Goal: Information Seeking & Learning: Learn about a topic

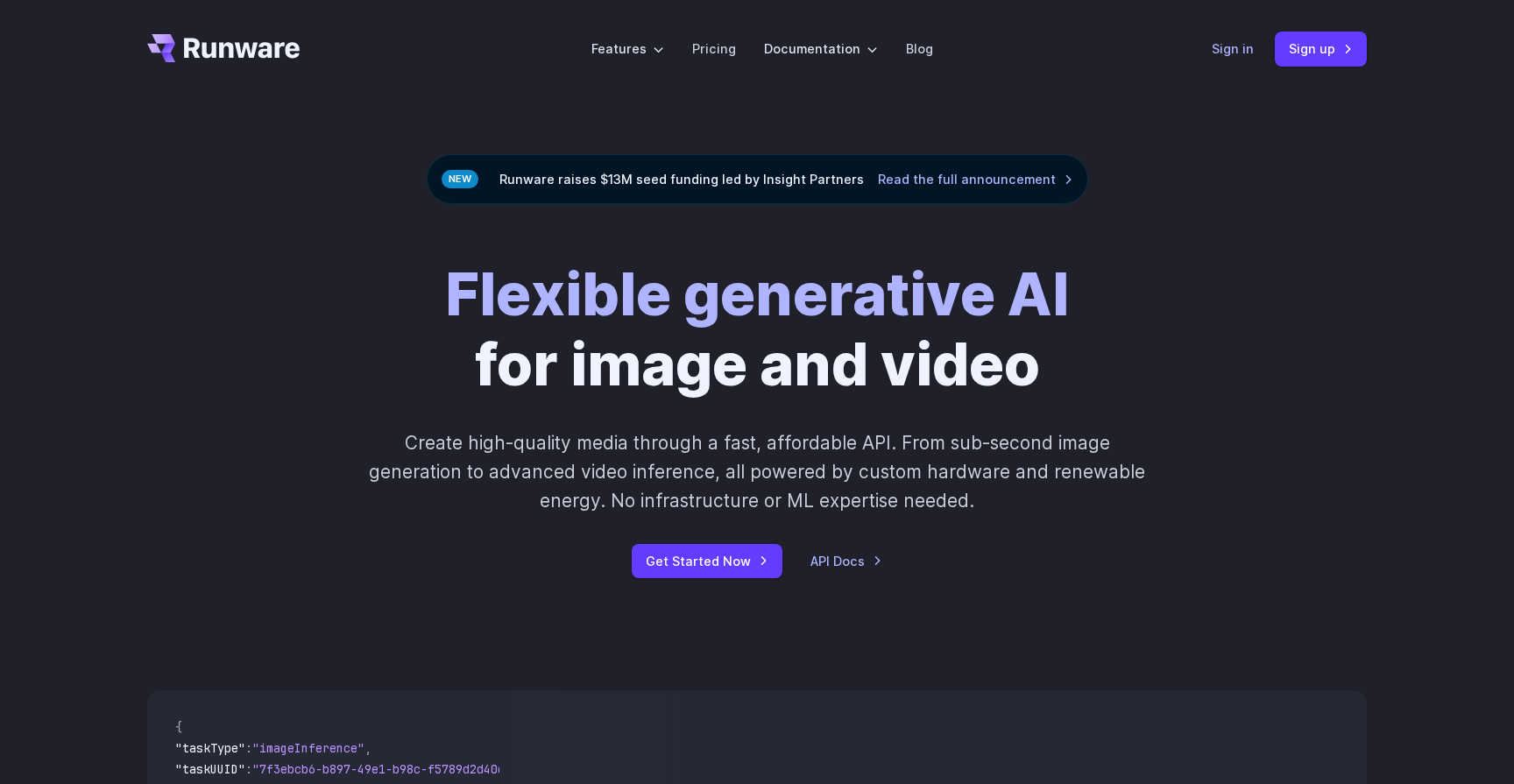
click at [1228, 42] on link "Sign in" at bounding box center [1232, 48] width 42 height 21
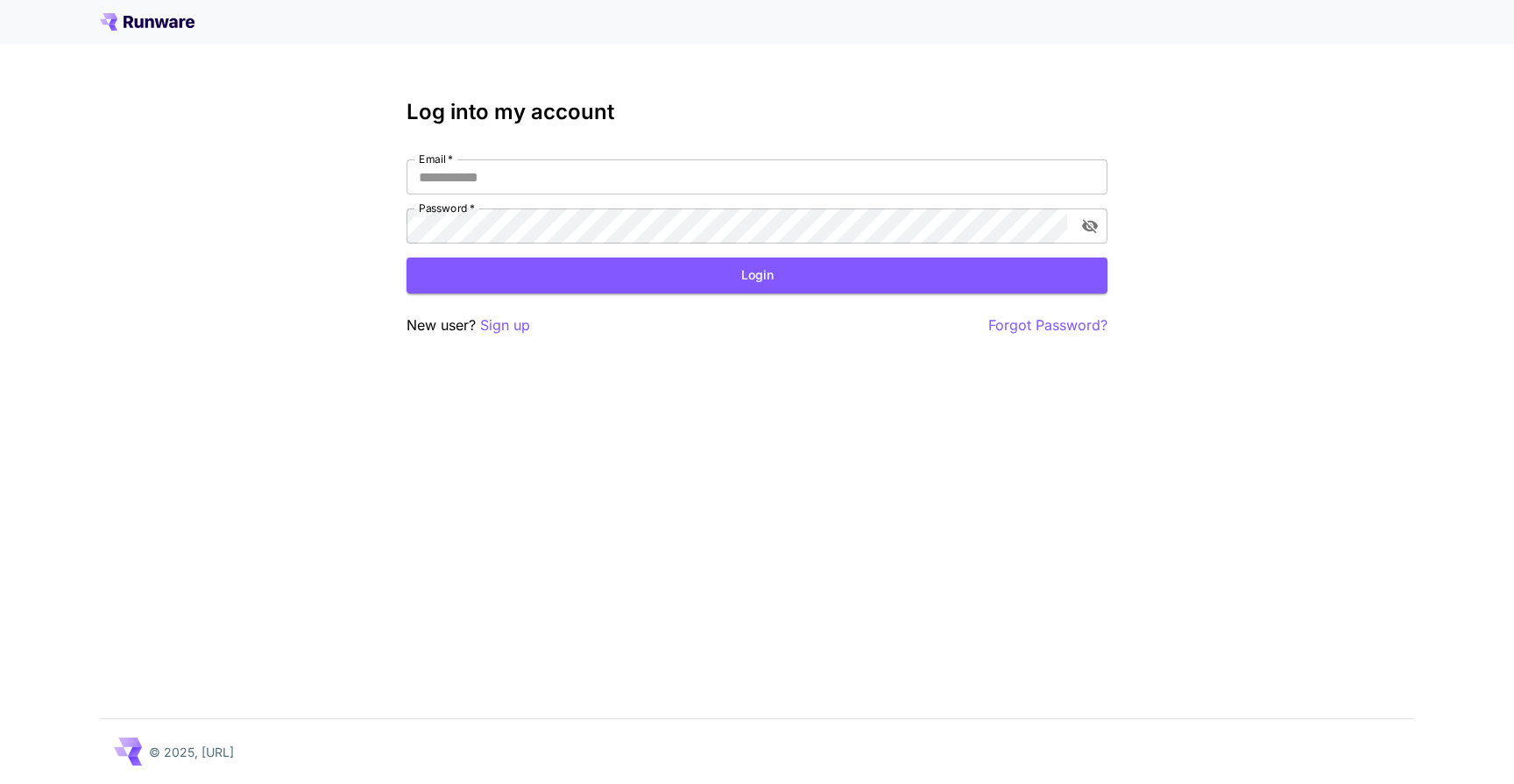
type input "**********"
click at [734, 194] on input "**********" at bounding box center [757, 177] width 701 height 35
click at [727, 275] on button "Login" at bounding box center [757, 276] width 701 height 36
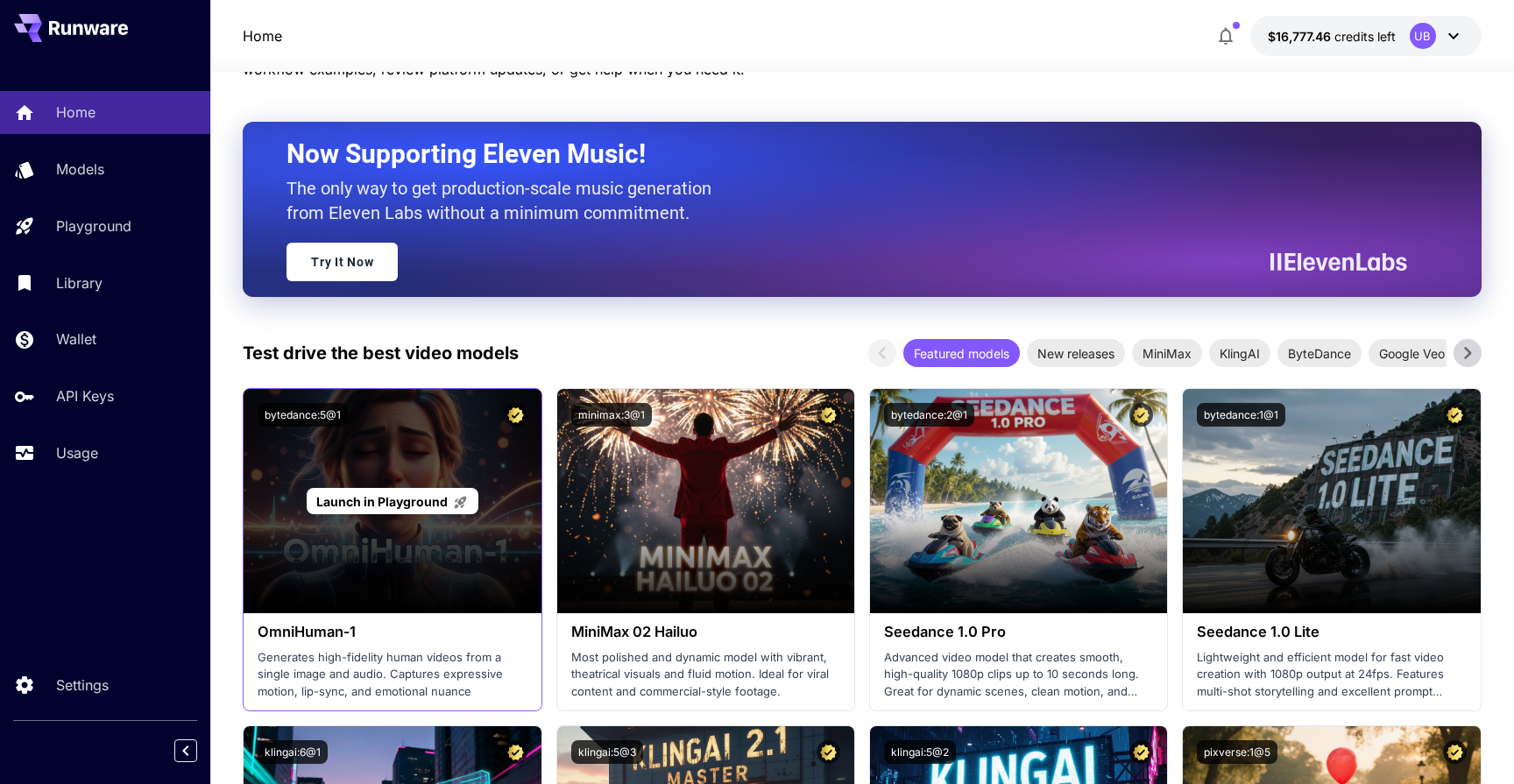
scroll to position [110, 0]
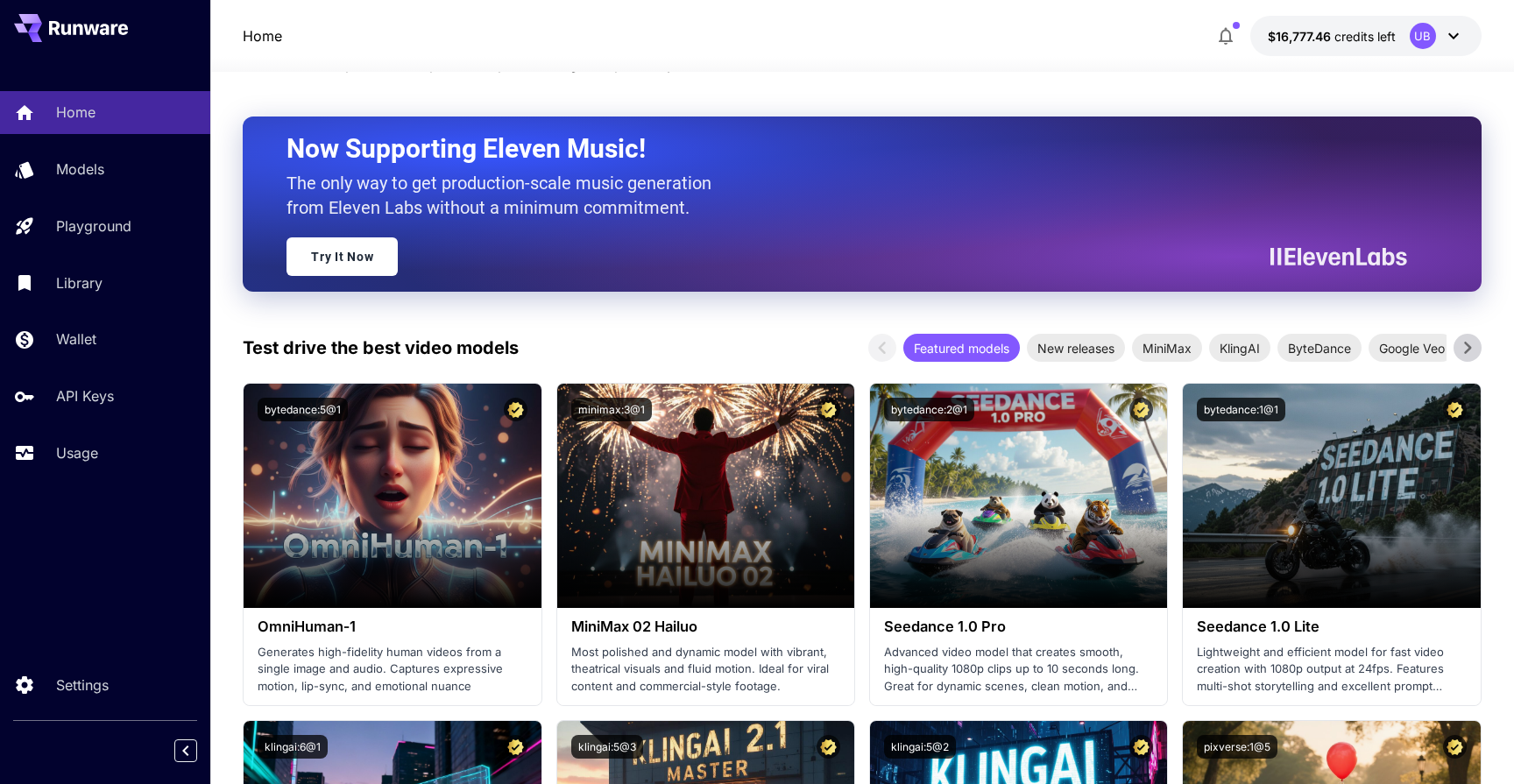
click at [1378, 19] on button "$16,777.46 credits left UB" at bounding box center [1365, 36] width 231 height 40
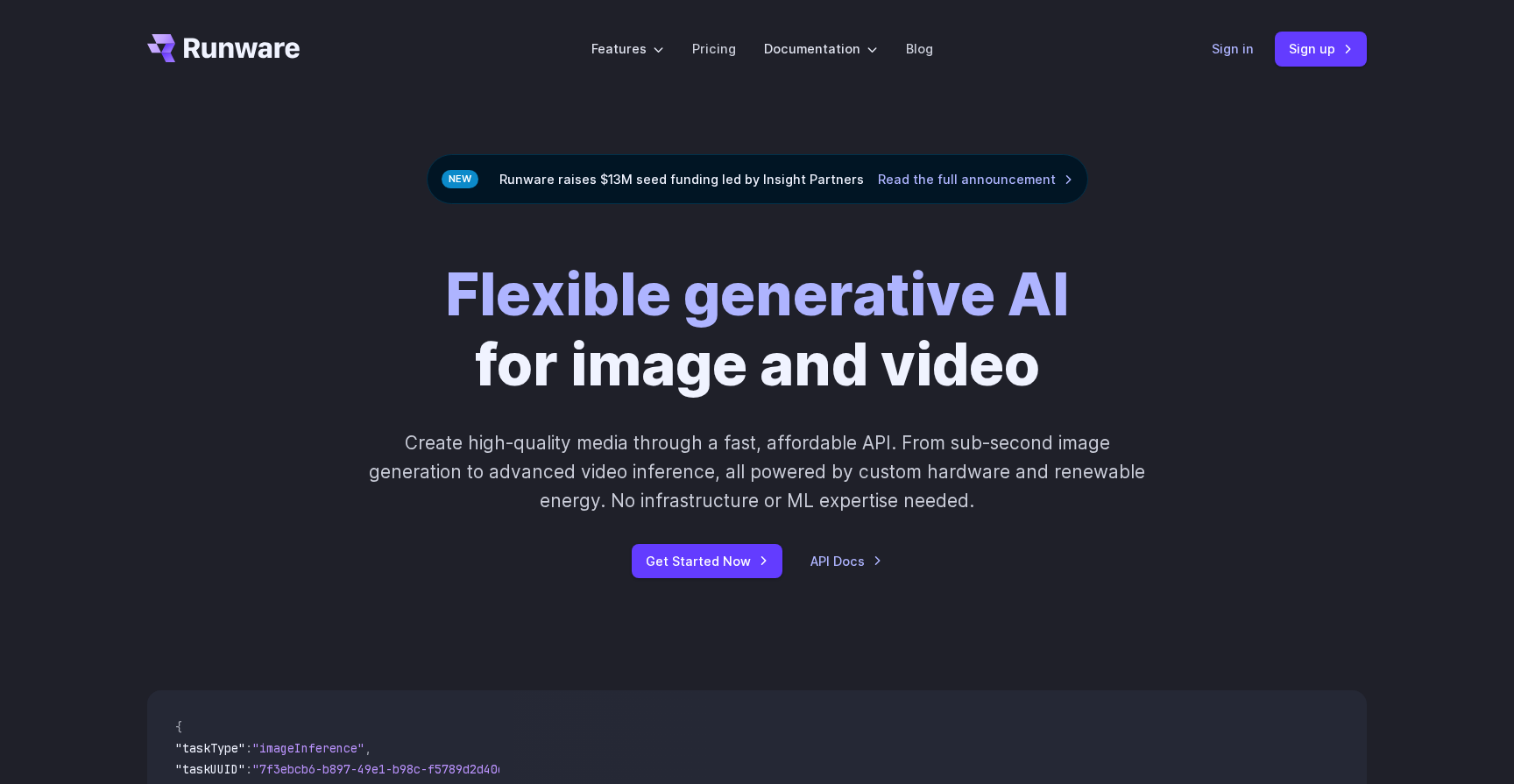
click at [1230, 52] on link "Sign in" at bounding box center [1232, 48] width 42 height 21
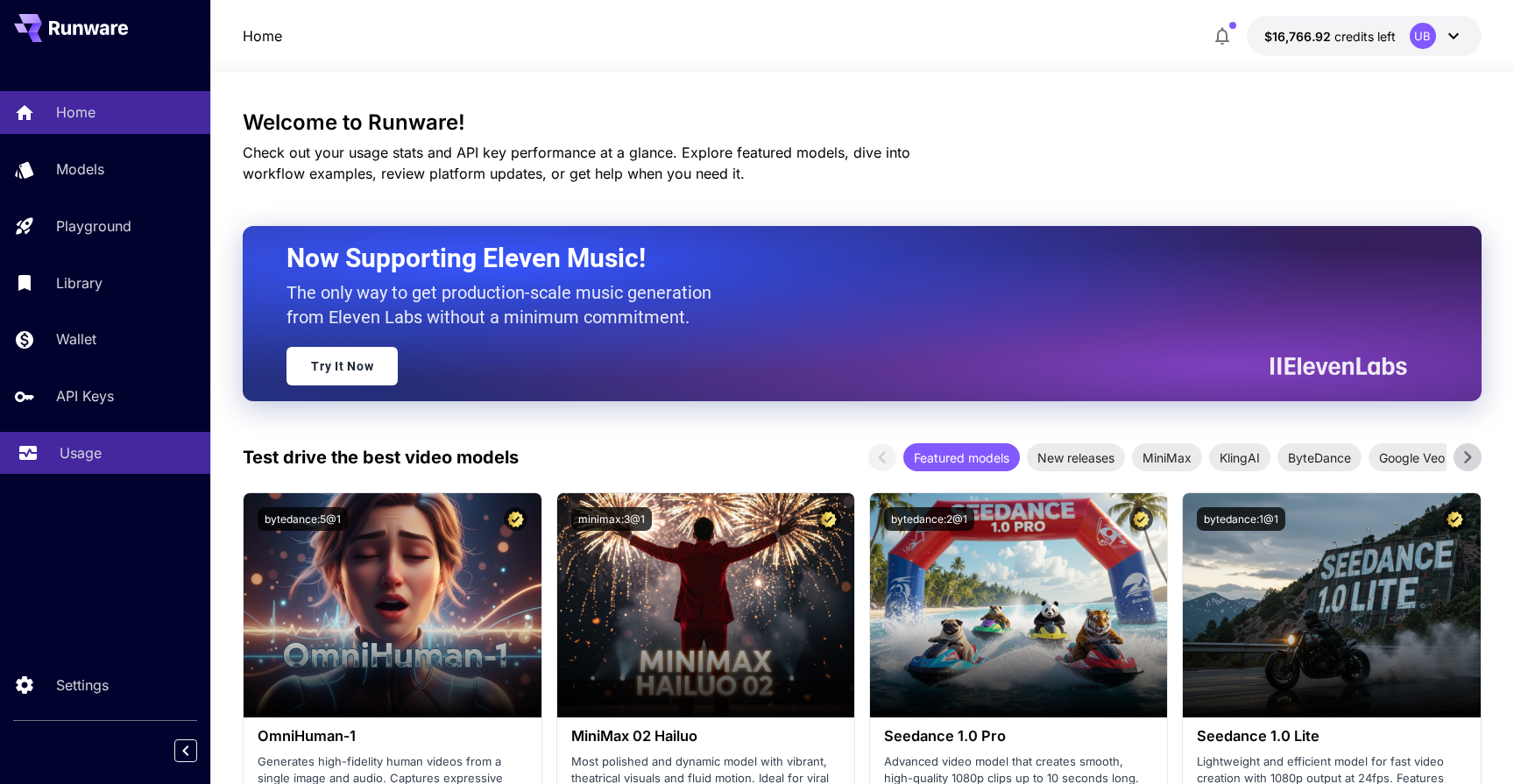
click at [77, 448] on p "Usage" at bounding box center [80, 453] width 42 height 21
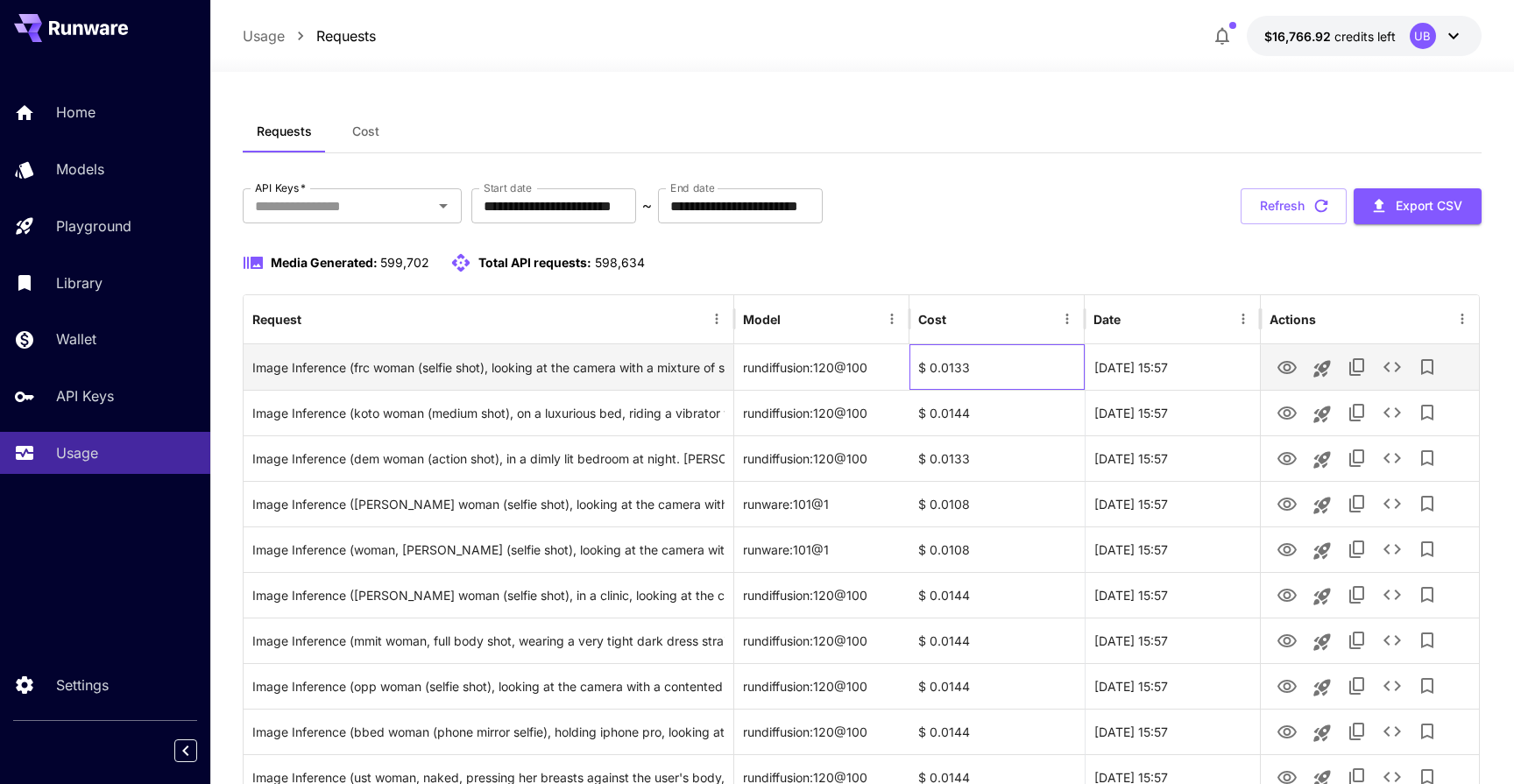
click at [972, 367] on div "$ 0.0133" at bounding box center [997, 367] width 175 height 45
click at [1281, 368] on icon "View" at bounding box center [1287, 368] width 21 height 21
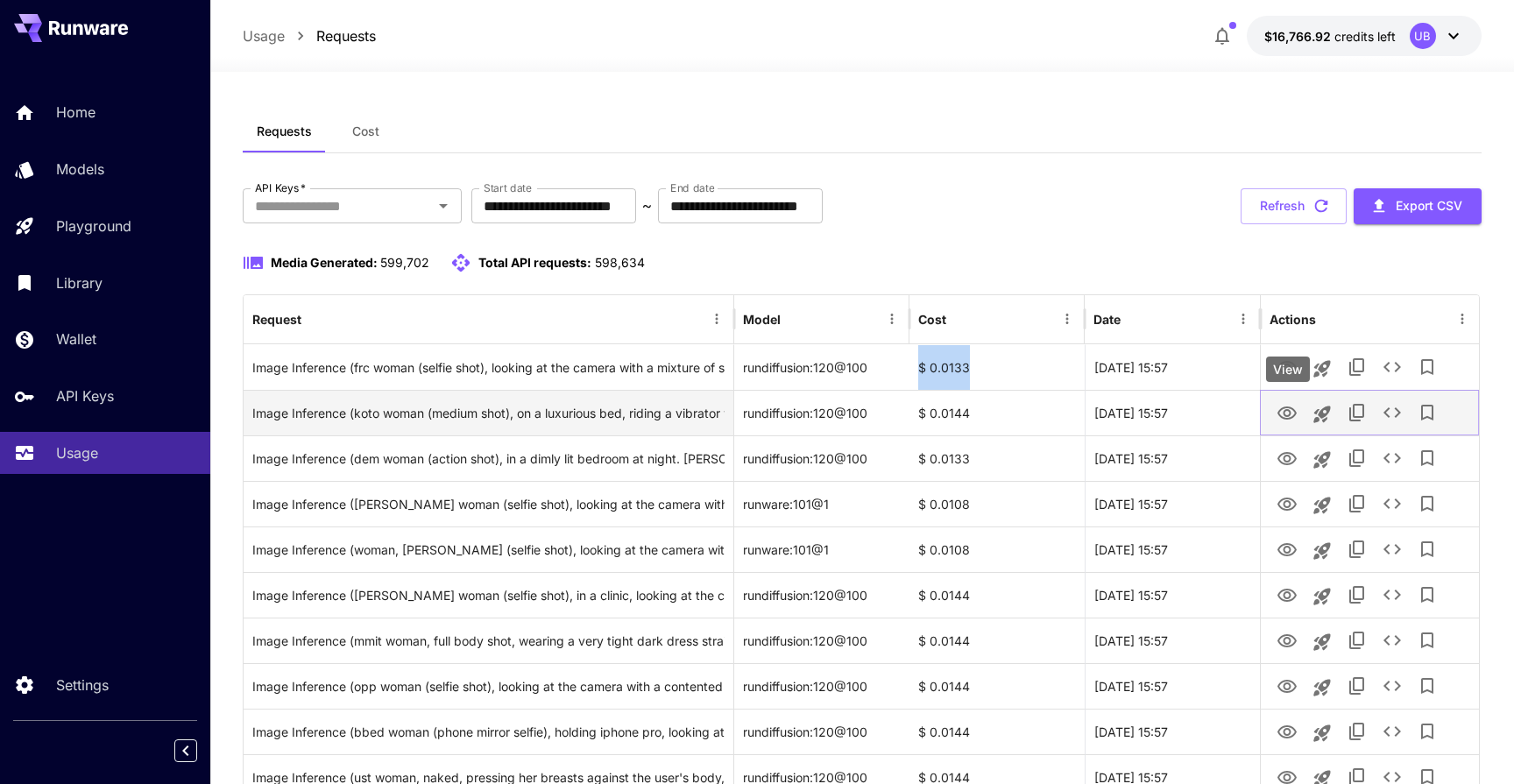
click at [1288, 411] on icon "View" at bounding box center [1287, 414] width 21 height 21
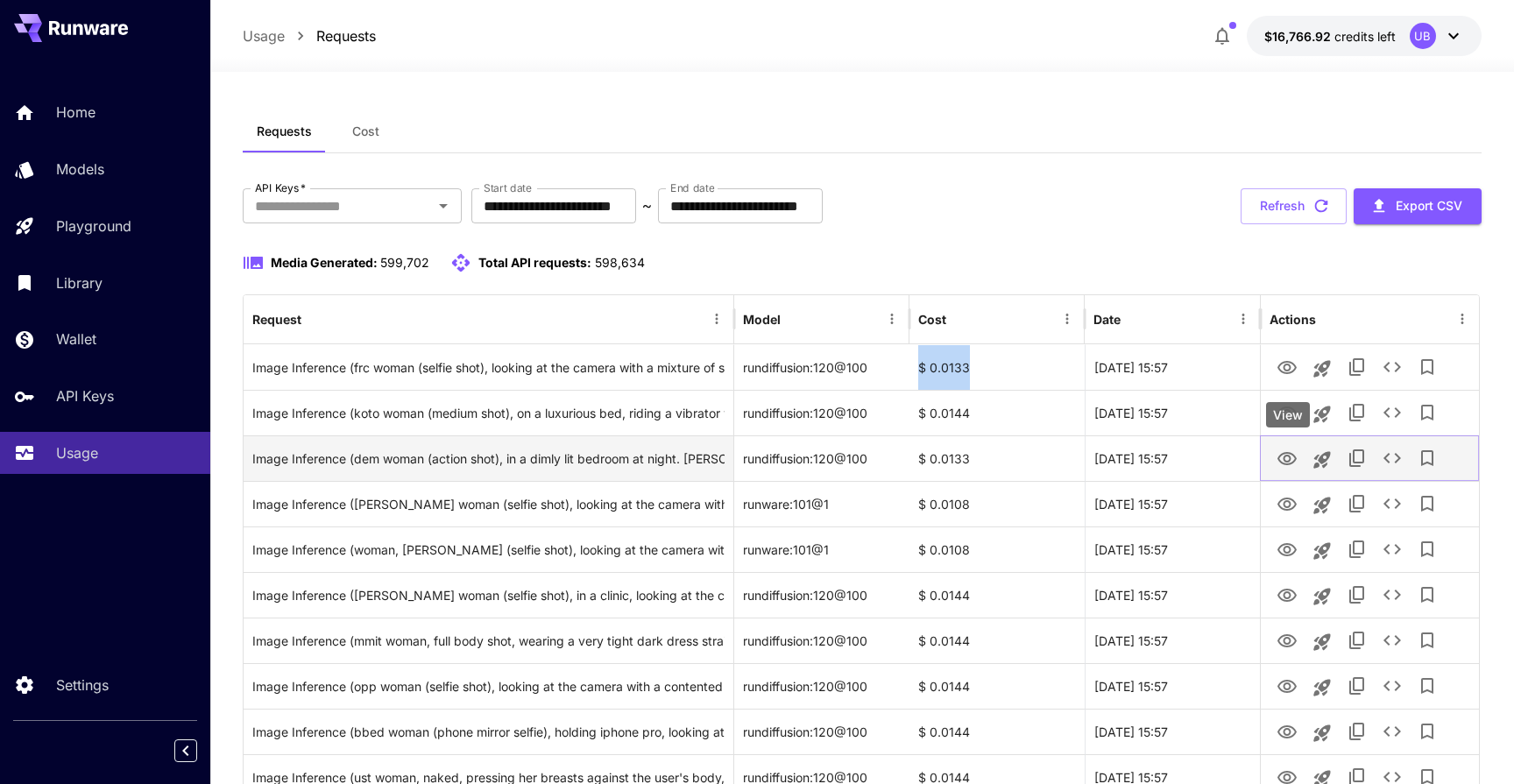
click at [1283, 442] on button "View" at bounding box center [1286, 458] width 35 height 36
click at [1283, 448] on link "View" at bounding box center [1287, 458] width 21 height 22
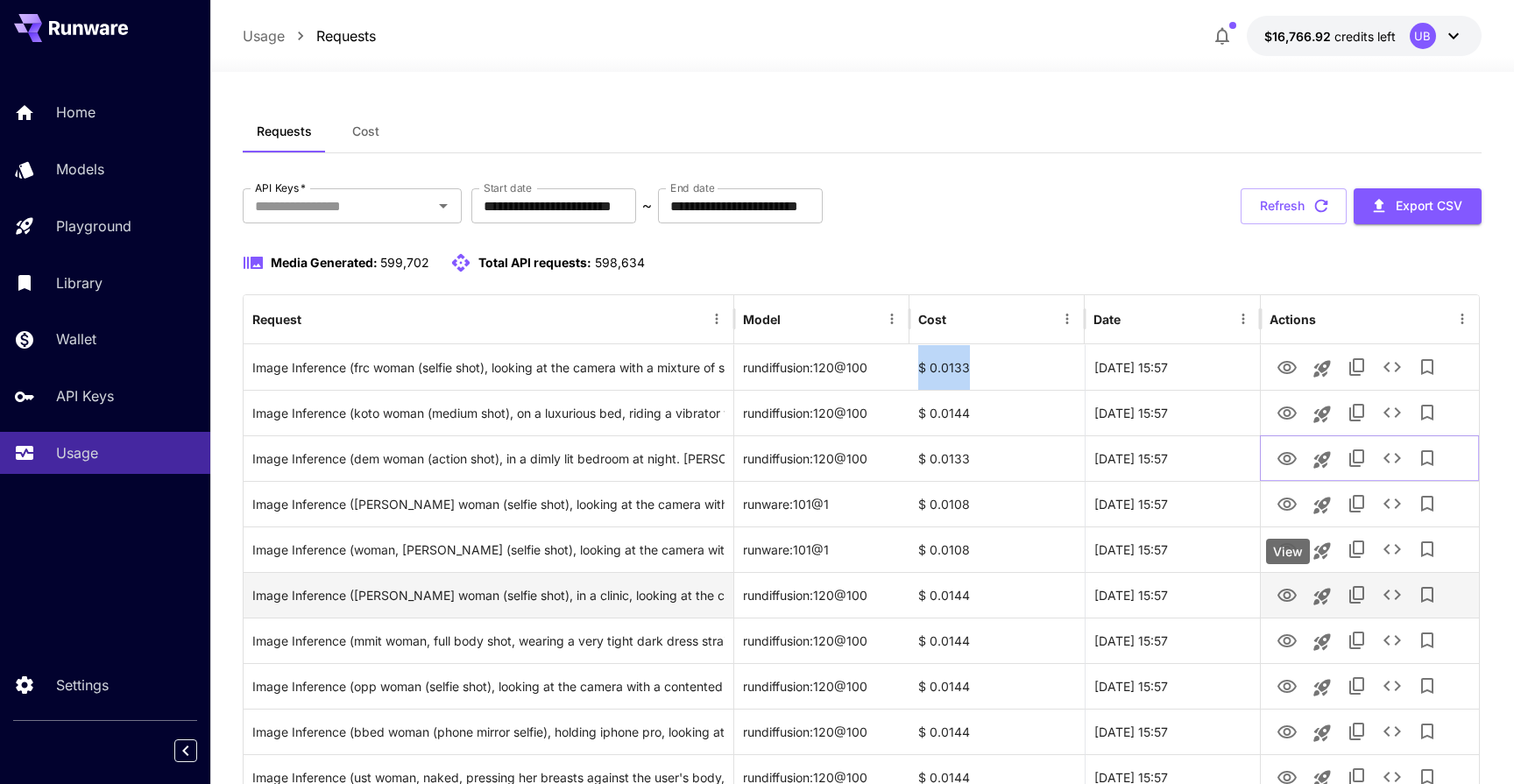
scroll to position [128, 0]
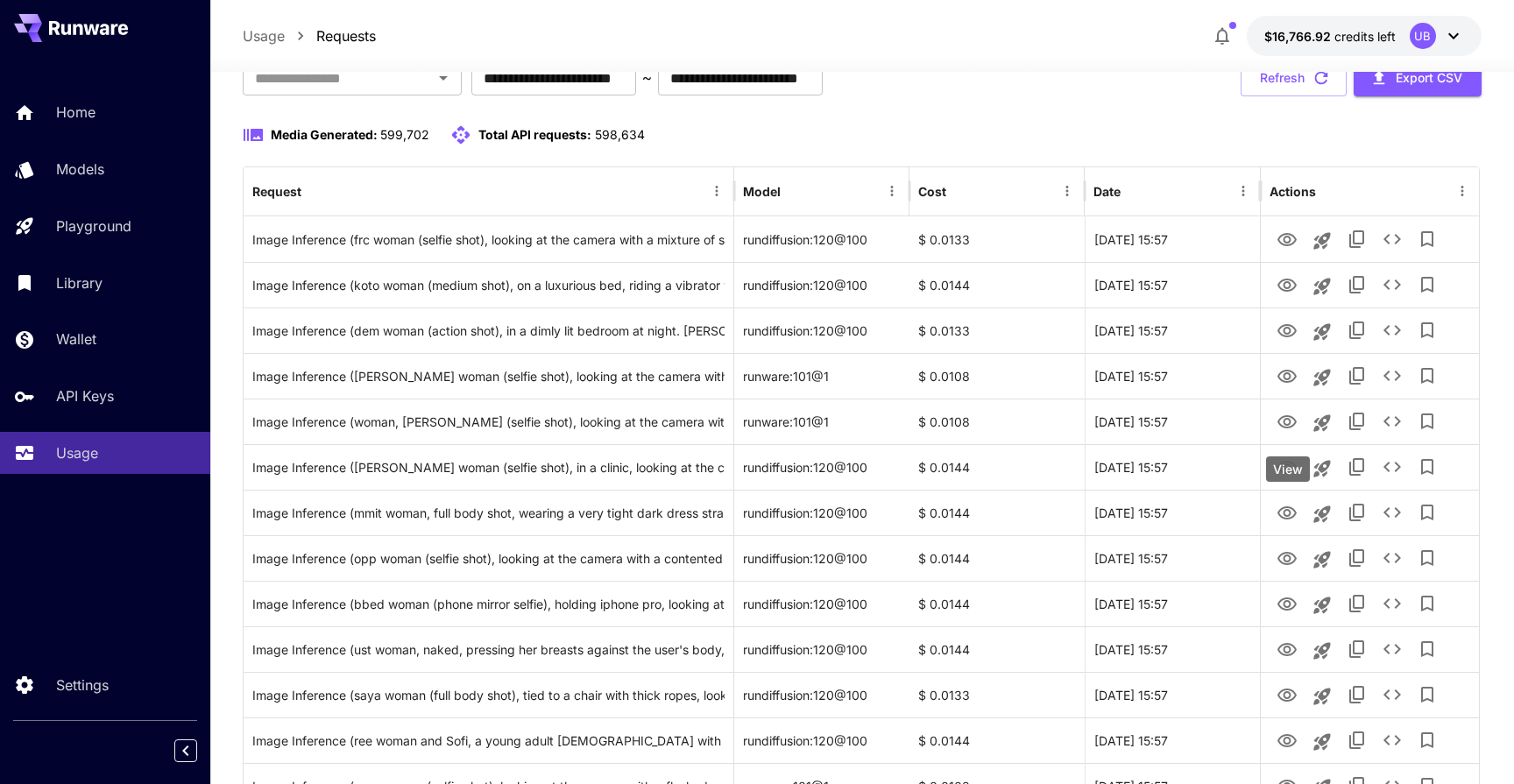
click at [1290, 471] on div "View" at bounding box center [1287, 469] width 44 height 25
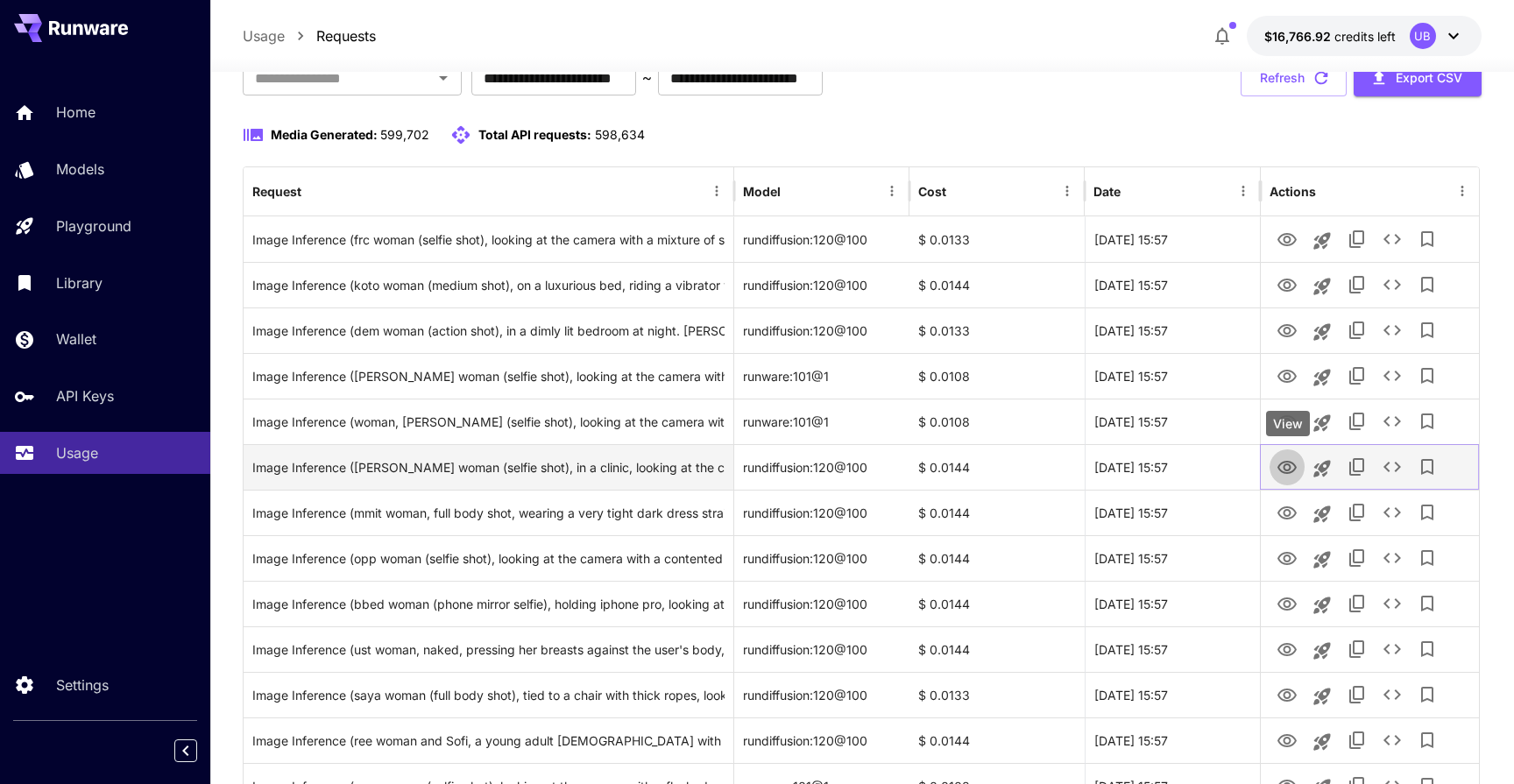
click at [1286, 466] on icon "View" at bounding box center [1287, 468] width 21 height 21
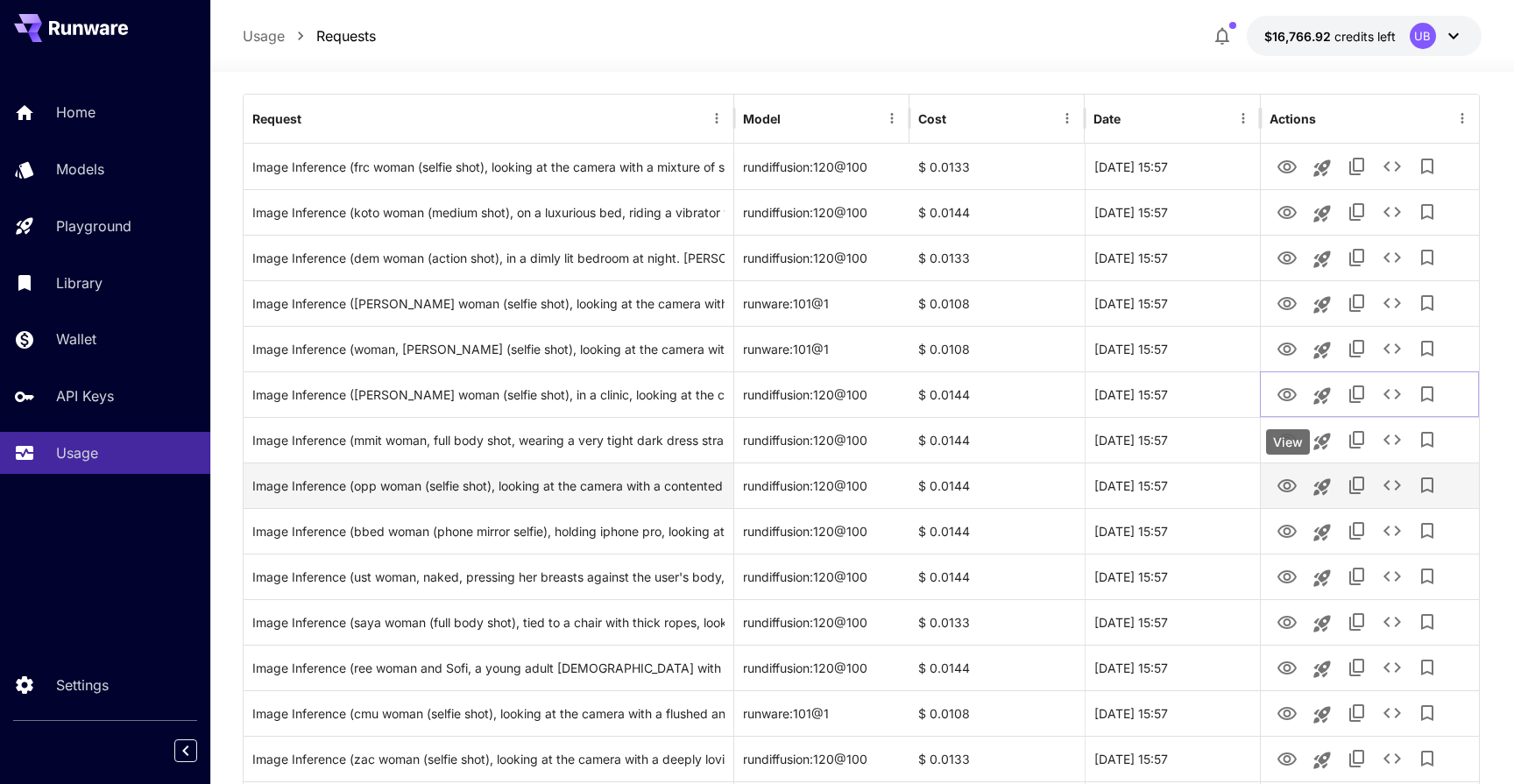
scroll to position [202, 0]
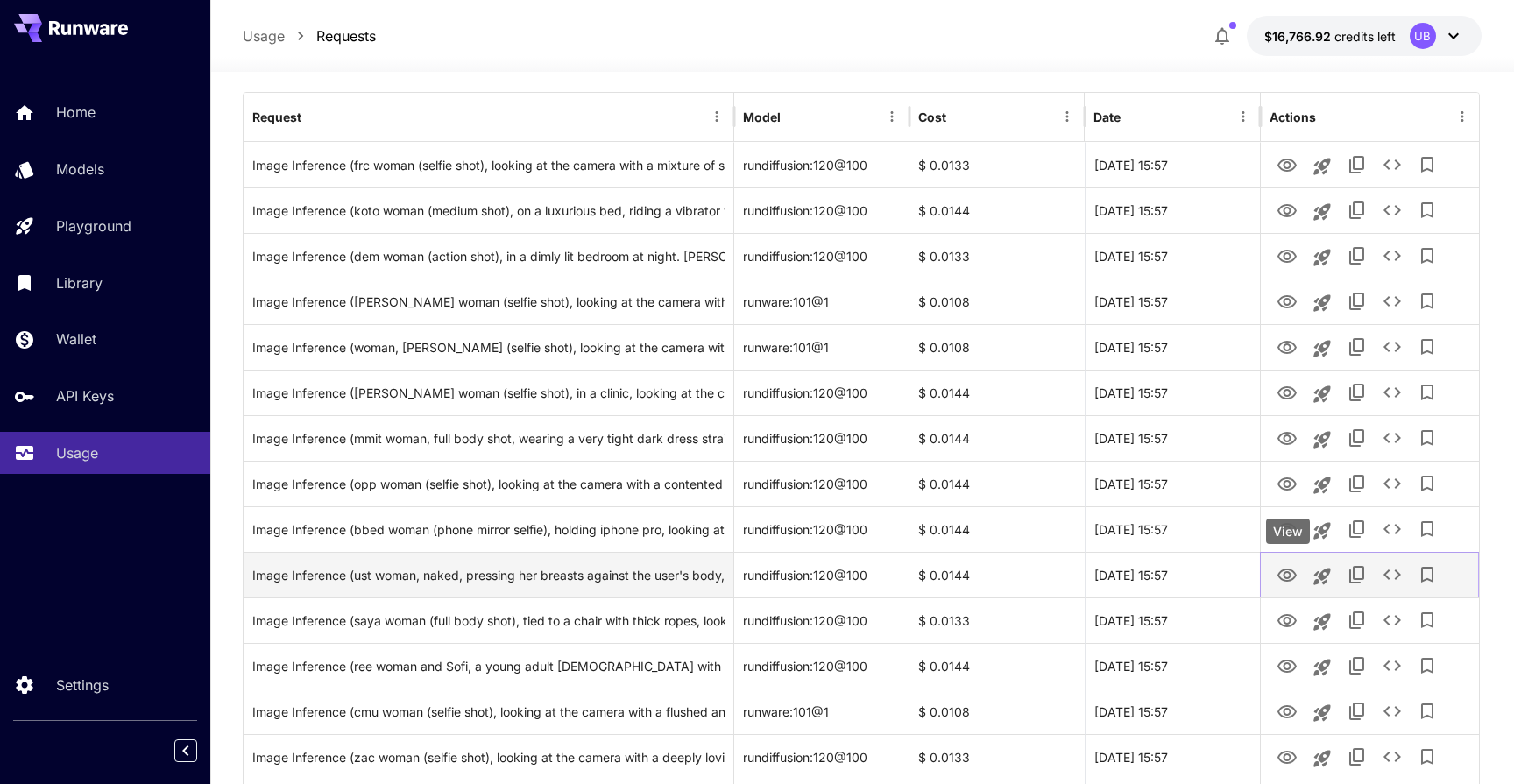
click at [1294, 575] on icon "View" at bounding box center [1287, 575] width 21 height 21
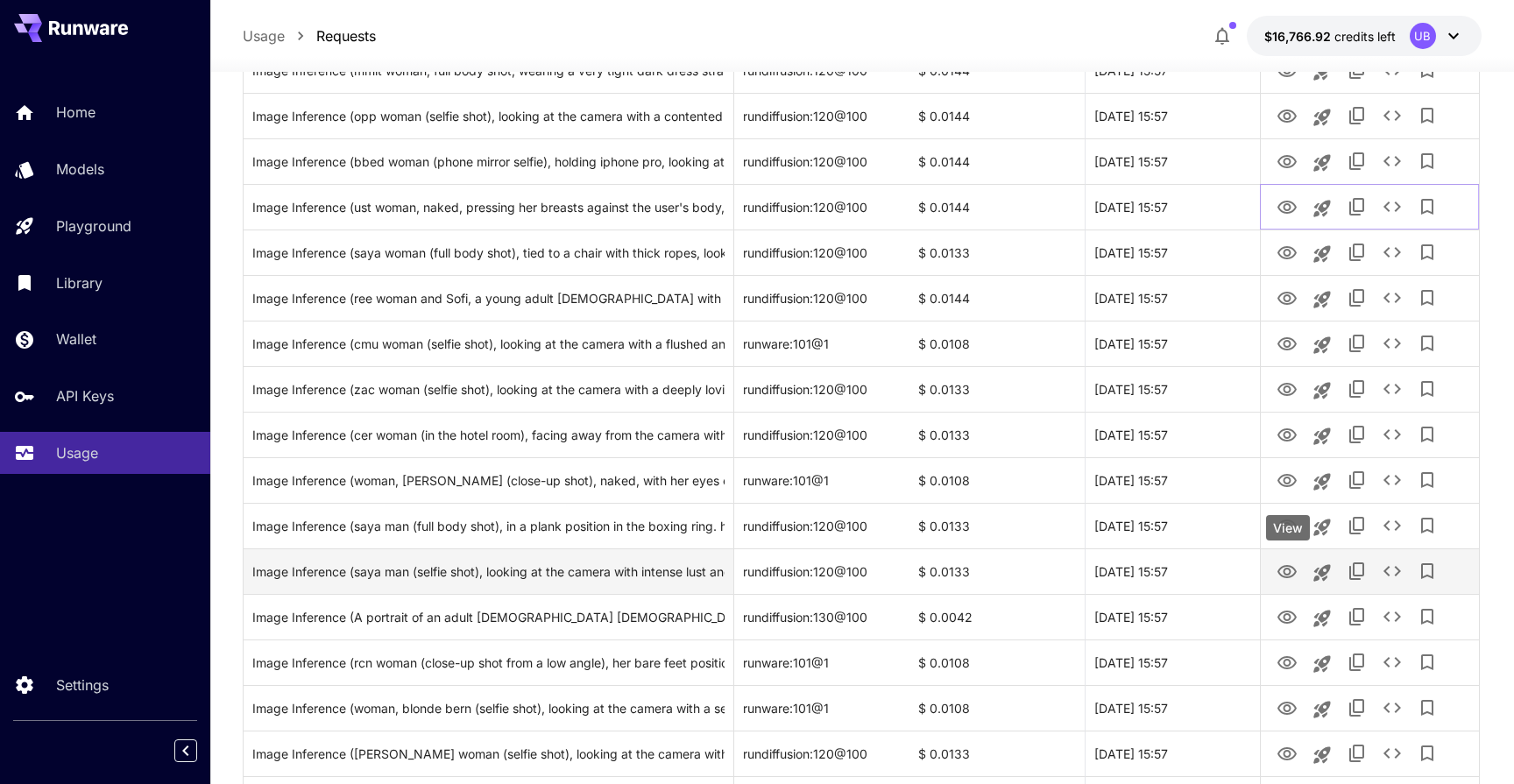
scroll to position [594, 0]
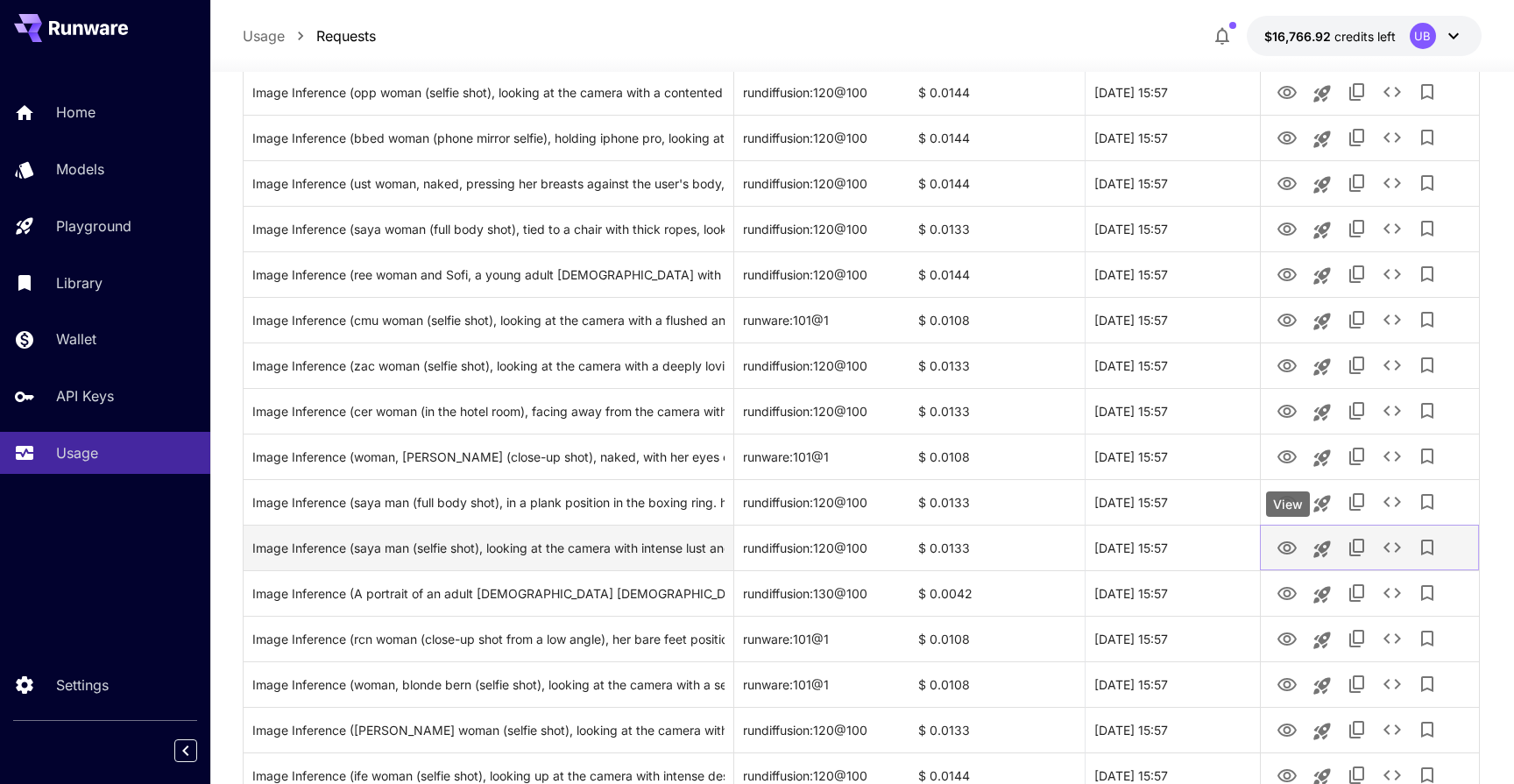
click at [1291, 543] on icon "View" at bounding box center [1287, 548] width 20 height 13
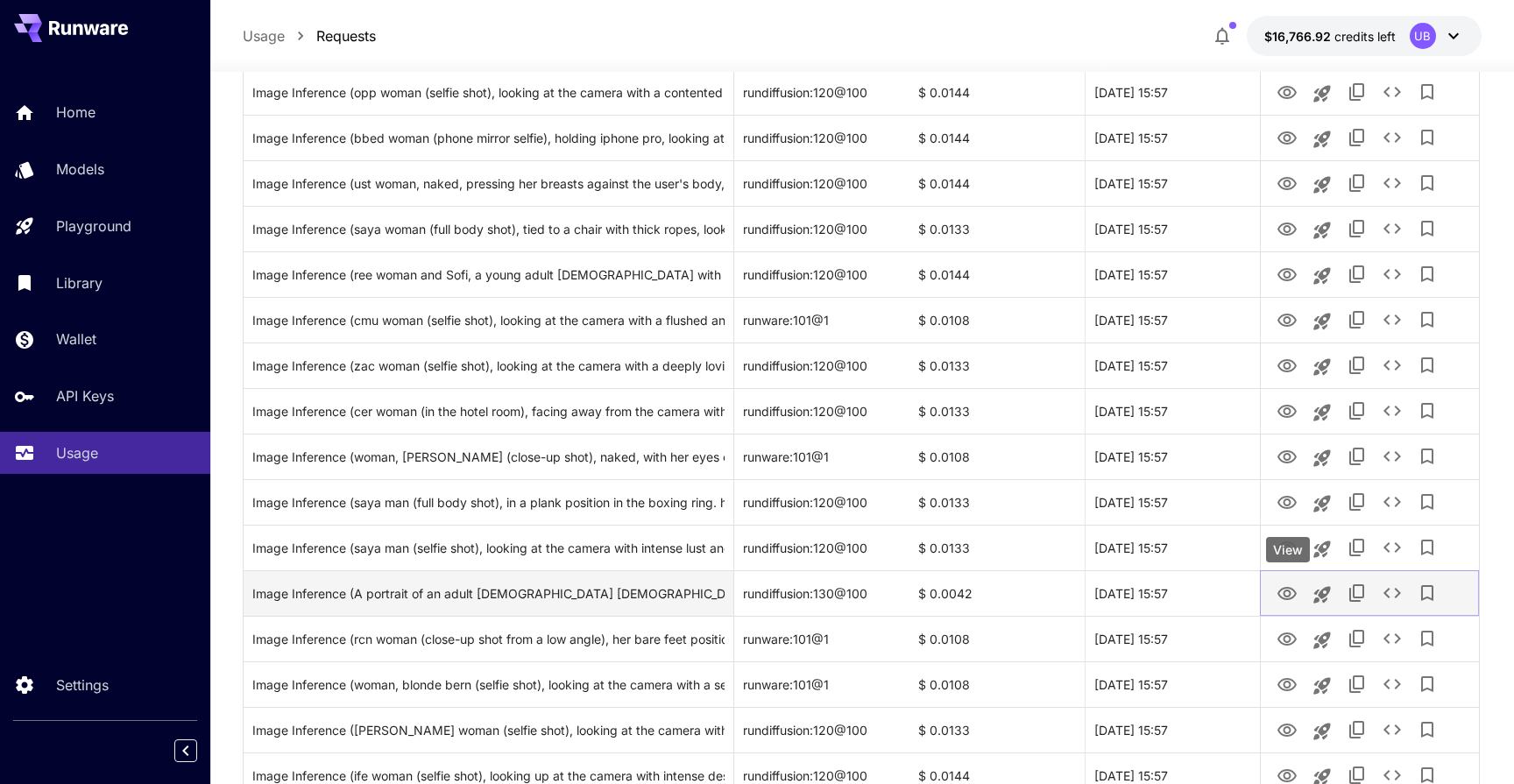
click at [1298, 588] on button "View" at bounding box center [1286, 592] width 35 height 36
click at [1297, 591] on button "View" at bounding box center [1286, 592] width 35 height 36
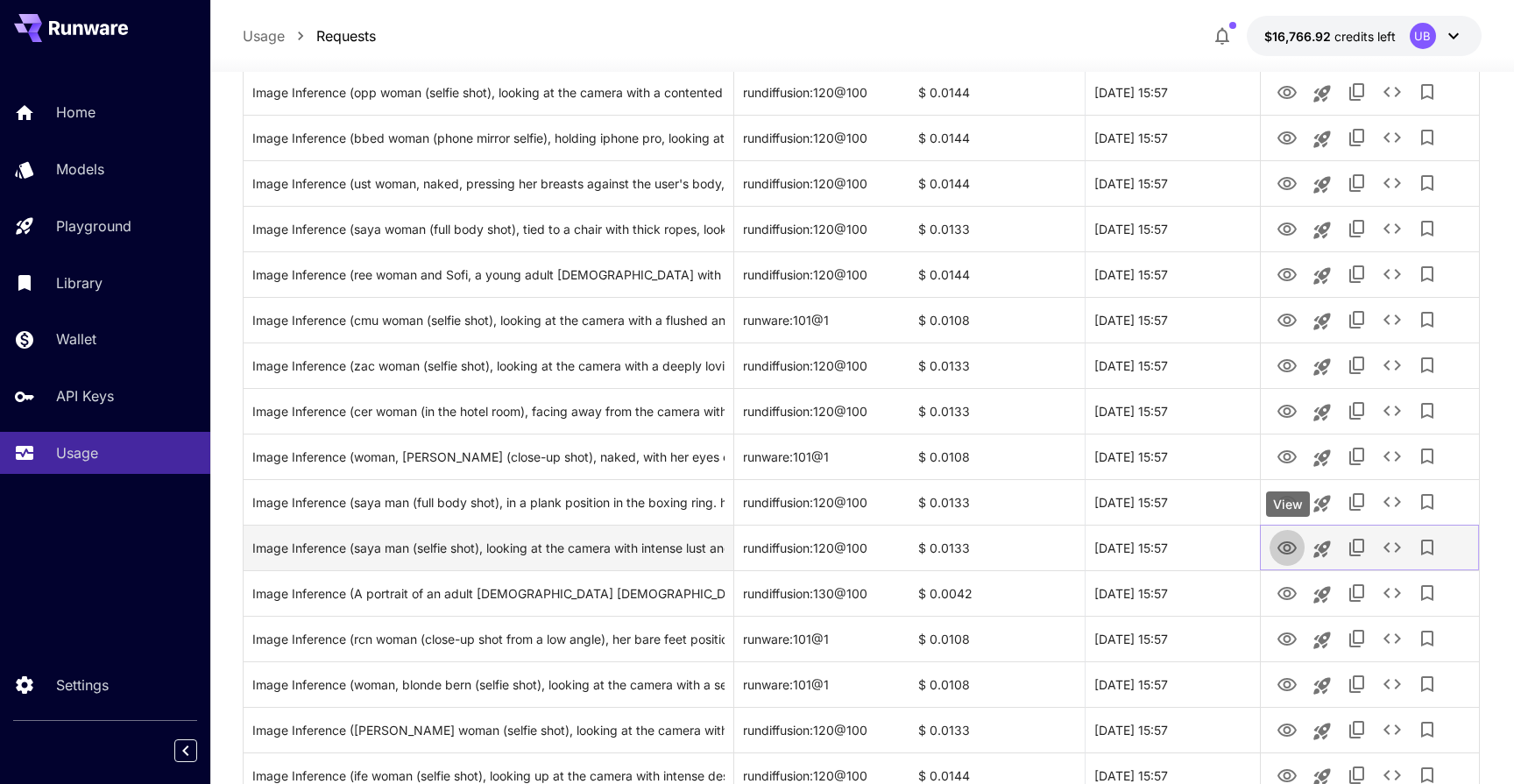
click at [1300, 546] on button "View" at bounding box center [1286, 547] width 35 height 36
click at [1289, 547] on icon "View" at bounding box center [1287, 548] width 20 height 13
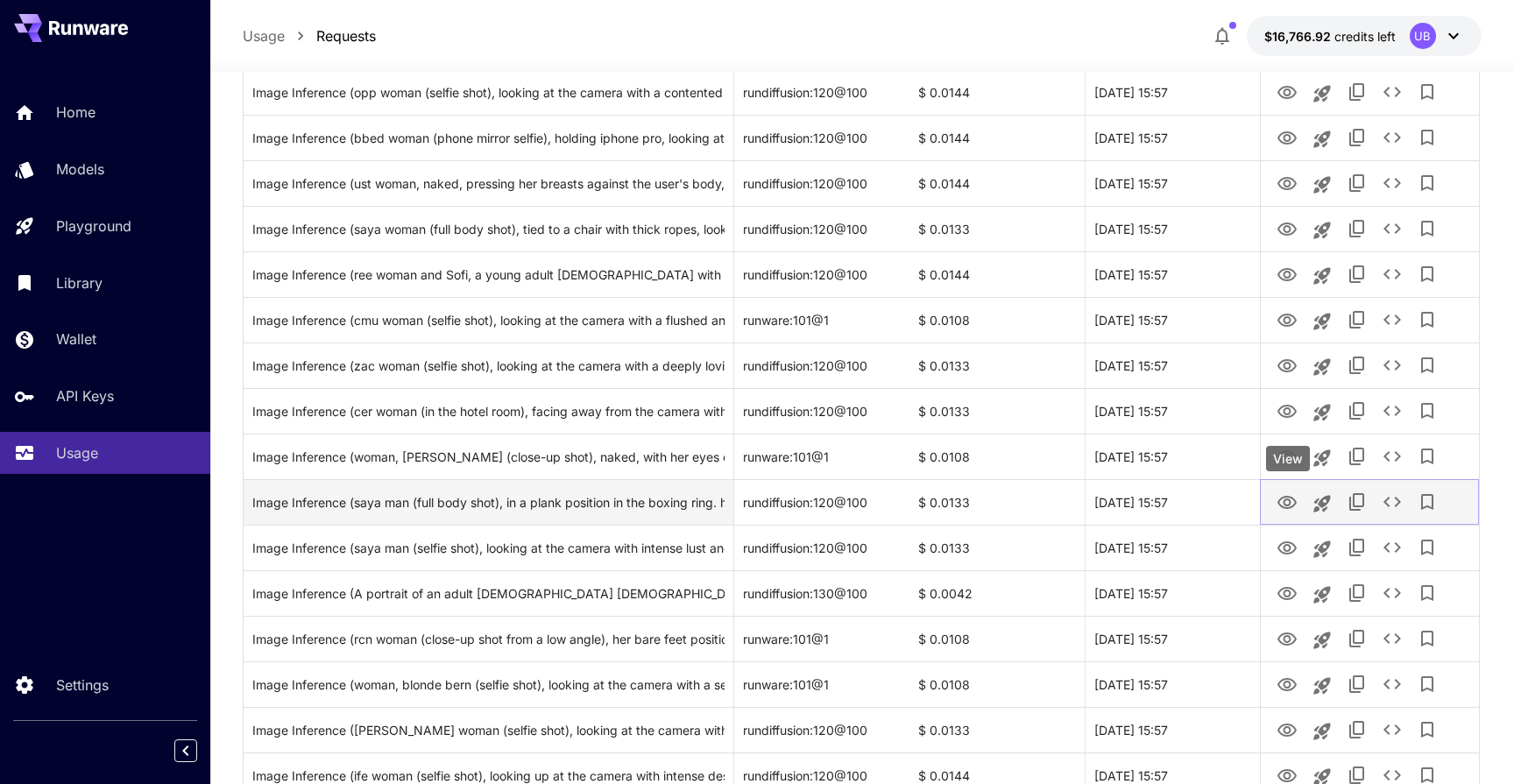
click at [1295, 499] on icon "View" at bounding box center [1287, 502] width 20 height 13
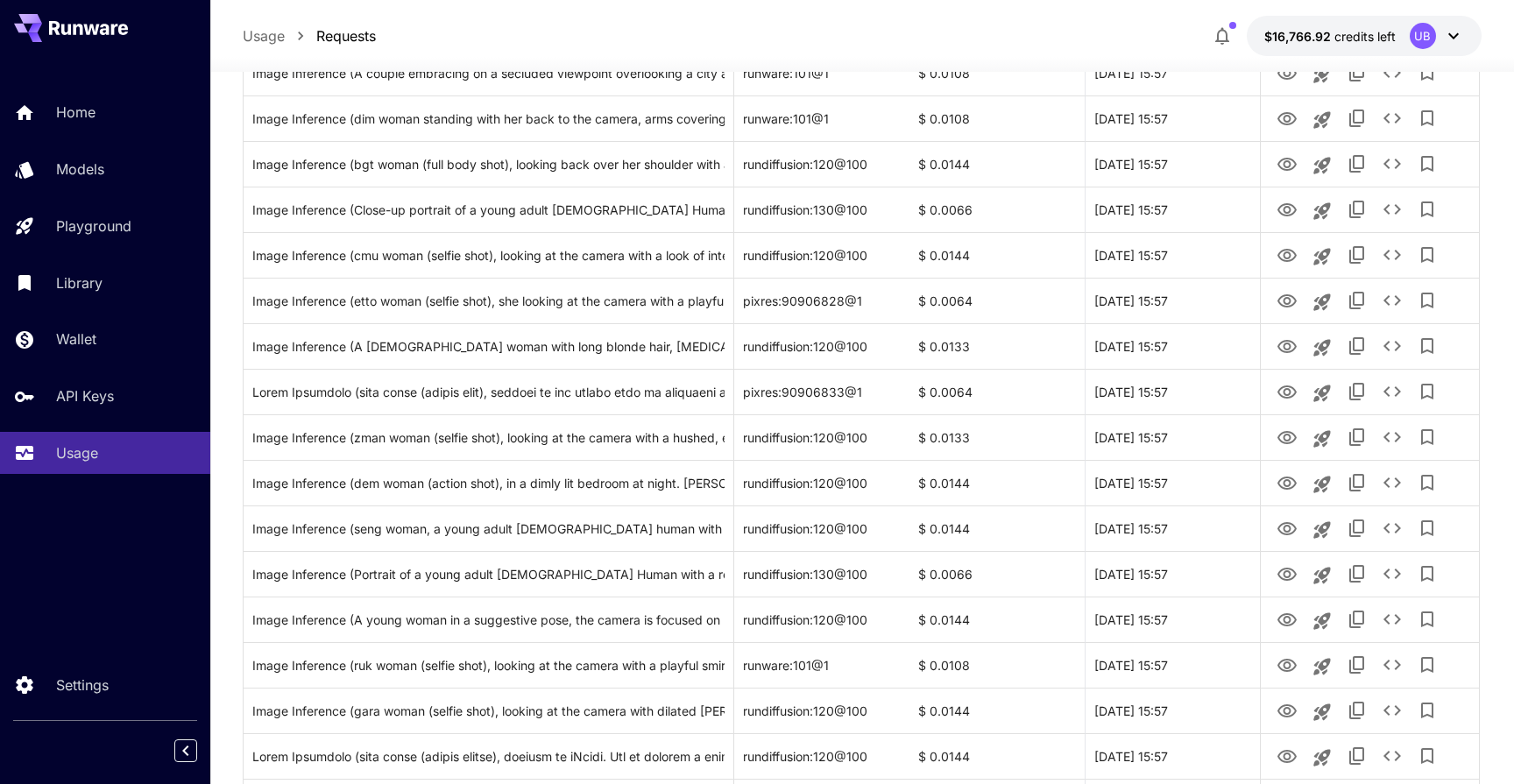
scroll to position [1697, 0]
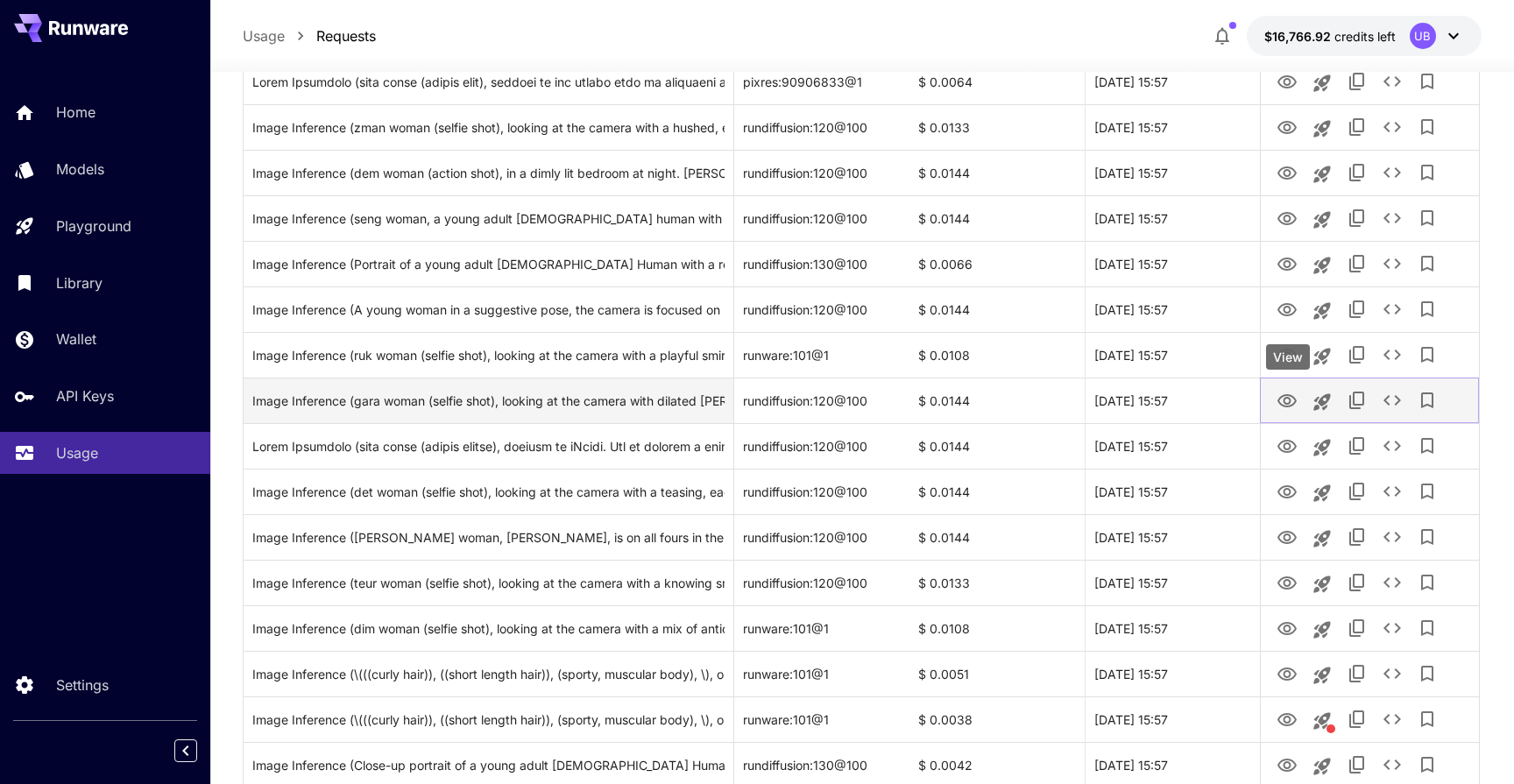
click at [1286, 409] on icon "View" at bounding box center [1287, 401] width 21 height 21
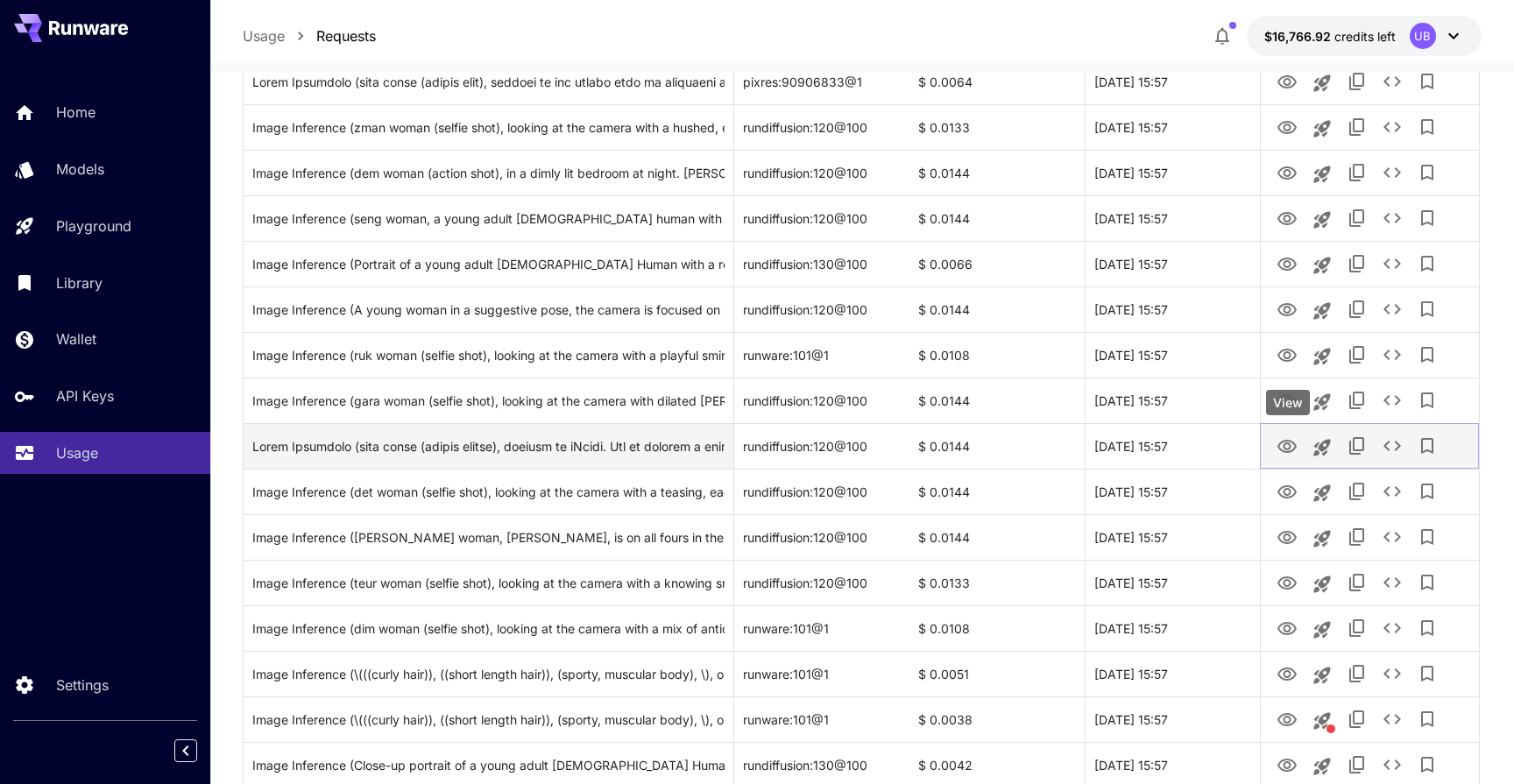
click at [1297, 452] on icon "View" at bounding box center [1287, 447] width 21 height 21
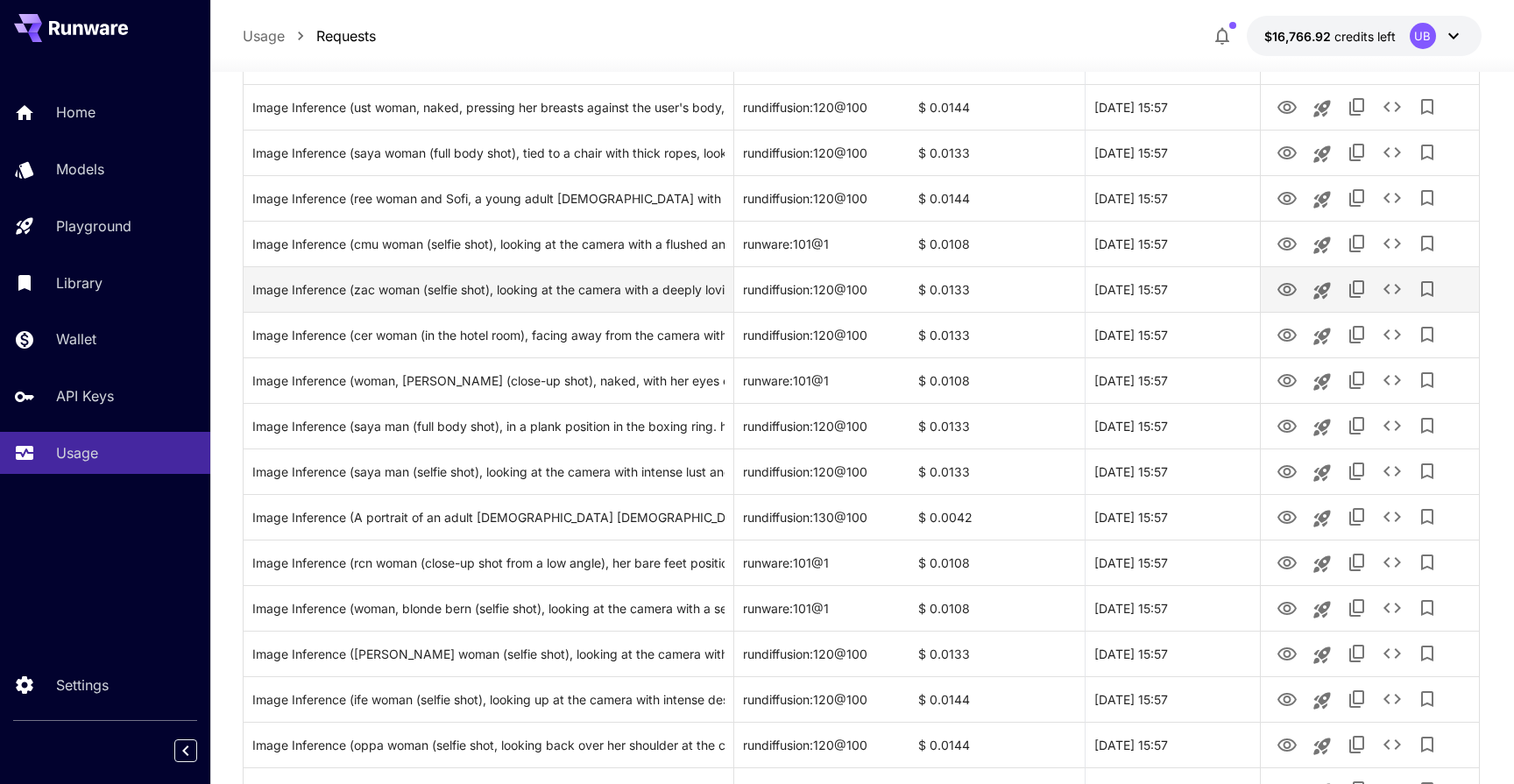
scroll to position [701, 0]
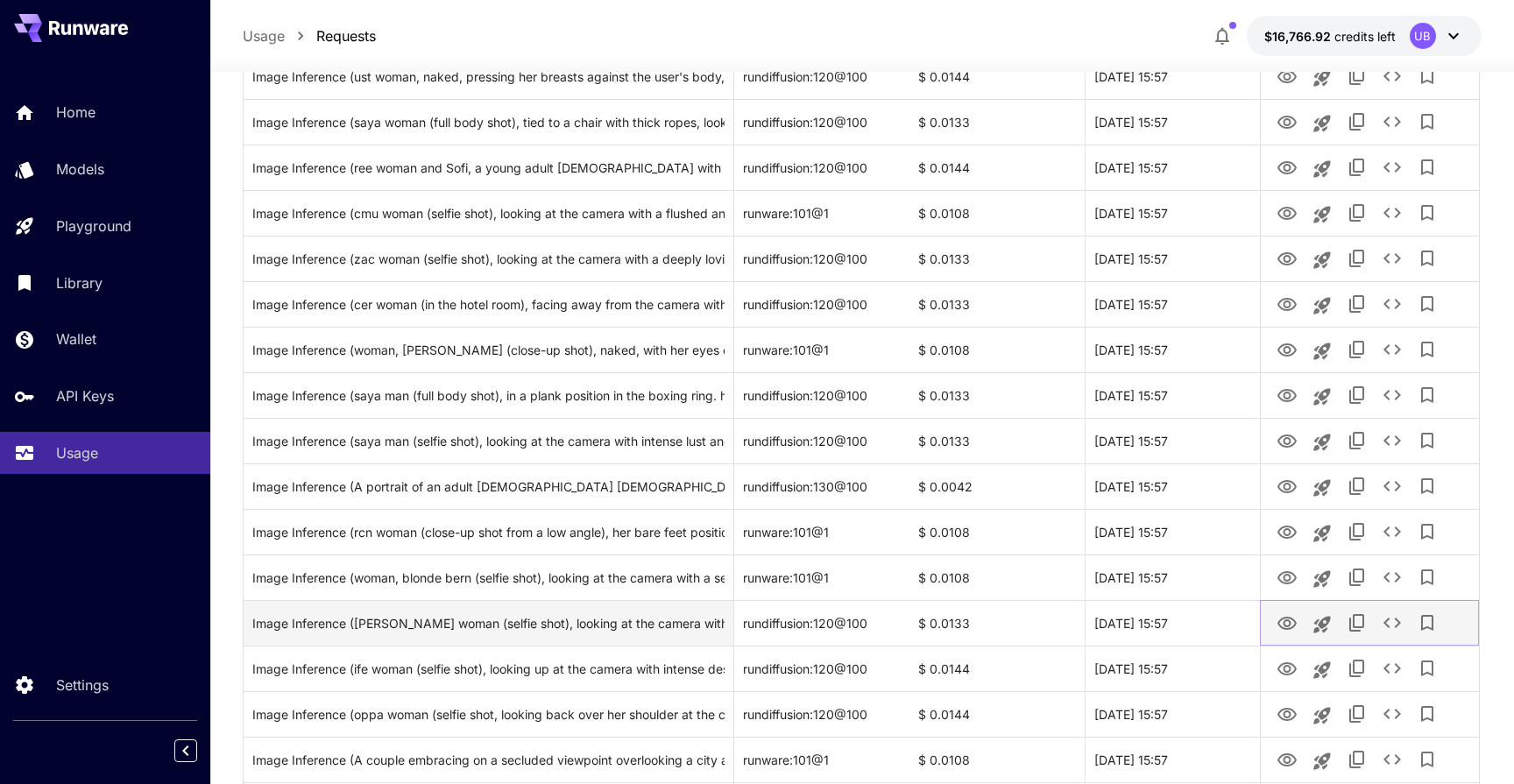
click at [1281, 619] on icon "View" at bounding box center [1287, 623] width 20 height 13
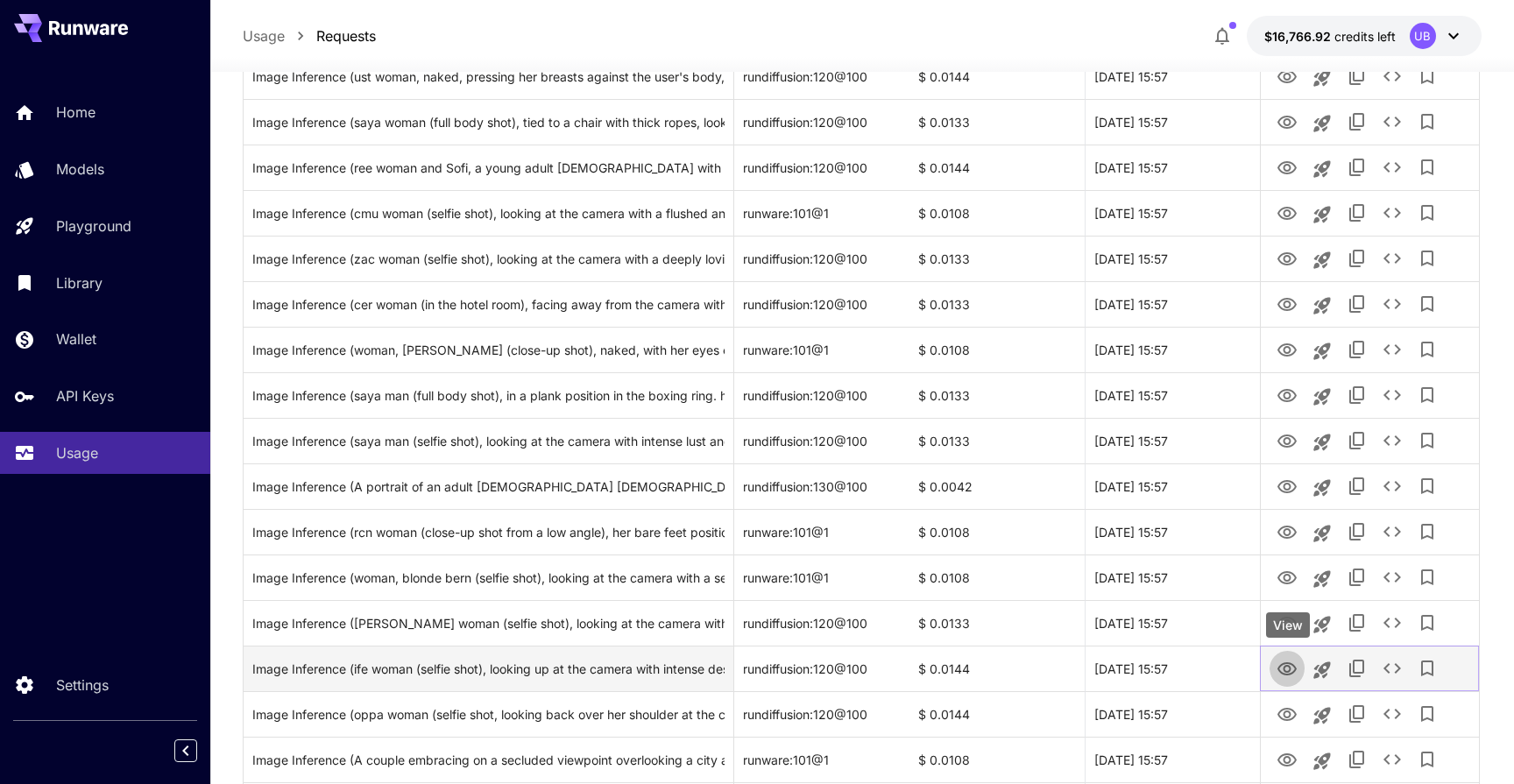
click at [1294, 669] on icon "View" at bounding box center [1287, 669] width 21 height 21
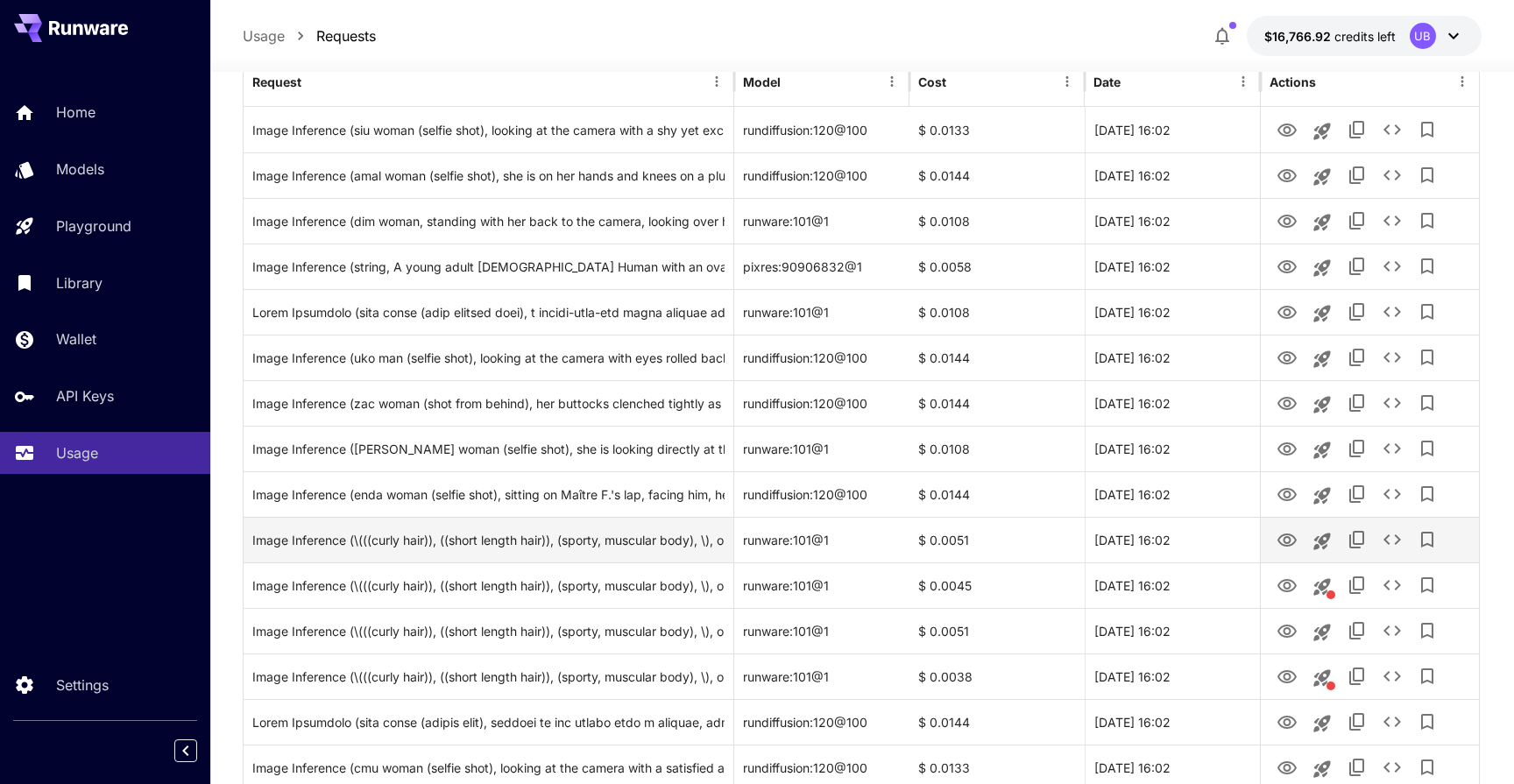
scroll to position [128, 0]
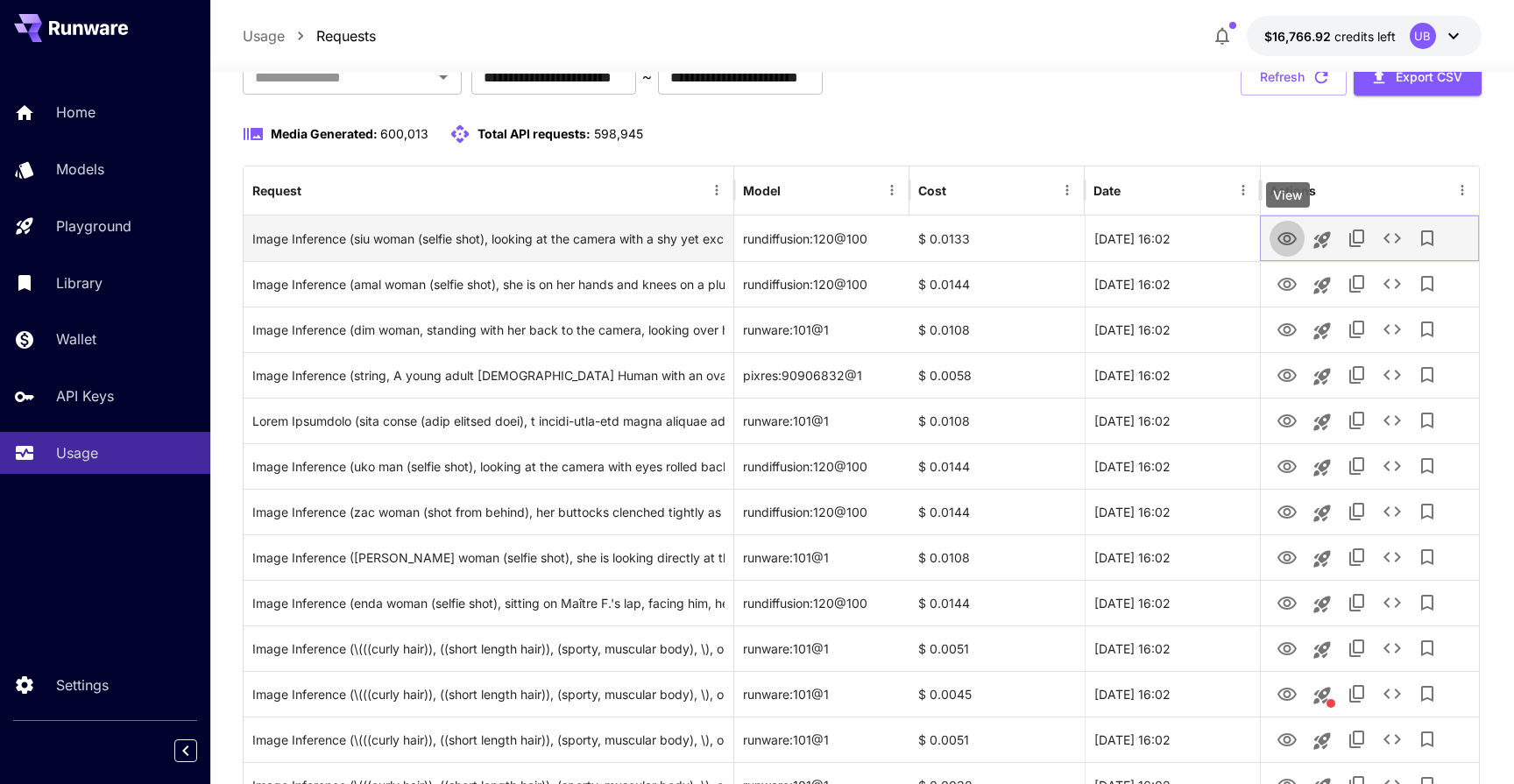
click at [1286, 243] on icon "View" at bounding box center [1287, 238] width 20 height 13
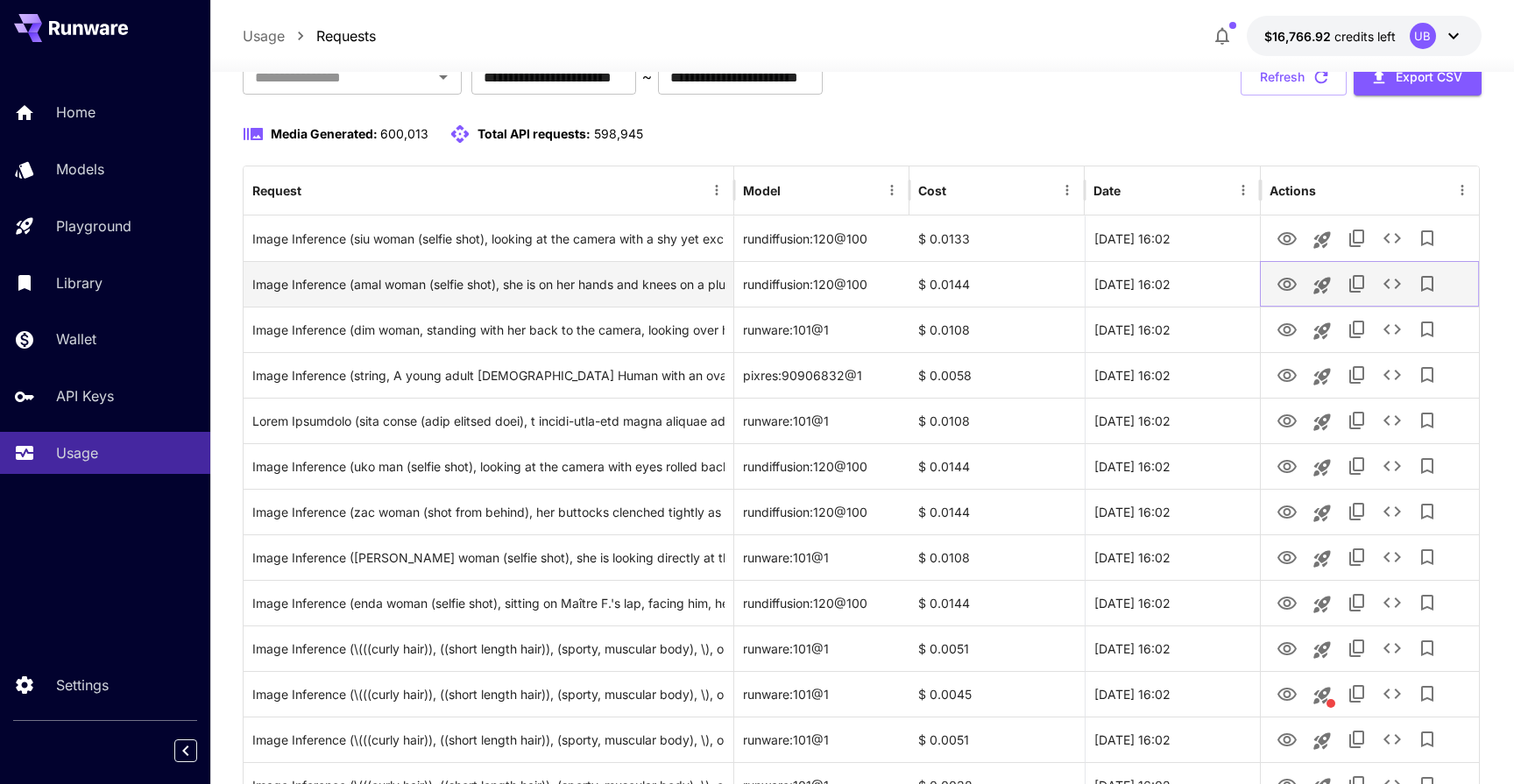
click at [1285, 280] on icon "View" at bounding box center [1287, 284] width 20 height 13
click at [1378, 282] on button "See details" at bounding box center [1392, 283] width 35 height 35
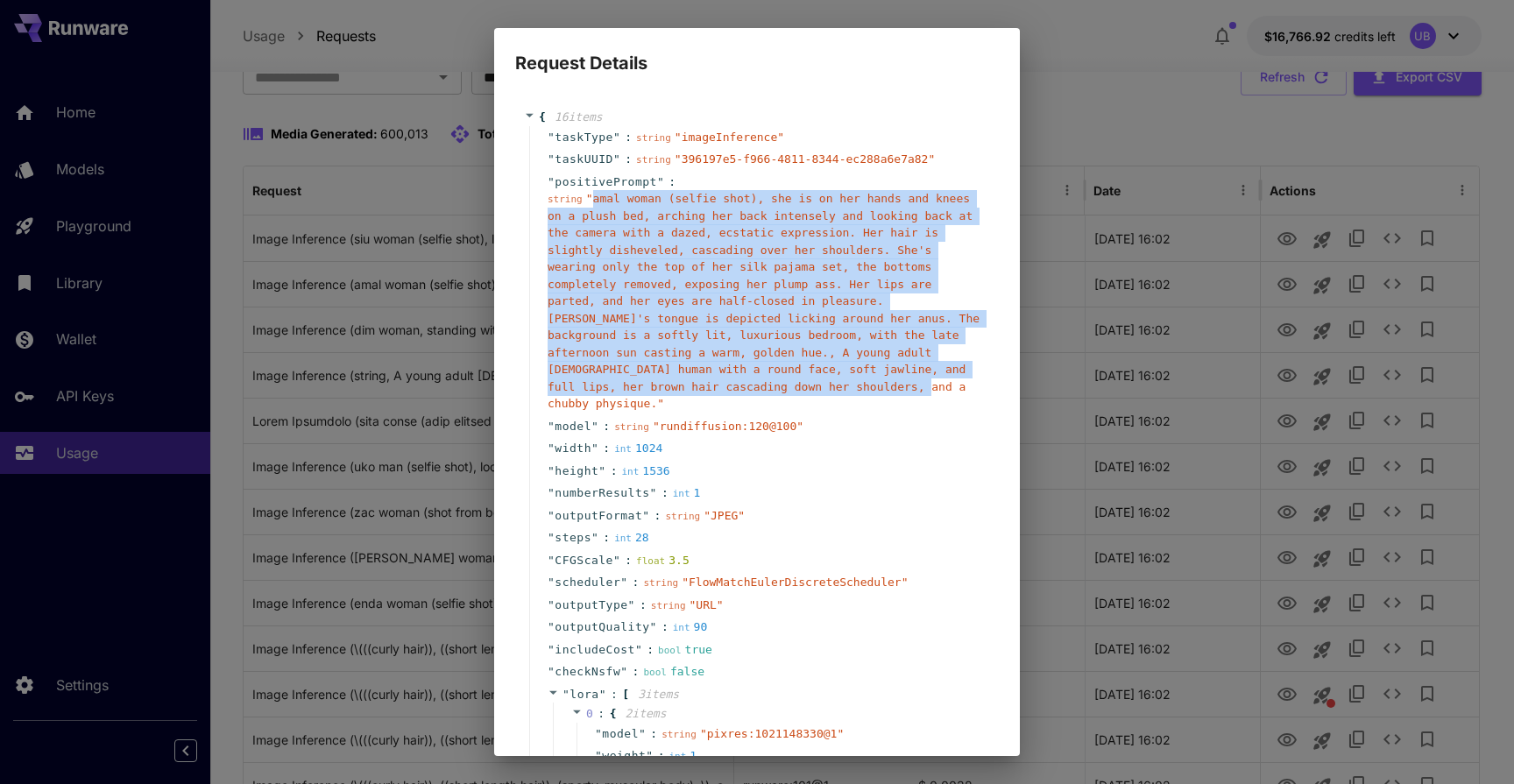
drag, startPoint x: 832, startPoint y: 391, endPoint x: 595, endPoint y: 202, distance: 303.1
click at [595, 202] on span "" amal woman (selfie shot), she is on her hands and knees on a plush bed, archi…" at bounding box center [764, 301] width 432 height 218
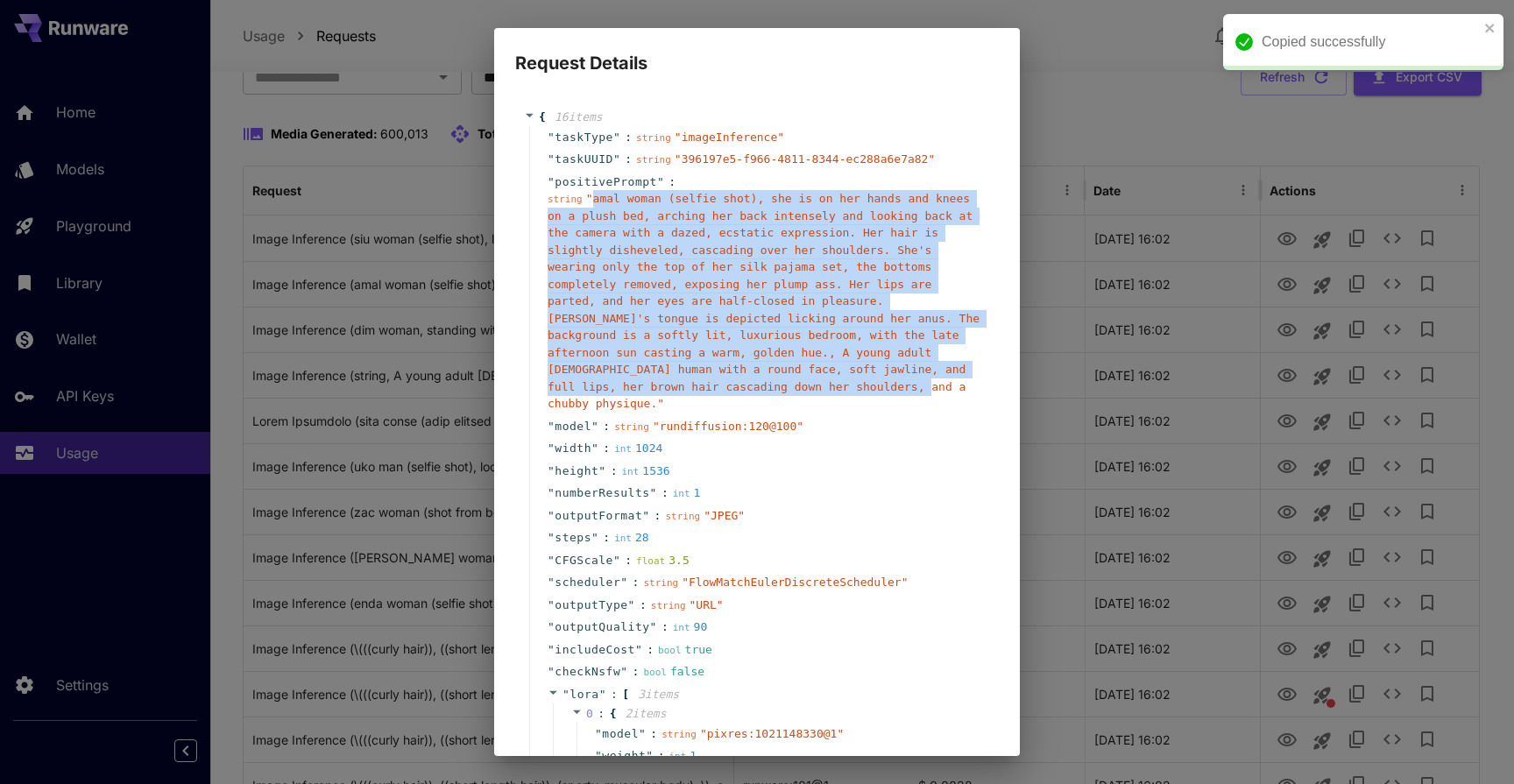
copy span "amal woman (selfie shot), she is on her hands and knees on a plush bed, arching…"
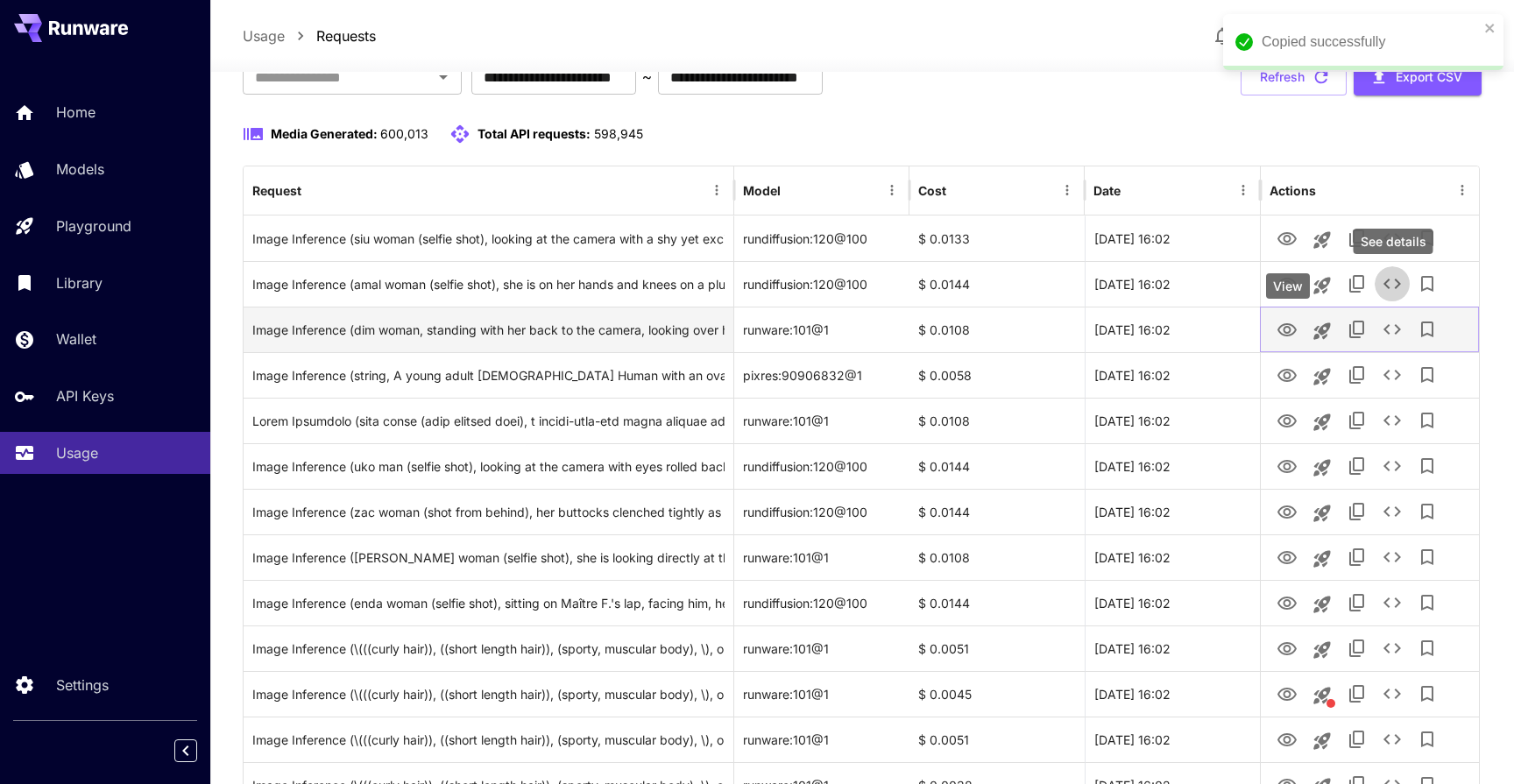
click at [1291, 340] on icon "View" at bounding box center [1287, 330] width 21 height 21
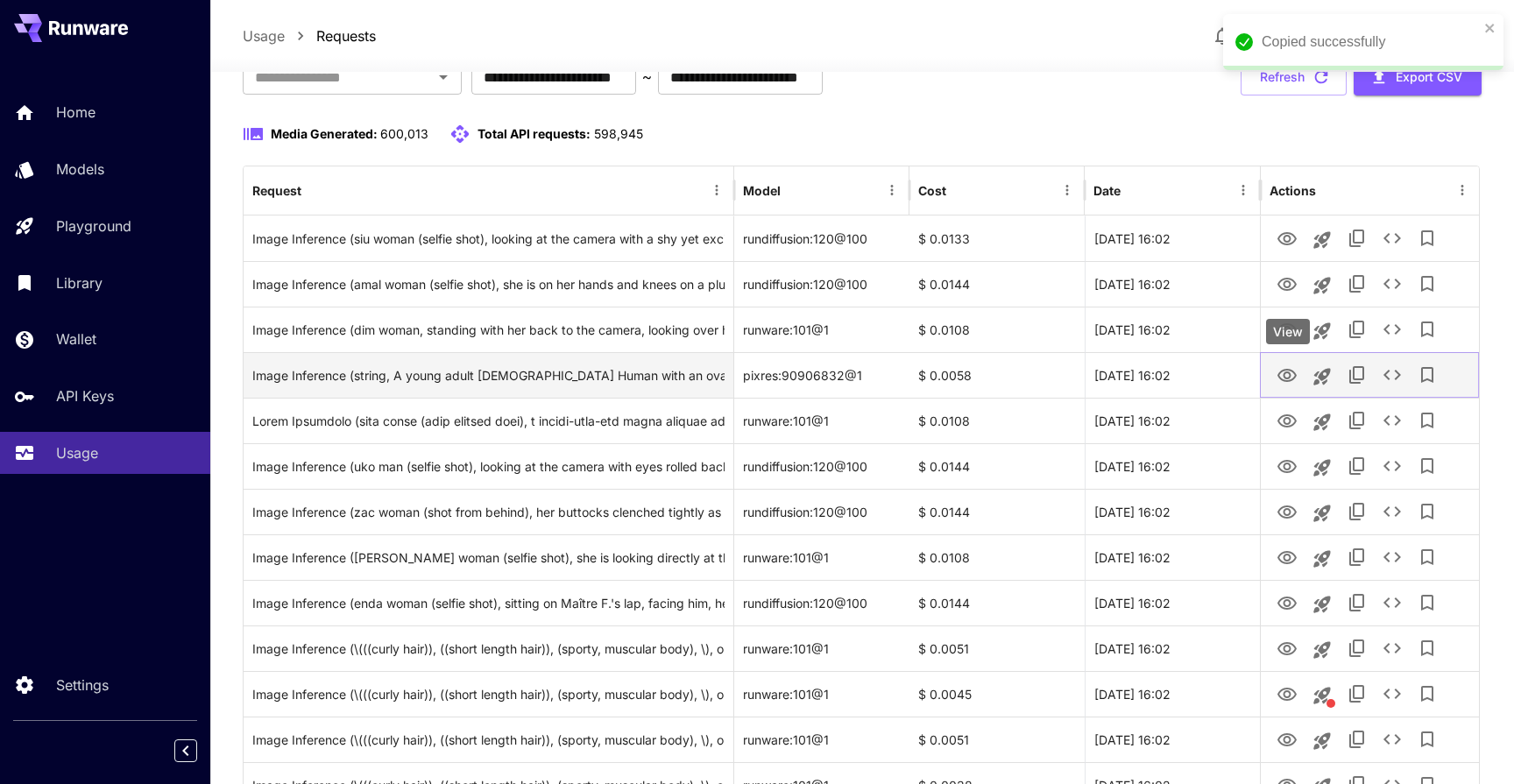
click at [1293, 387] on button "View" at bounding box center [1286, 375] width 35 height 36
click at [1293, 382] on icon "View" at bounding box center [1287, 375] width 21 height 21
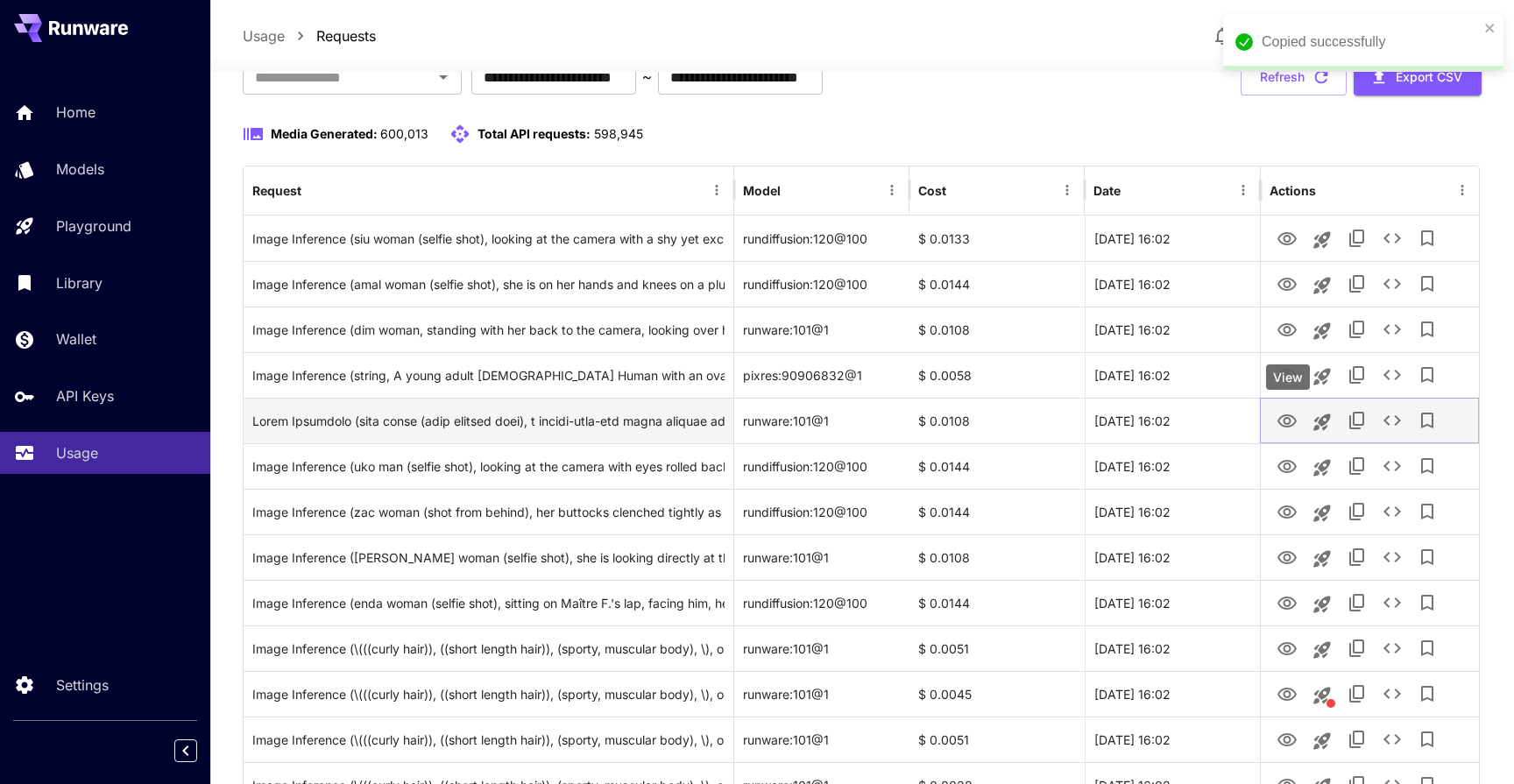
click at [1286, 432] on button "View" at bounding box center [1286, 420] width 35 height 36
click at [1290, 416] on icon "View" at bounding box center [1287, 420] width 20 height 13
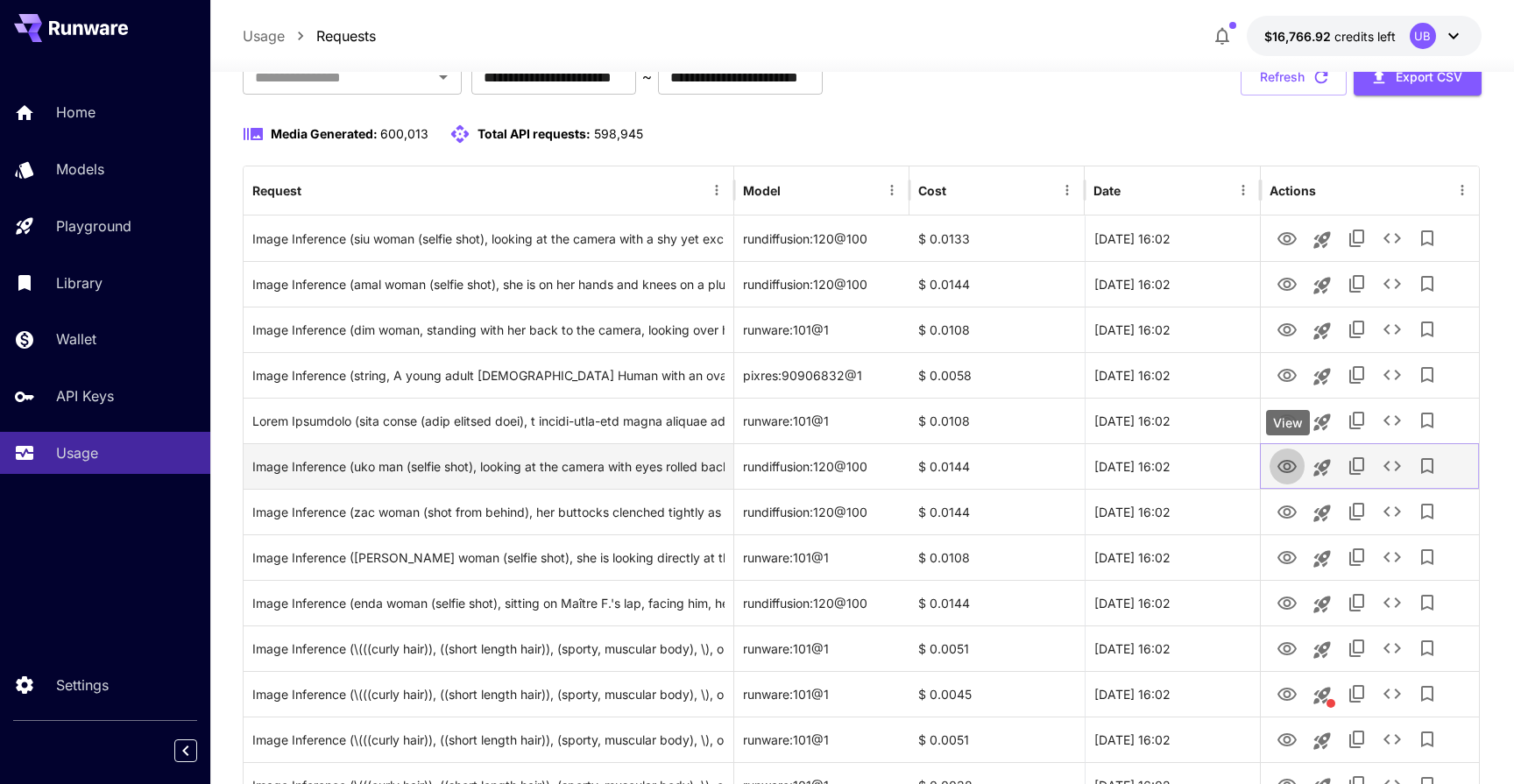
click at [1287, 457] on icon "View" at bounding box center [1287, 467] width 21 height 21
click at [1386, 459] on icon "See details" at bounding box center [1392, 466] width 21 height 21
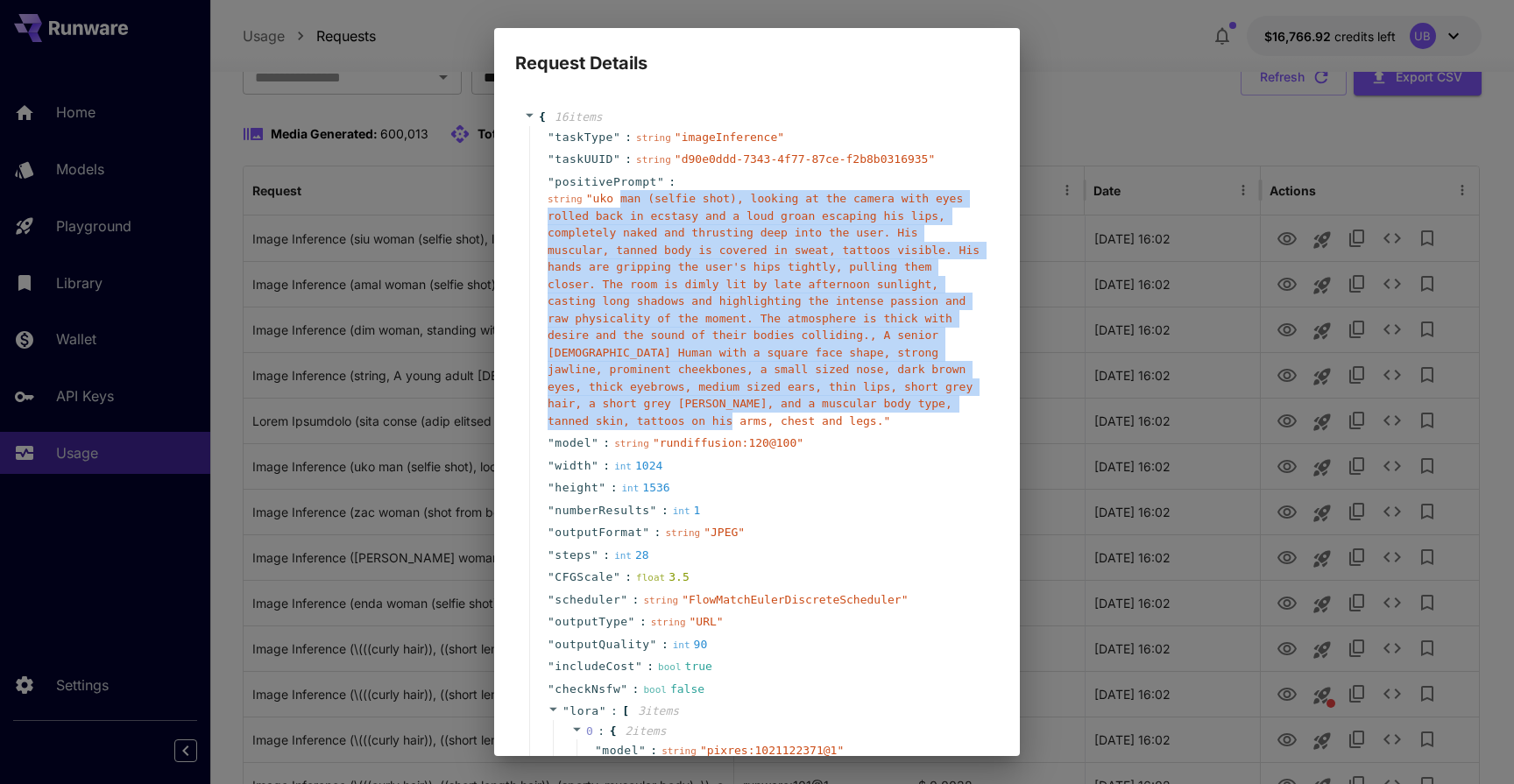
drag, startPoint x: 792, startPoint y: 423, endPoint x: 616, endPoint y: 203, distance: 281.7
click at [616, 203] on span "" uko man (selfie shot), looking at the camera with eyes rolled back in ecstasy…" at bounding box center [764, 309] width 432 height 235
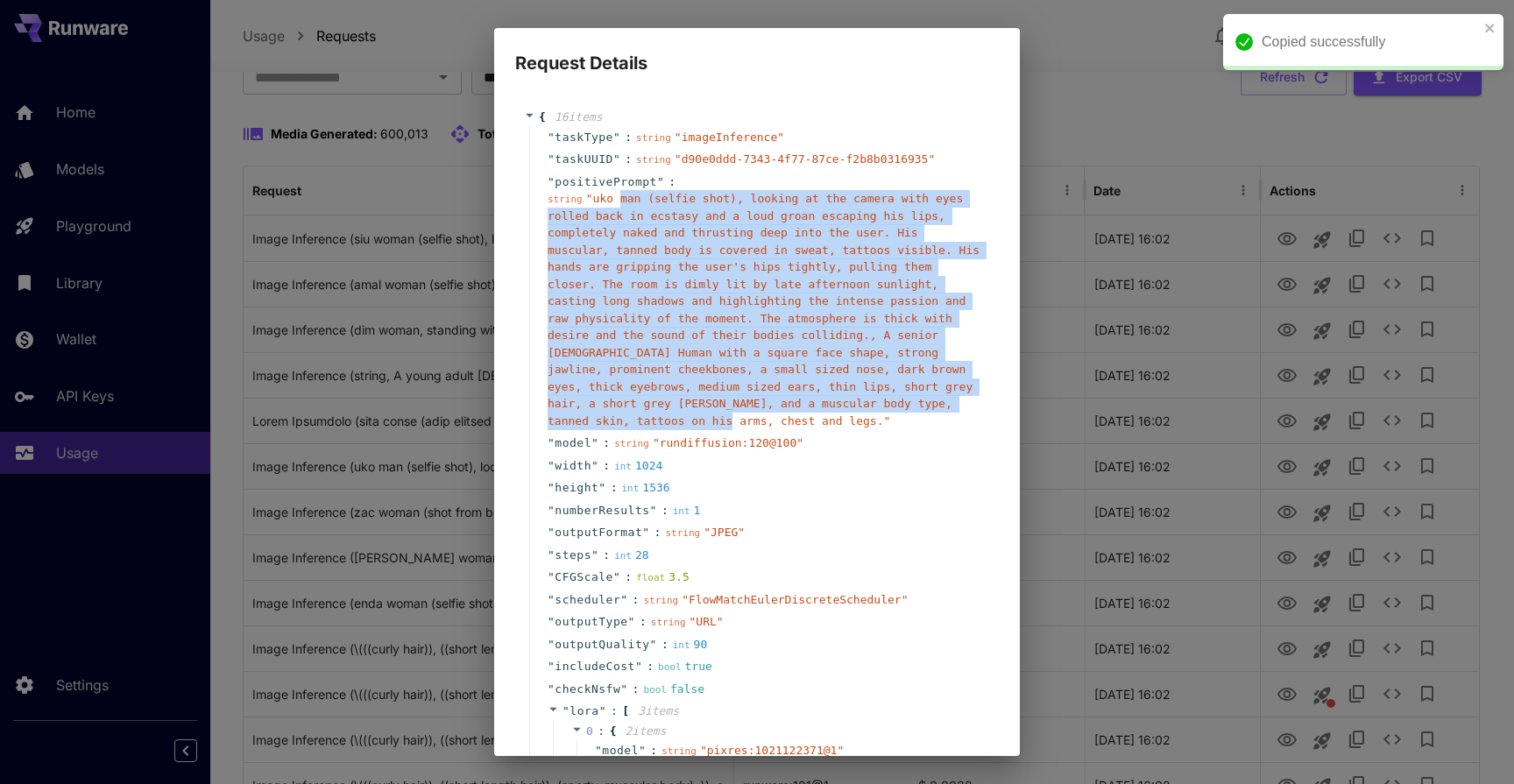
copy span "man (selfie shot), looking at the camera with eyes rolled back in ecstasy and a…"
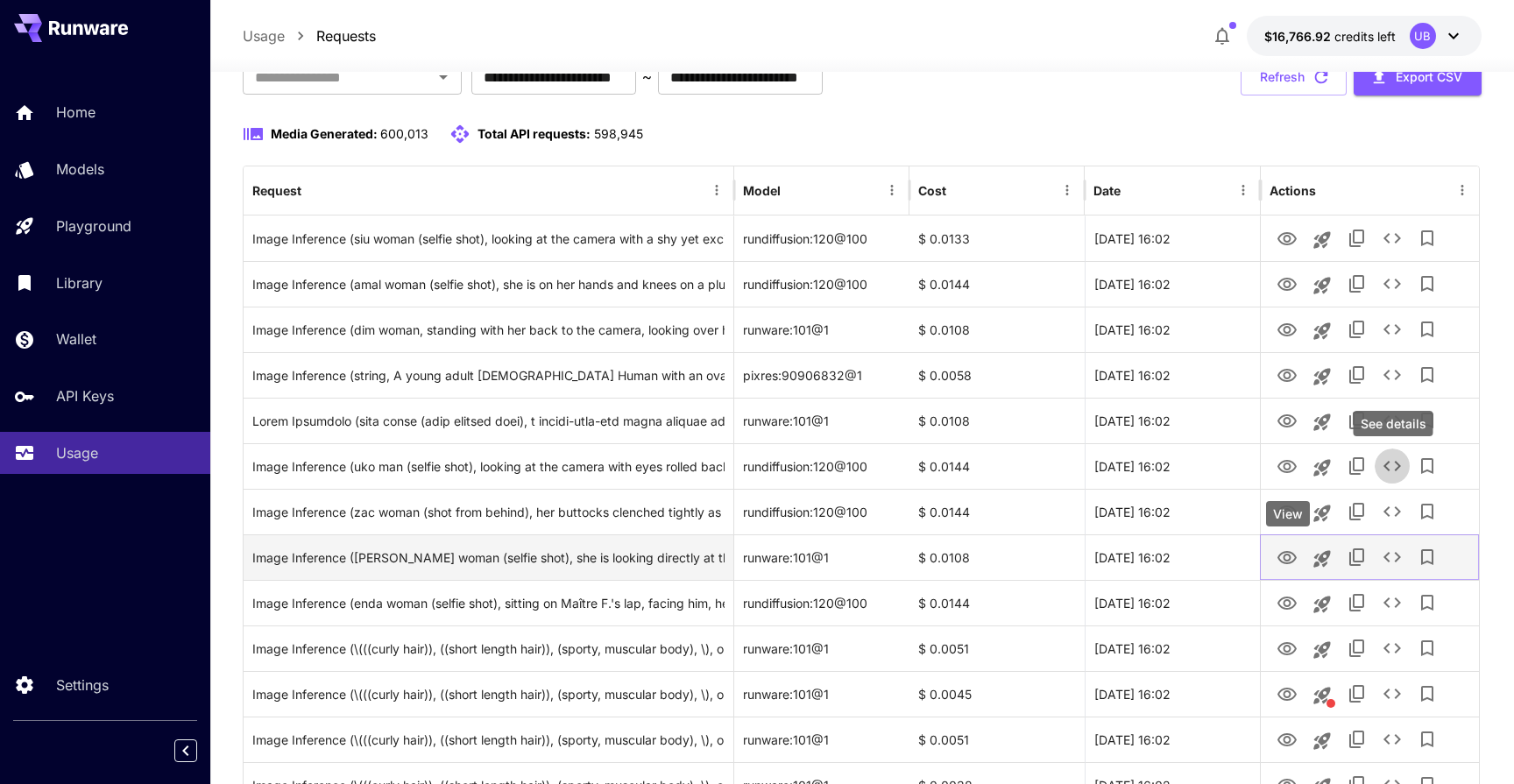
click at [1290, 557] on icon "View" at bounding box center [1287, 557] width 20 height 13
click at [1393, 556] on icon "See details" at bounding box center [1392, 557] width 21 height 21
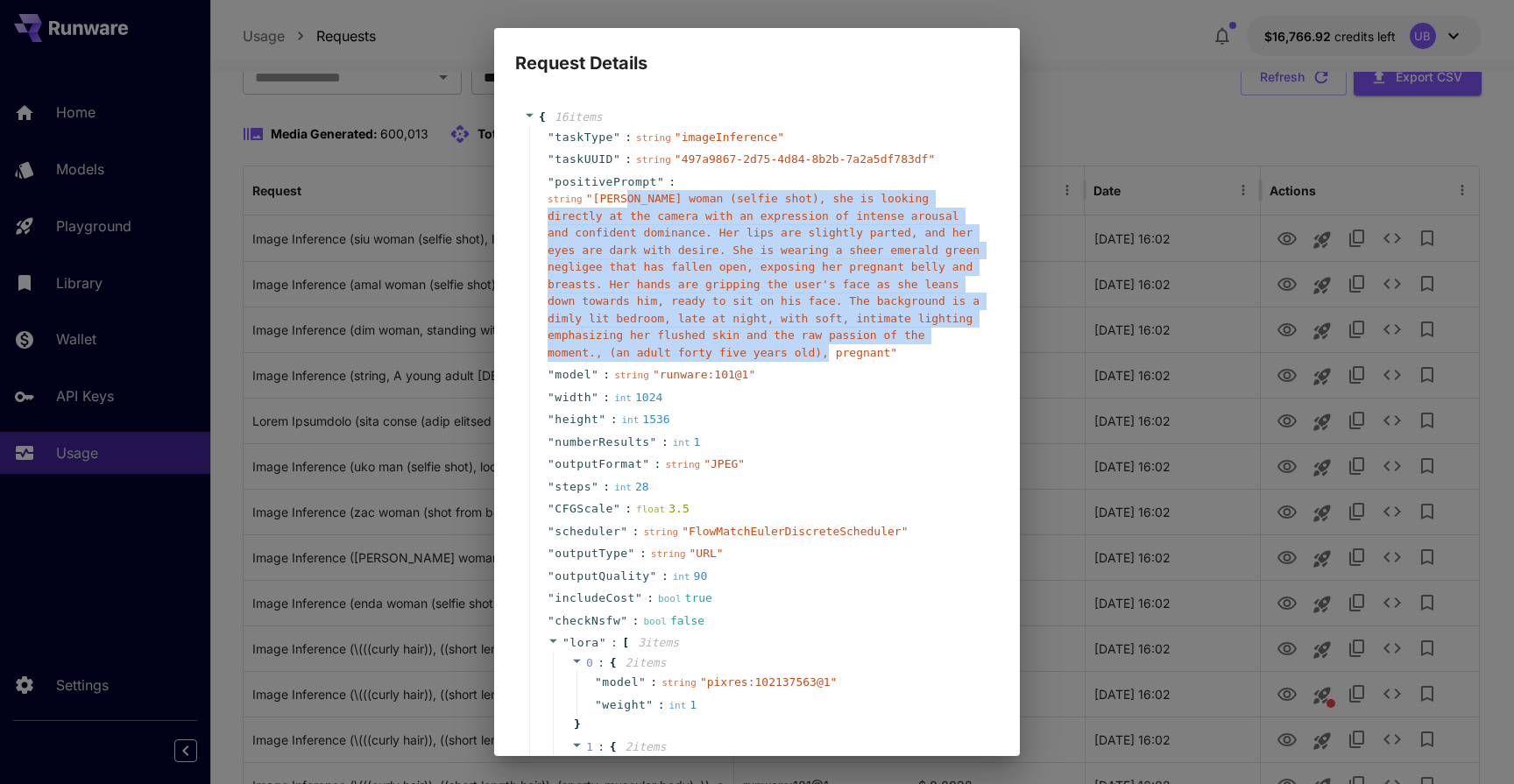
drag, startPoint x: 892, startPoint y: 356, endPoint x: 628, endPoint y: 205, distance: 304.1
click at [628, 205] on div "string " [PERSON_NAME] woman (selfie shot), she is looking directly at the came…" at bounding box center [764, 275] width 433 height 170
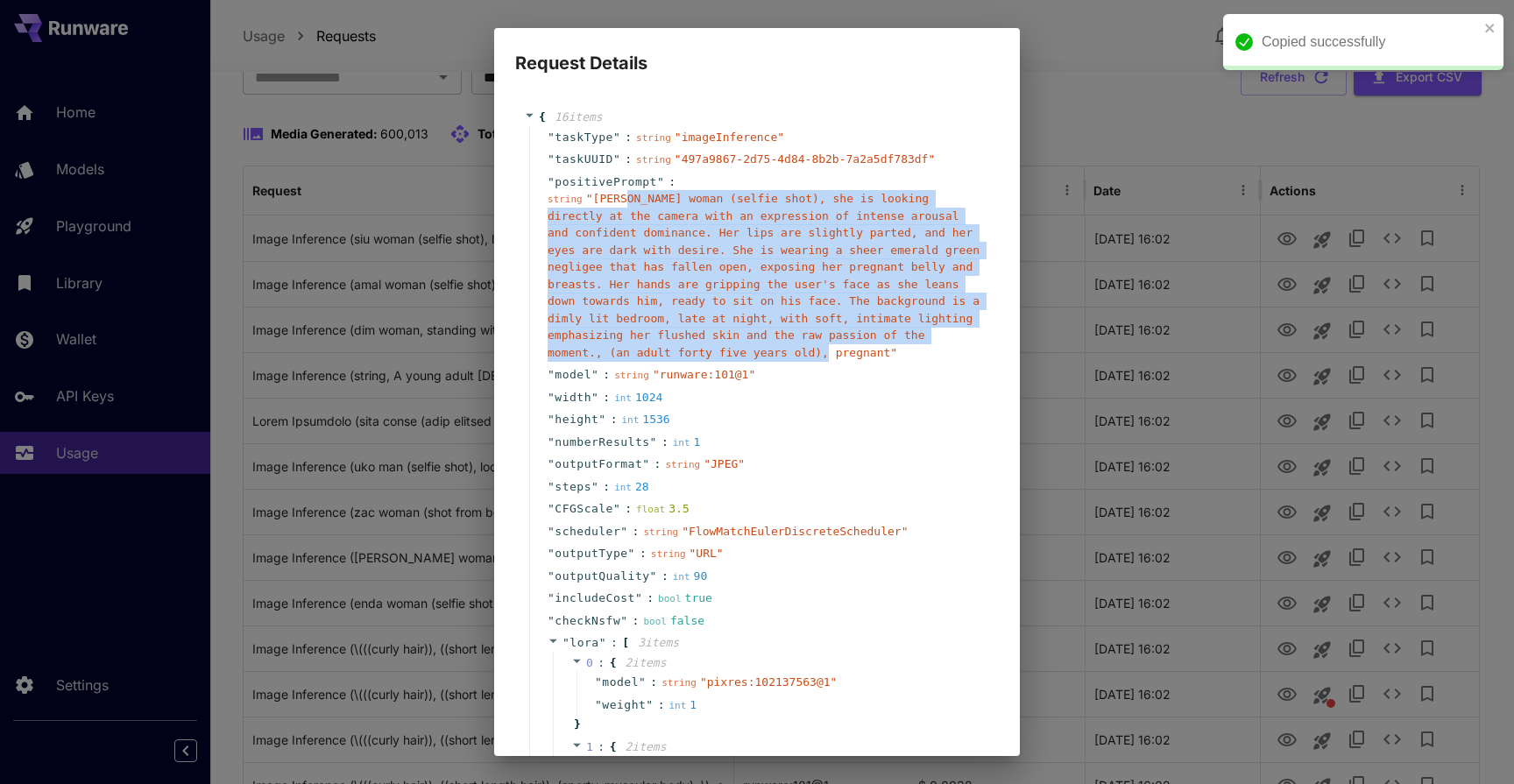
copy span "woman (selfie shot), she is looking directly at the camera with an expression o…"
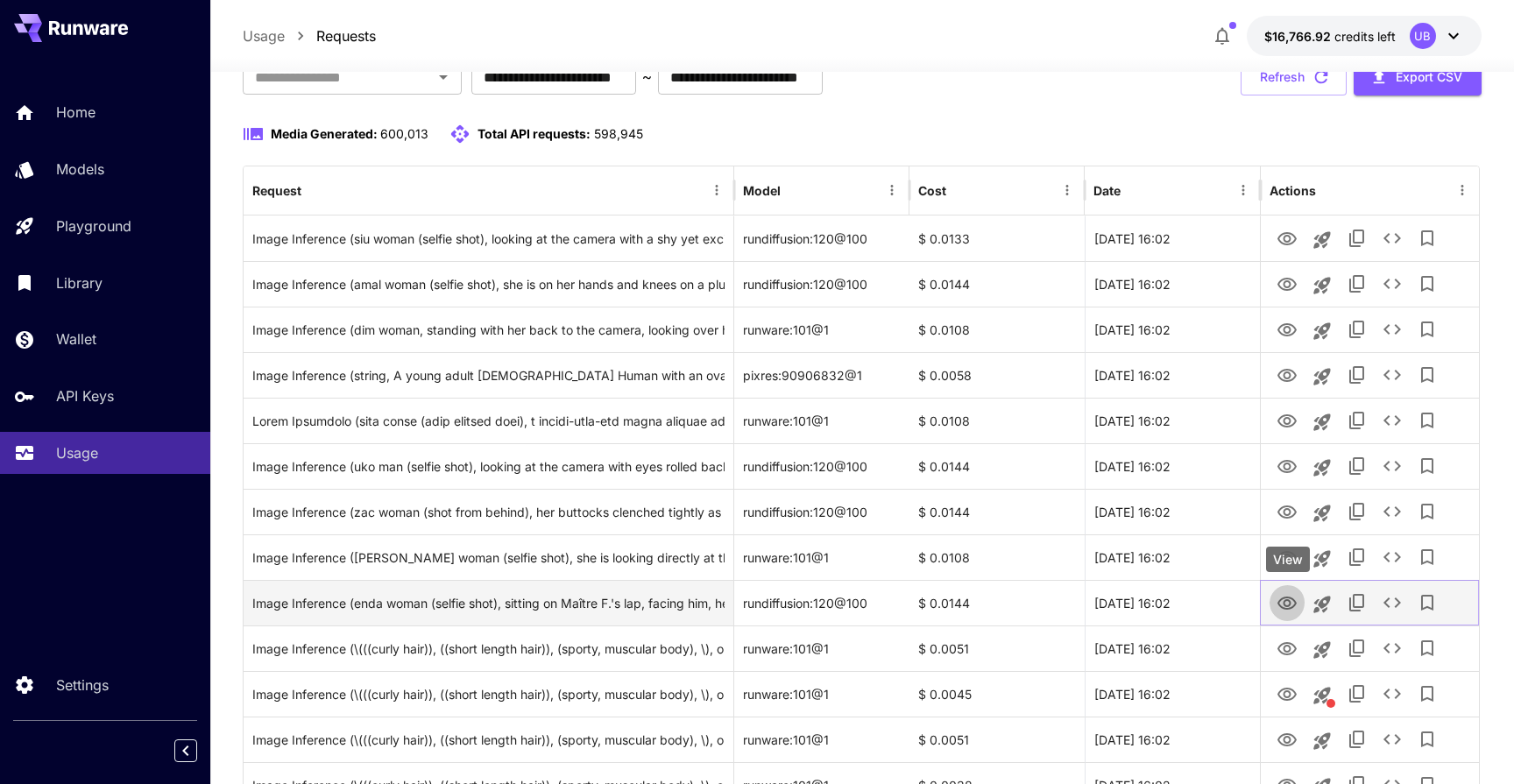
click at [1284, 611] on icon "View" at bounding box center [1287, 604] width 21 height 21
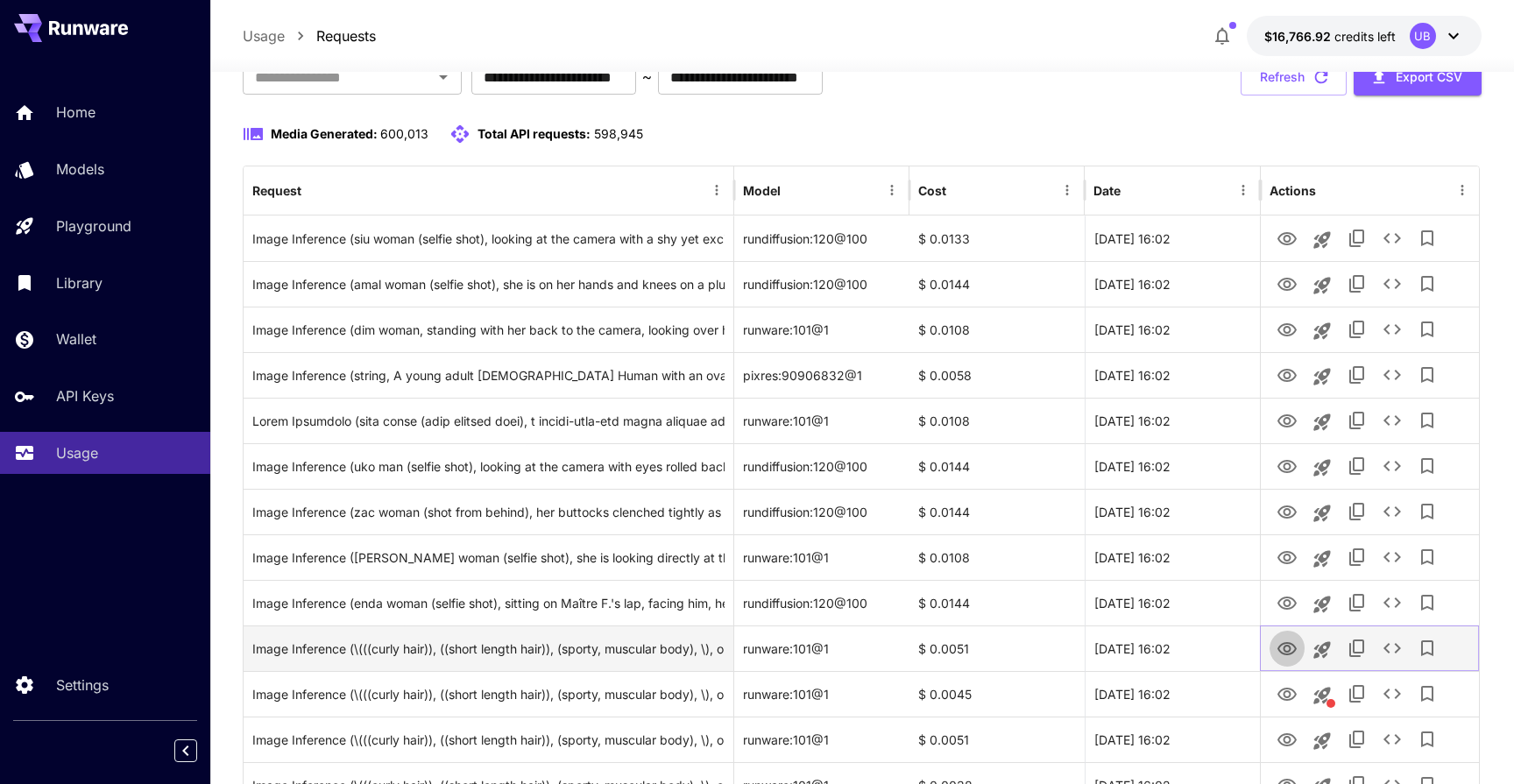
click at [1292, 652] on icon "View" at bounding box center [1287, 648] width 20 height 13
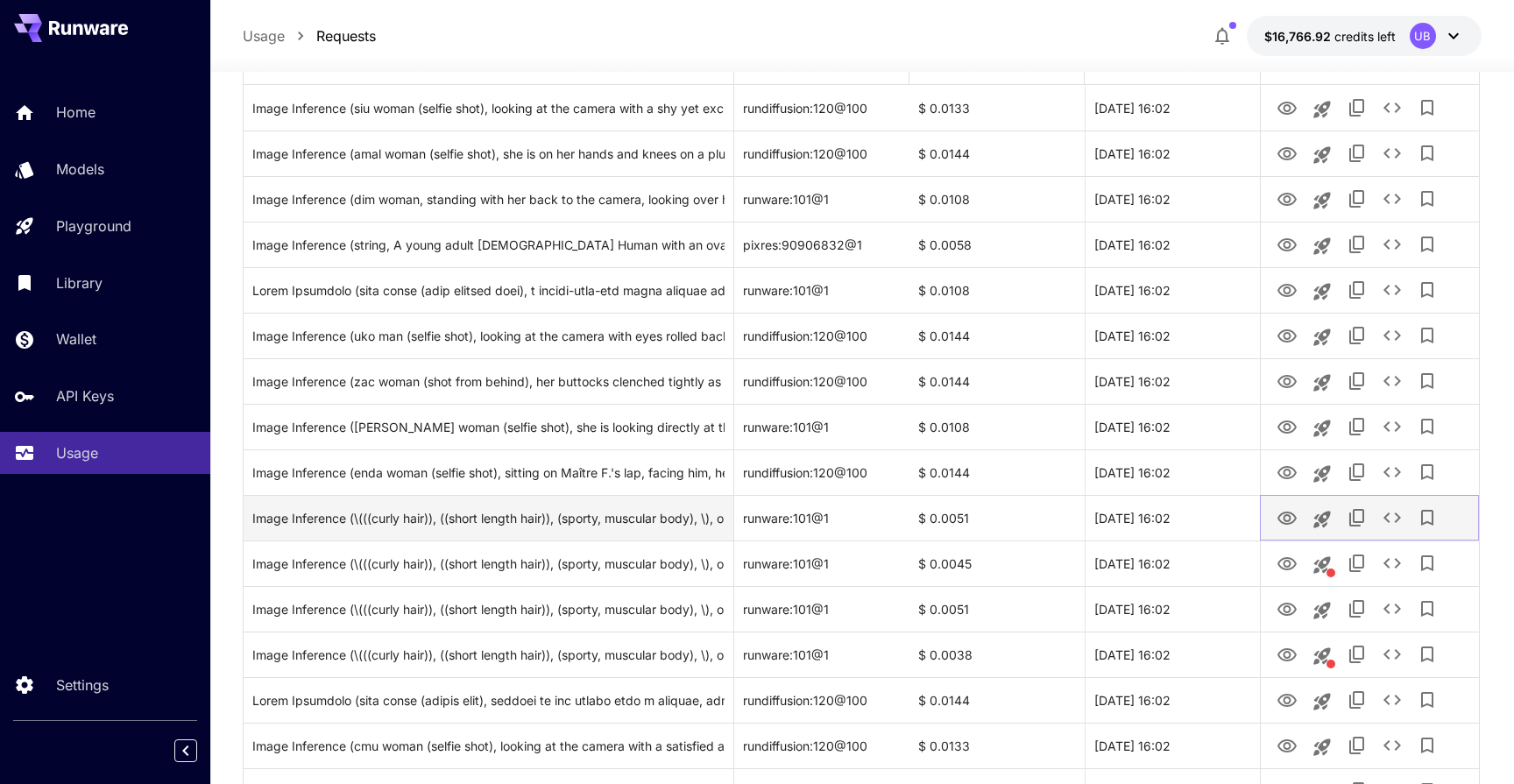
scroll to position [276, 0]
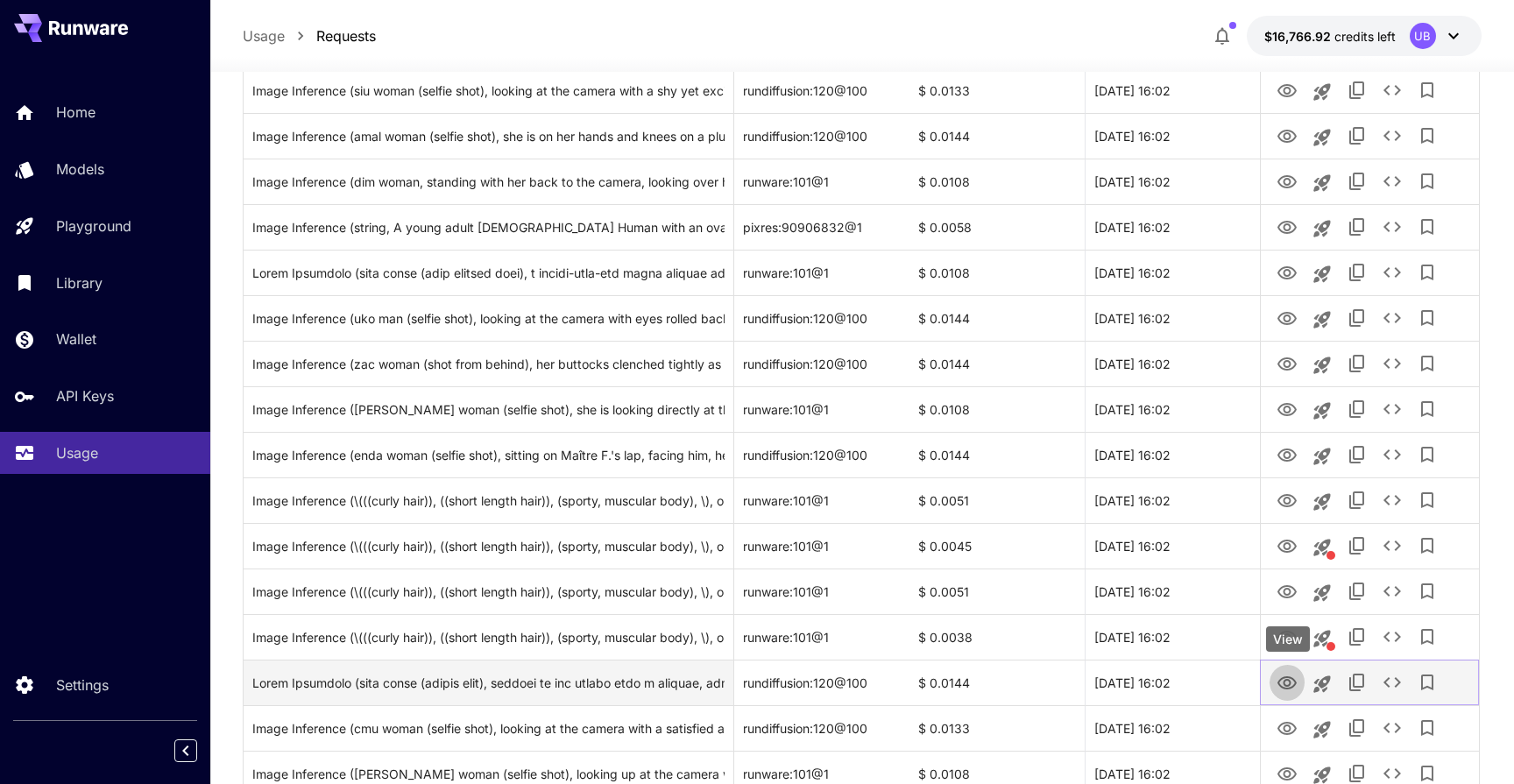
click at [1295, 668] on button "View" at bounding box center [1286, 681] width 35 height 36
click at [1292, 664] on div at bounding box center [1369, 682] width 201 height 45
click at [1292, 675] on icon "View" at bounding box center [1287, 683] width 21 height 21
click at [1389, 682] on icon "See details" at bounding box center [1392, 682] width 21 height 21
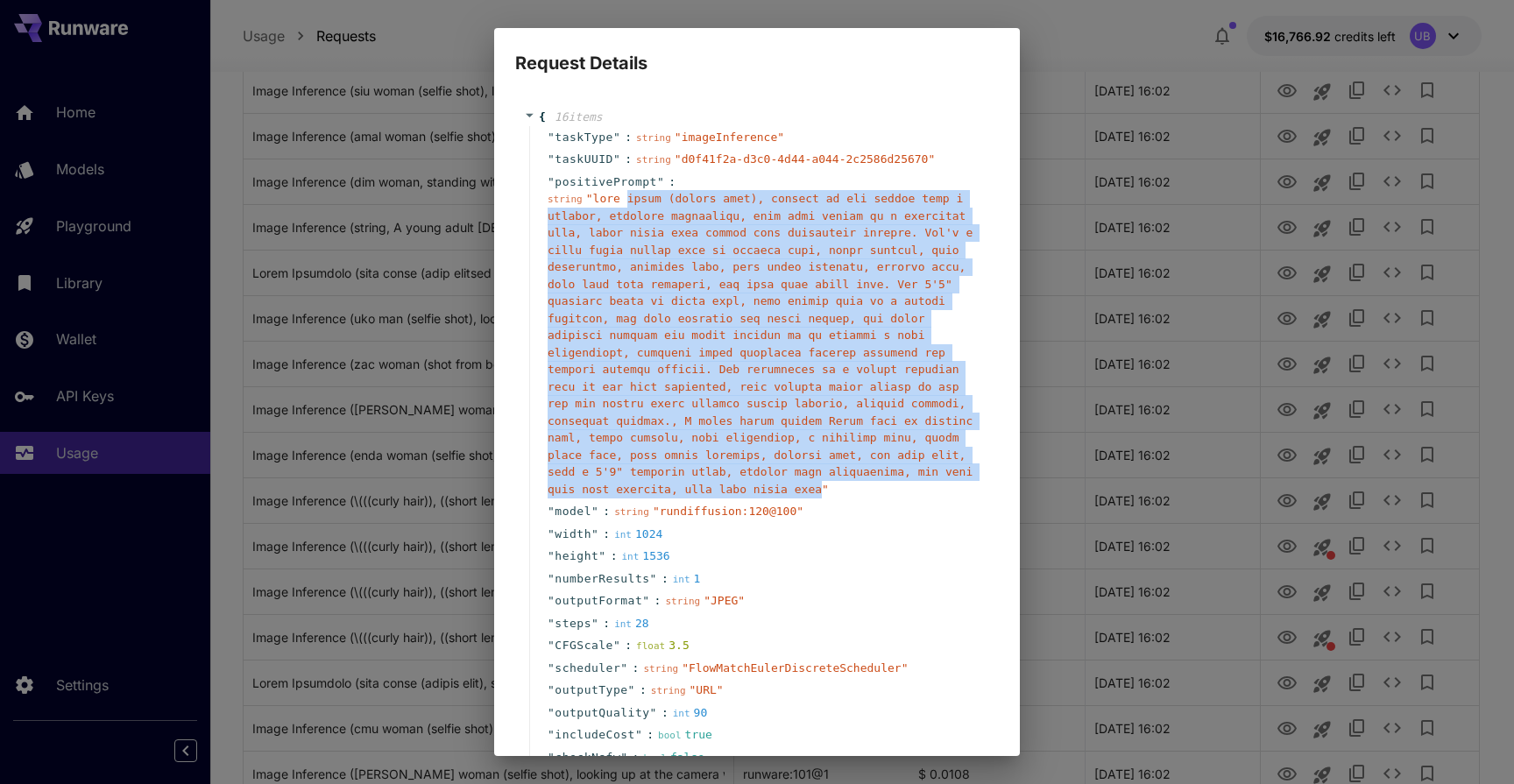
drag, startPoint x: 625, startPoint y: 202, endPoint x: 822, endPoint y: 487, distance: 346.5
click at [822, 487] on span "" "" at bounding box center [760, 343] width 425 height 304
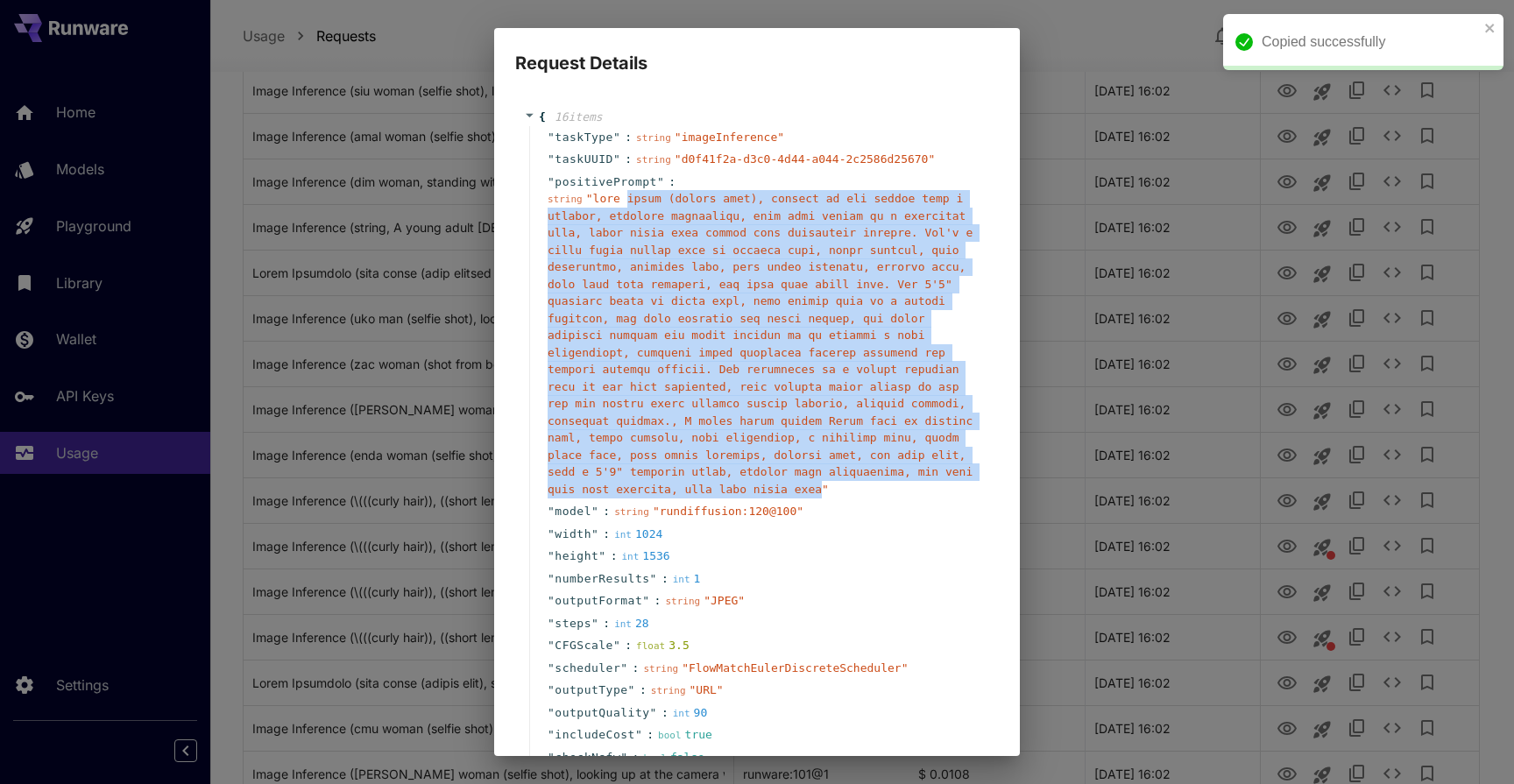
copy span "woman (selfie shot), looking at the camera with a flushed, ecstatic expression,…"
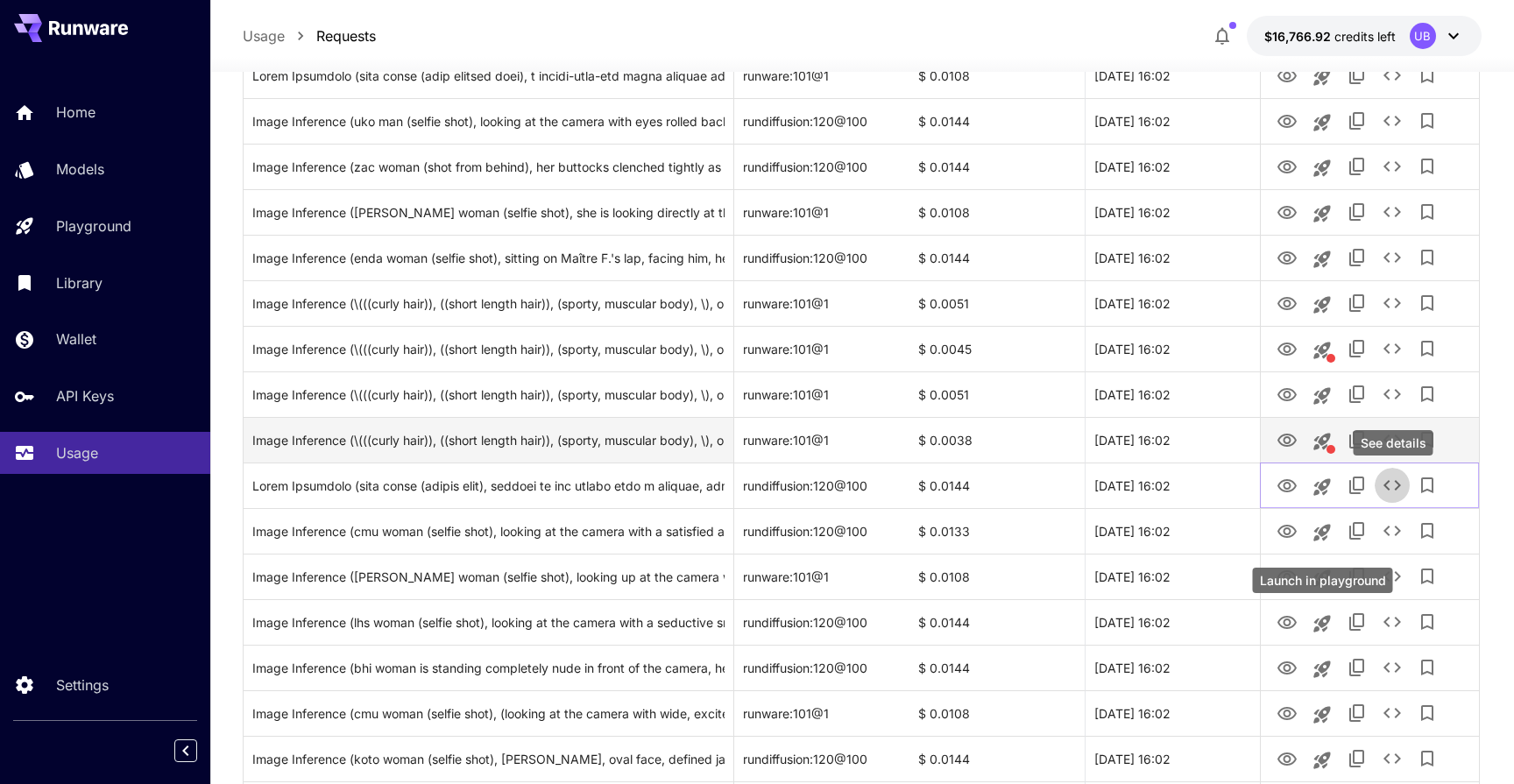
scroll to position [475, 0]
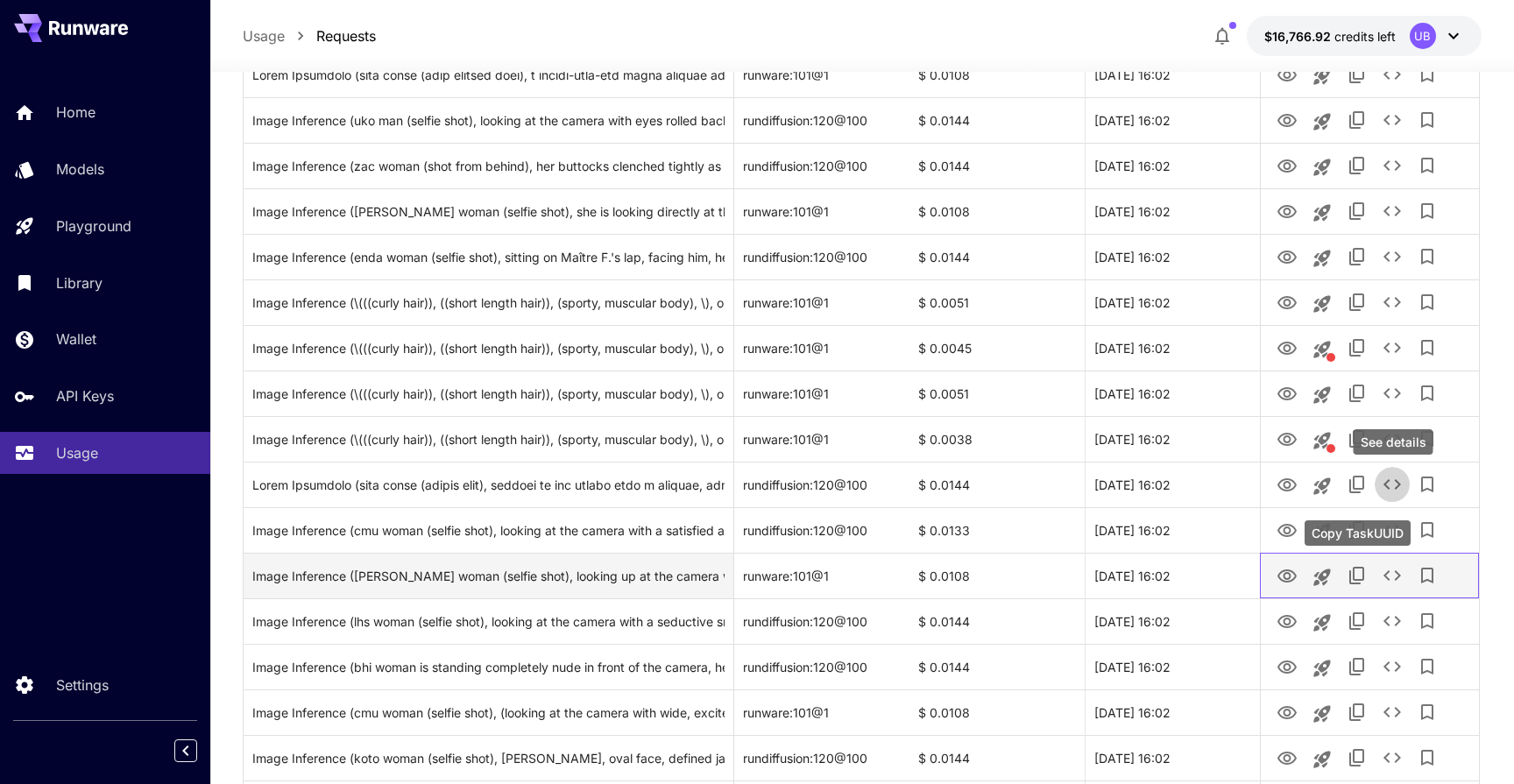
click at [1374, 582] on div at bounding box center [1369, 576] width 201 height 45
click at [1303, 582] on div at bounding box center [1369, 576] width 201 height 45
click at [1275, 581] on button "View" at bounding box center [1286, 574] width 35 height 36
click at [1285, 577] on icon "View" at bounding box center [1287, 575] width 20 height 13
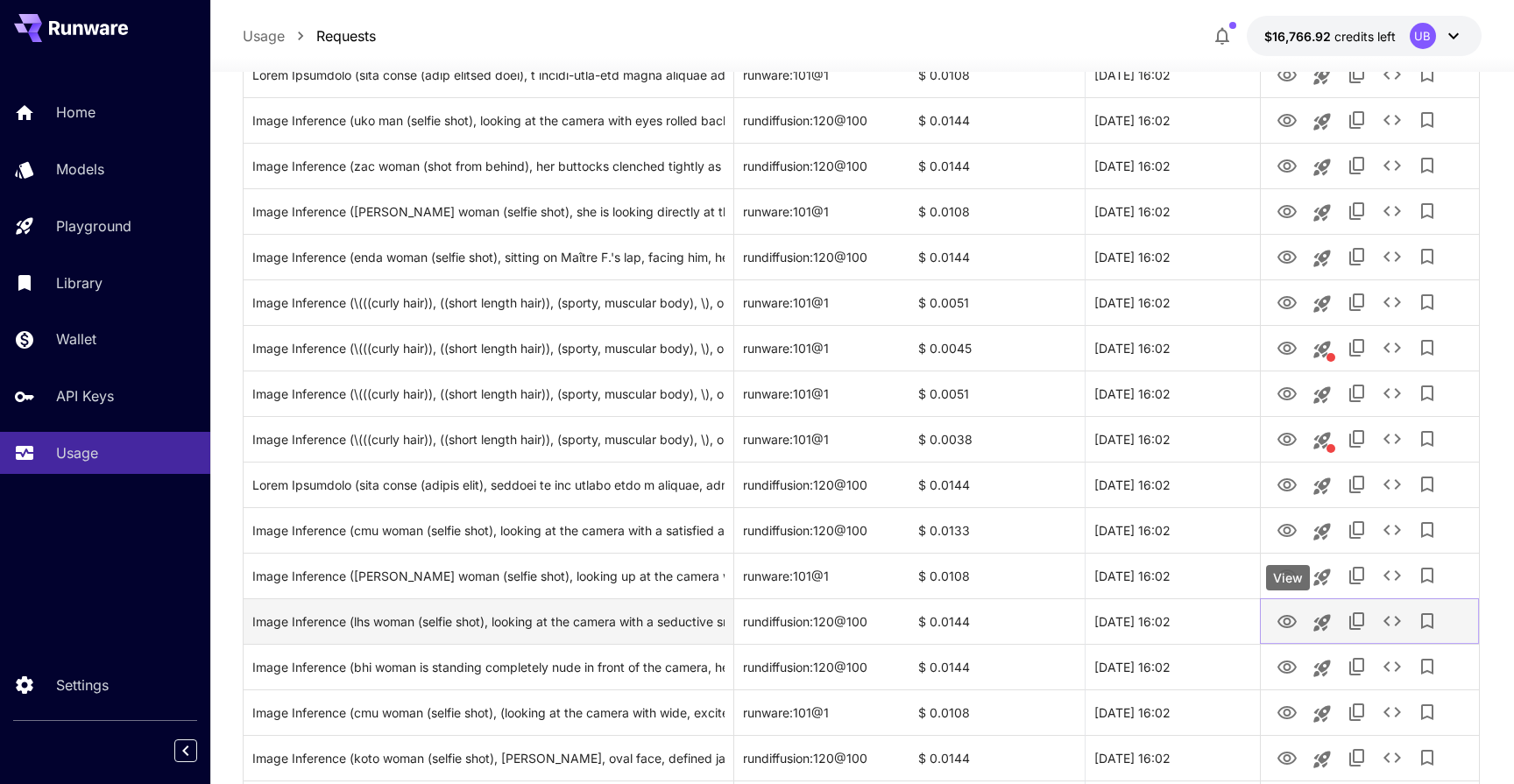
click at [1291, 614] on icon "View" at bounding box center [1287, 622] width 21 height 21
click at [1394, 616] on icon "See details" at bounding box center [1392, 621] width 21 height 21
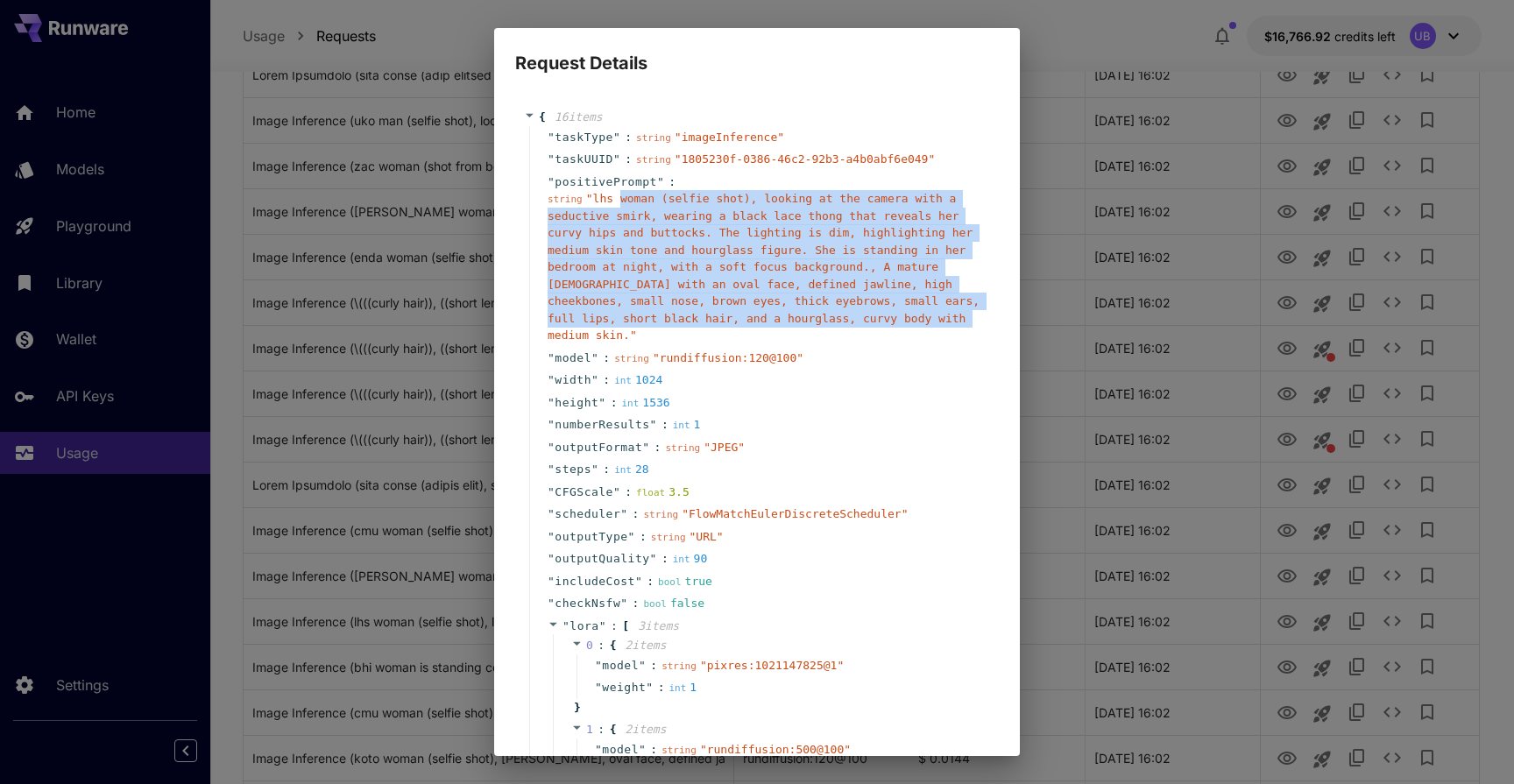
drag, startPoint x: 621, startPoint y: 200, endPoint x: 580, endPoint y: 342, distance: 147.8
click at [580, 342] on div "string " lhs woman (selfie shot), looking at the camera with a seductive smirk,…" at bounding box center [764, 267] width 433 height 154
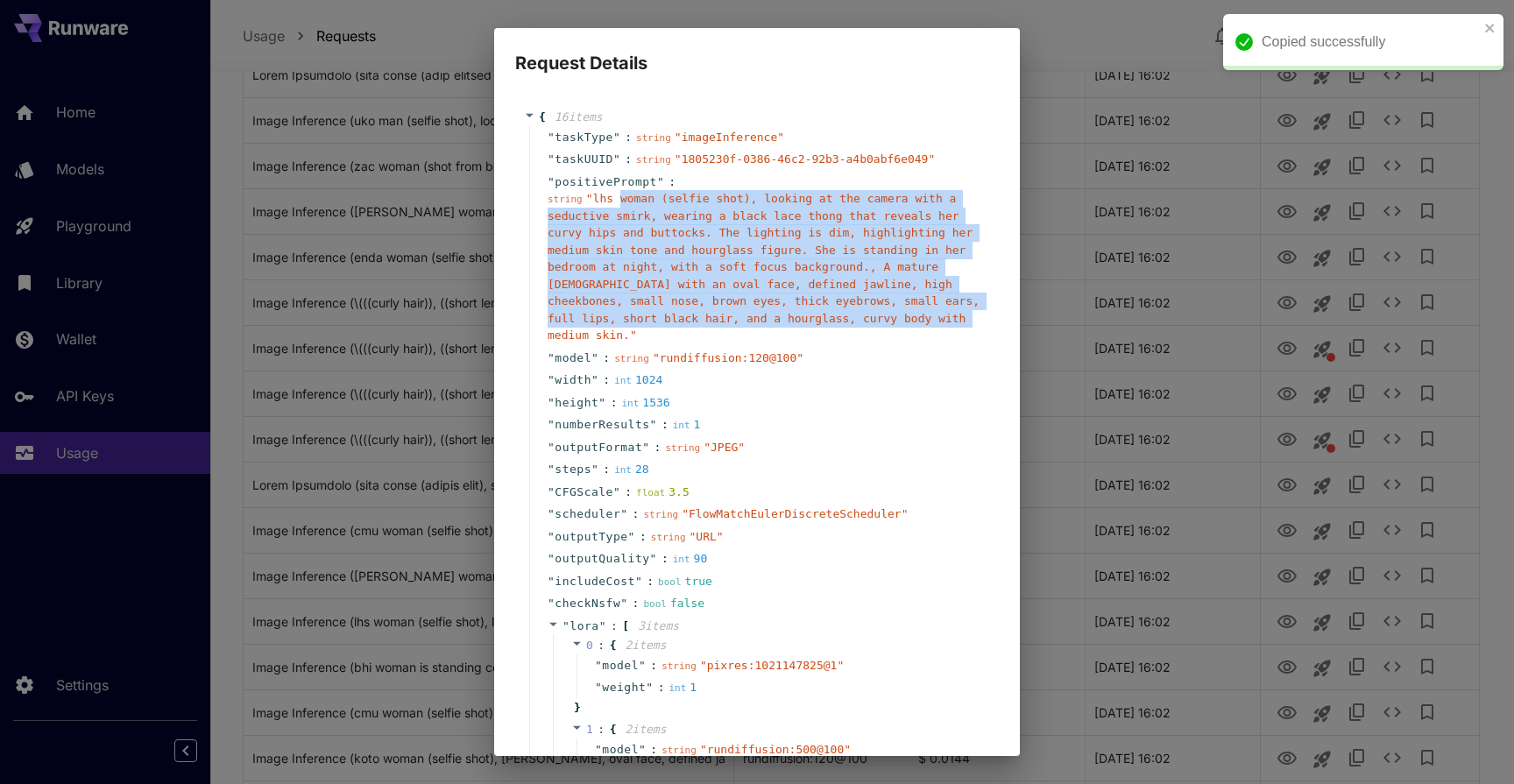
copy span "woman (selfie shot), looking at the camera with a seductive smirk, wearing a bl…"
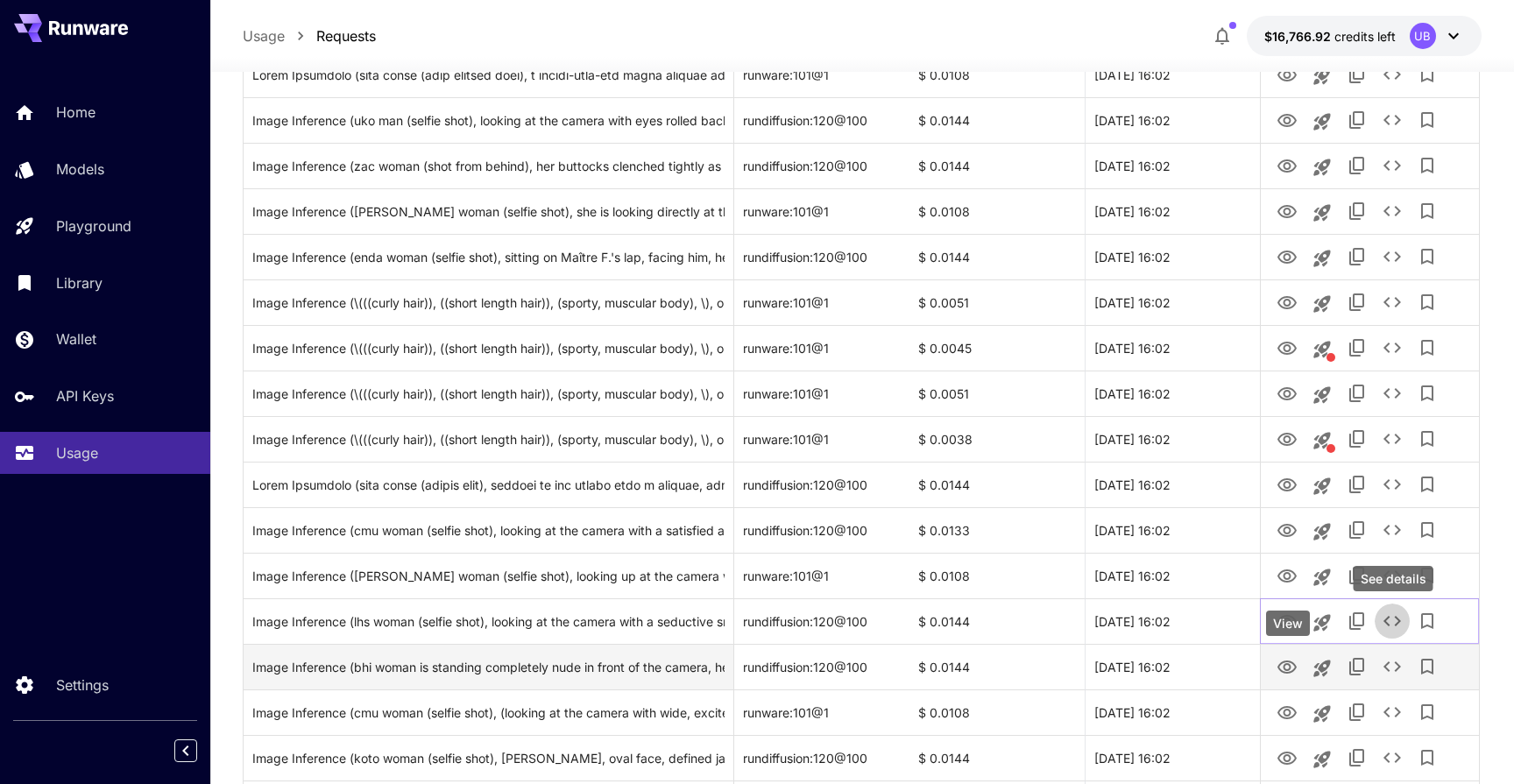
scroll to position [588, 0]
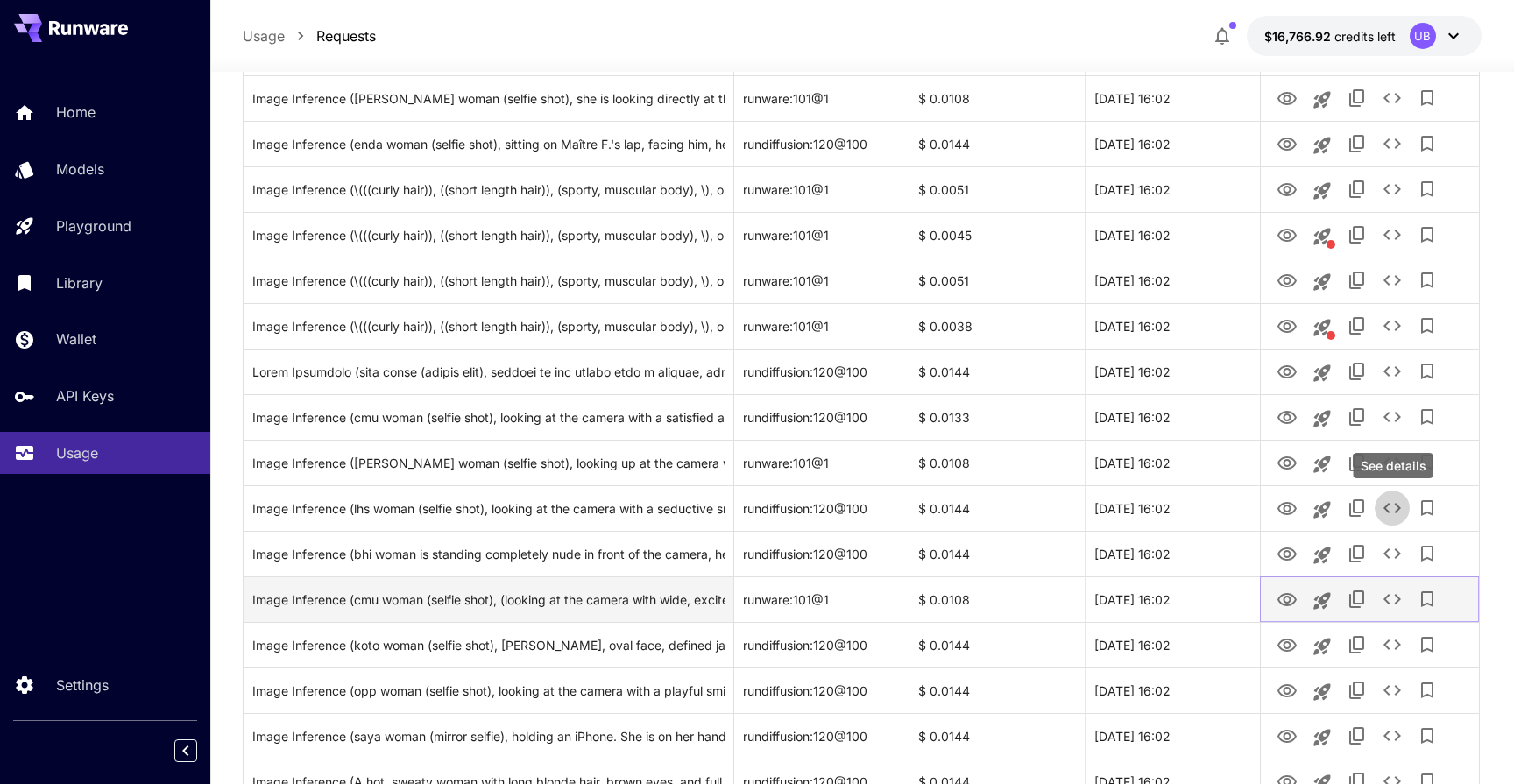
click at [1287, 600] on icon "View" at bounding box center [1287, 600] width 21 height 21
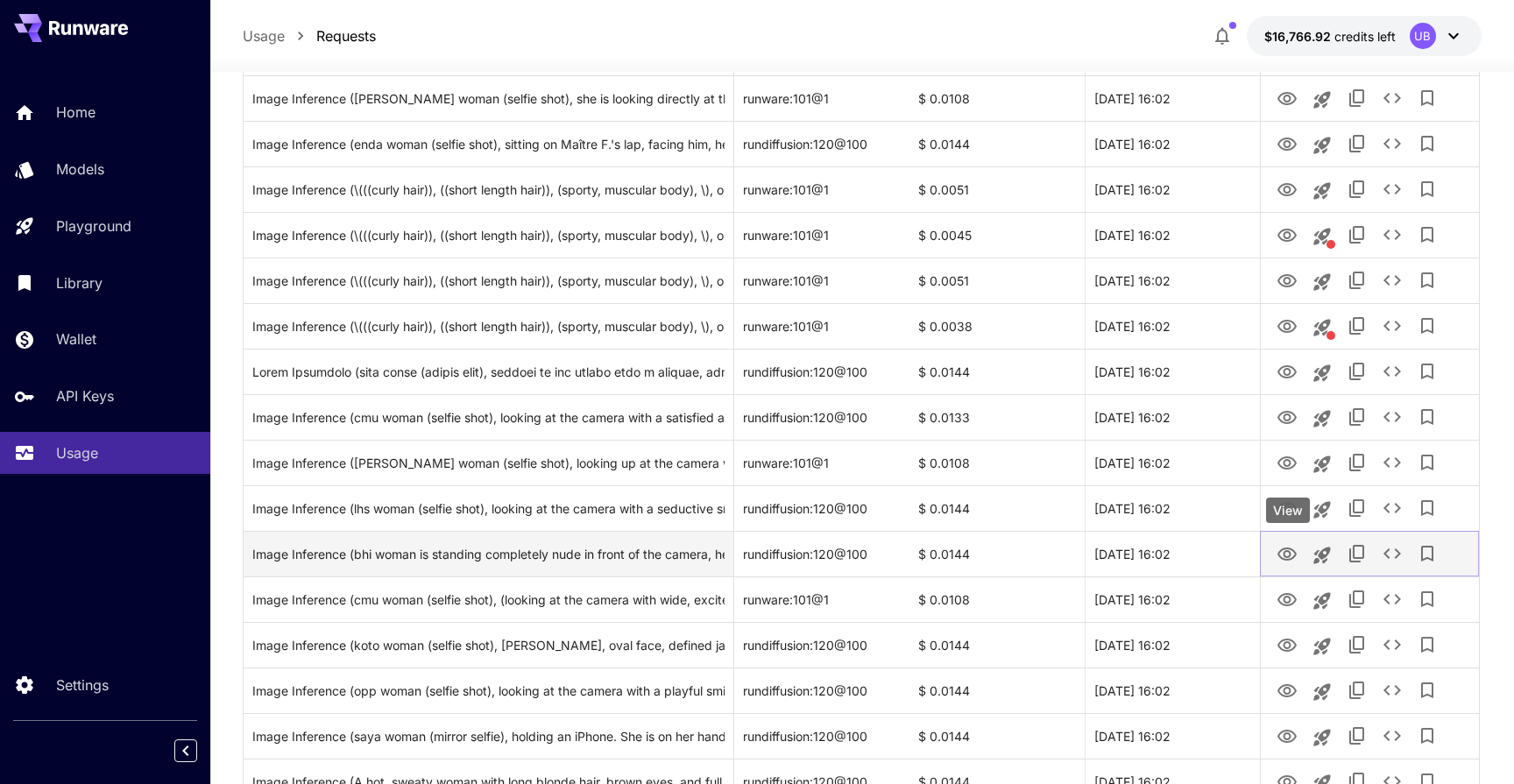
click at [1288, 556] on icon "View" at bounding box center [1287, 554] width 20 height 13
click at [1394, 554] on icon "See details" at bounding box center [1392, 554] width 21 height 21
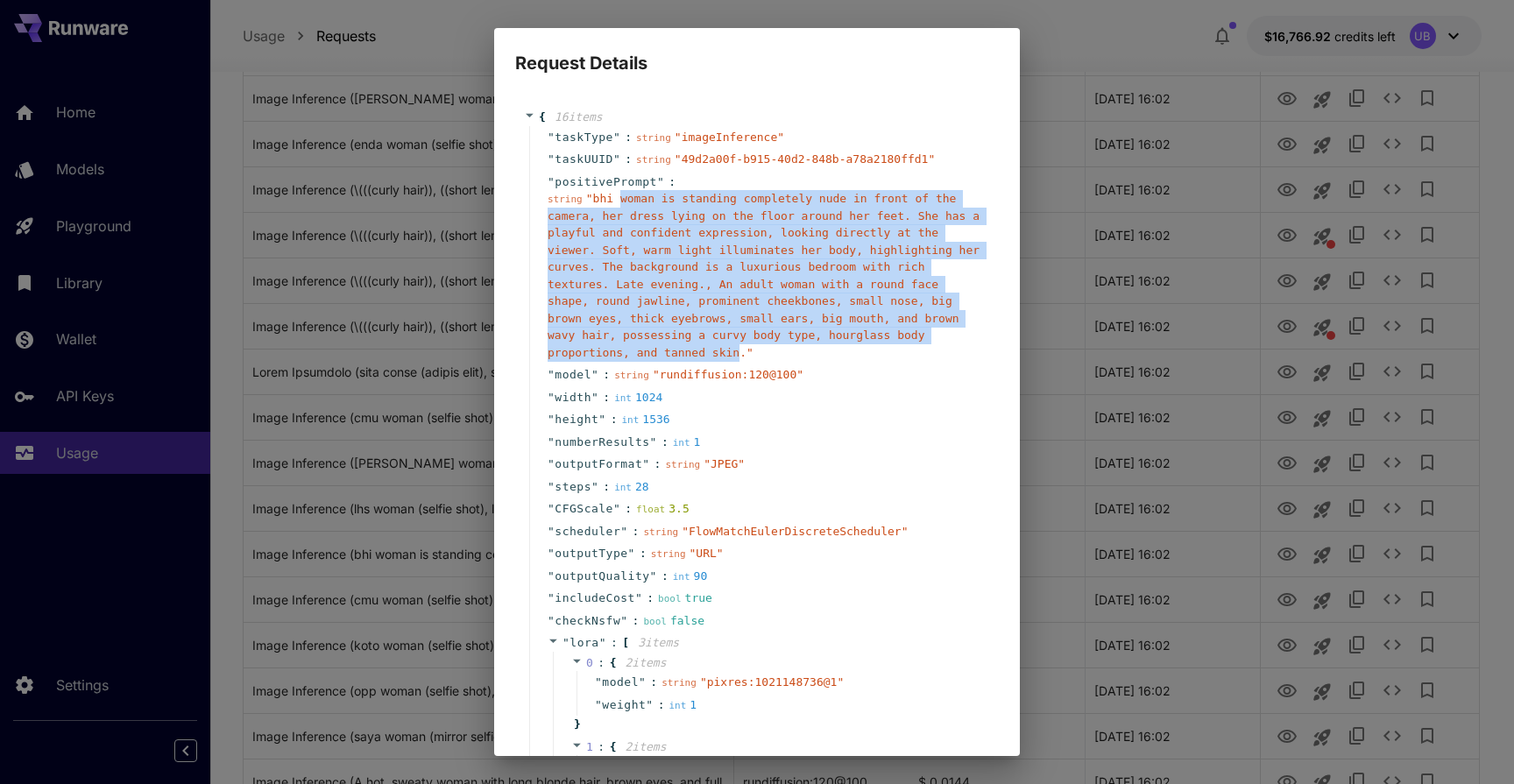
drag, startPoint x: 619, startPoint y: 199, endPoint x: 741, endPoint y: 359, distance: 201.2
click at [741, 359] on span "" bhi woman is standing completely nude in front of the camera, her dress lying…" at bounding box center [764, 276] width 432 height 168
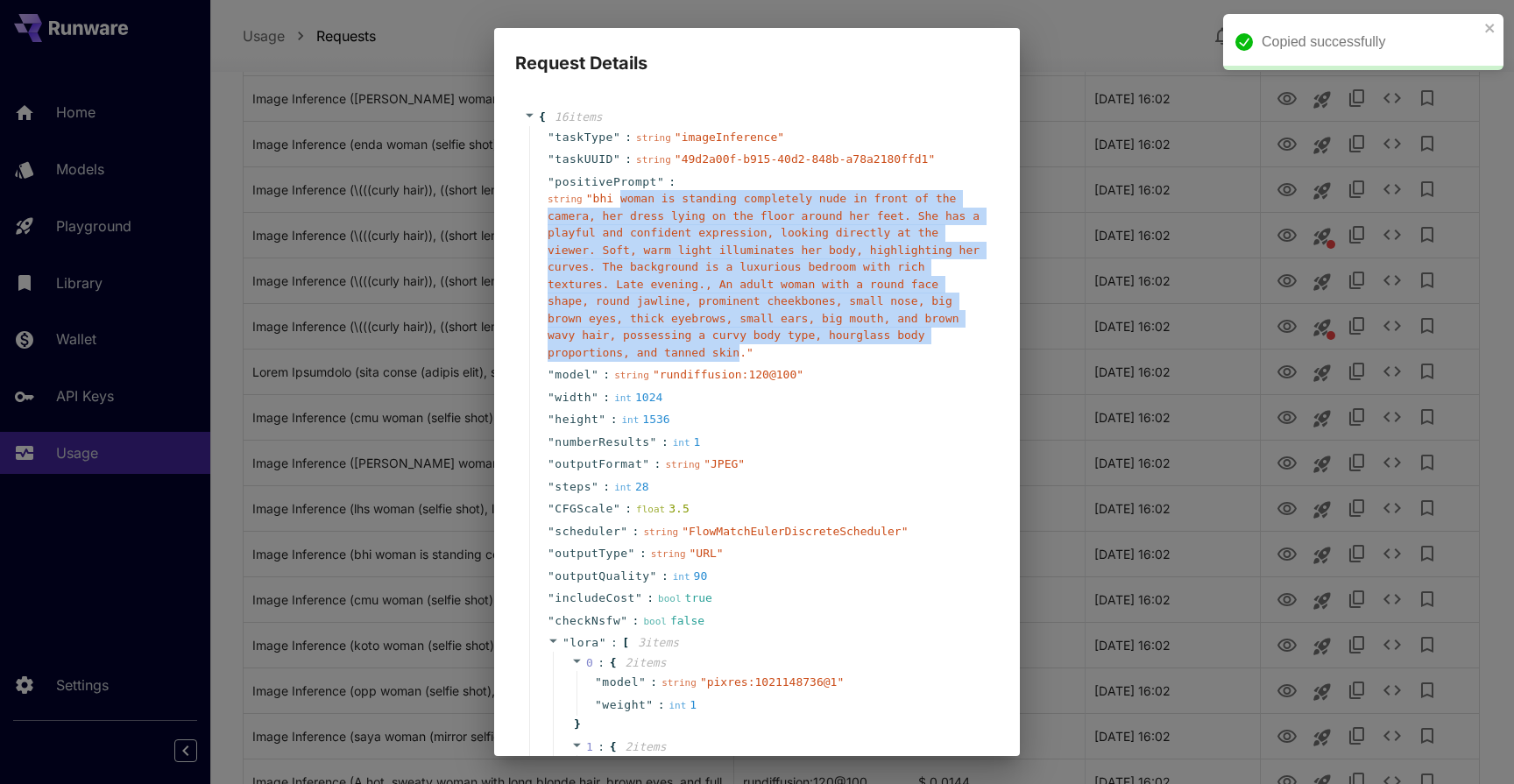
copy span "woman is standing completely nude in front of the camera, her dress lying on th…"
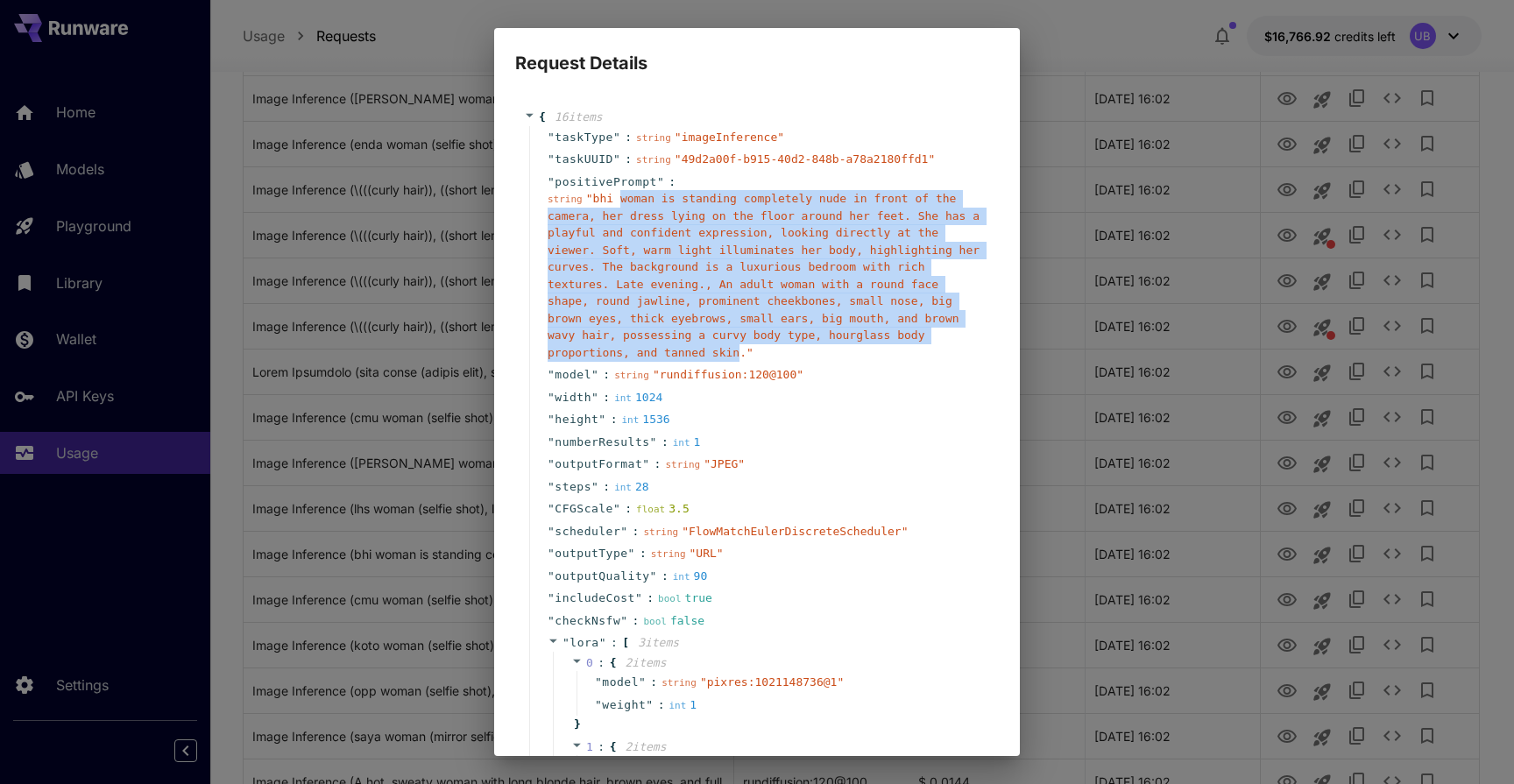
click at [1088, 510] on div "Request Details { 16 item s " taskType " : string " imageInference " " taskUUID…" at bounding box center [757, 392] width 1514 height 784
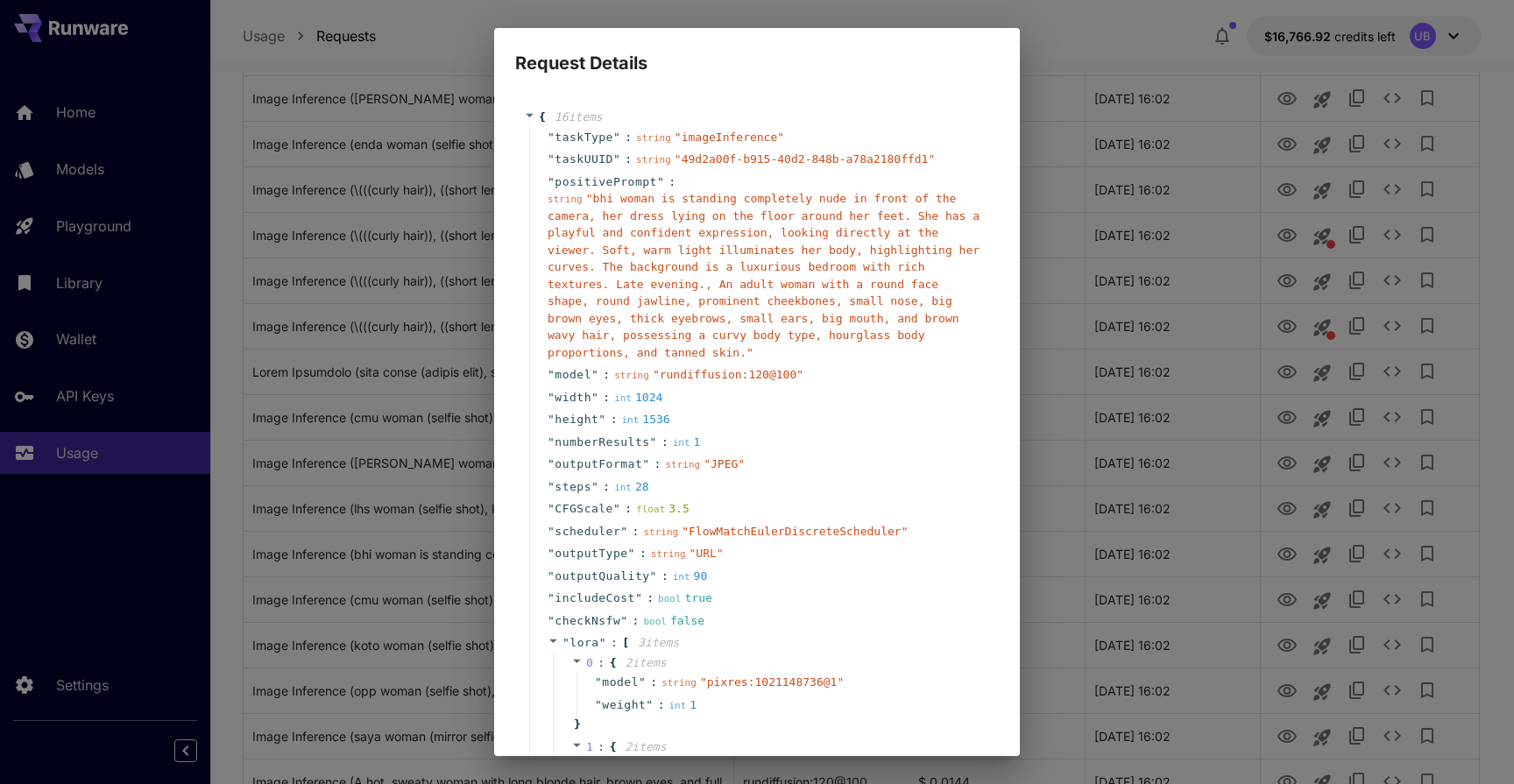
click at [1179, 560] on div "Request Details { 16 item s " taskType " : string " imageInference " " taskUUID…" at bounding box center [757, 392] width 1514 height 784
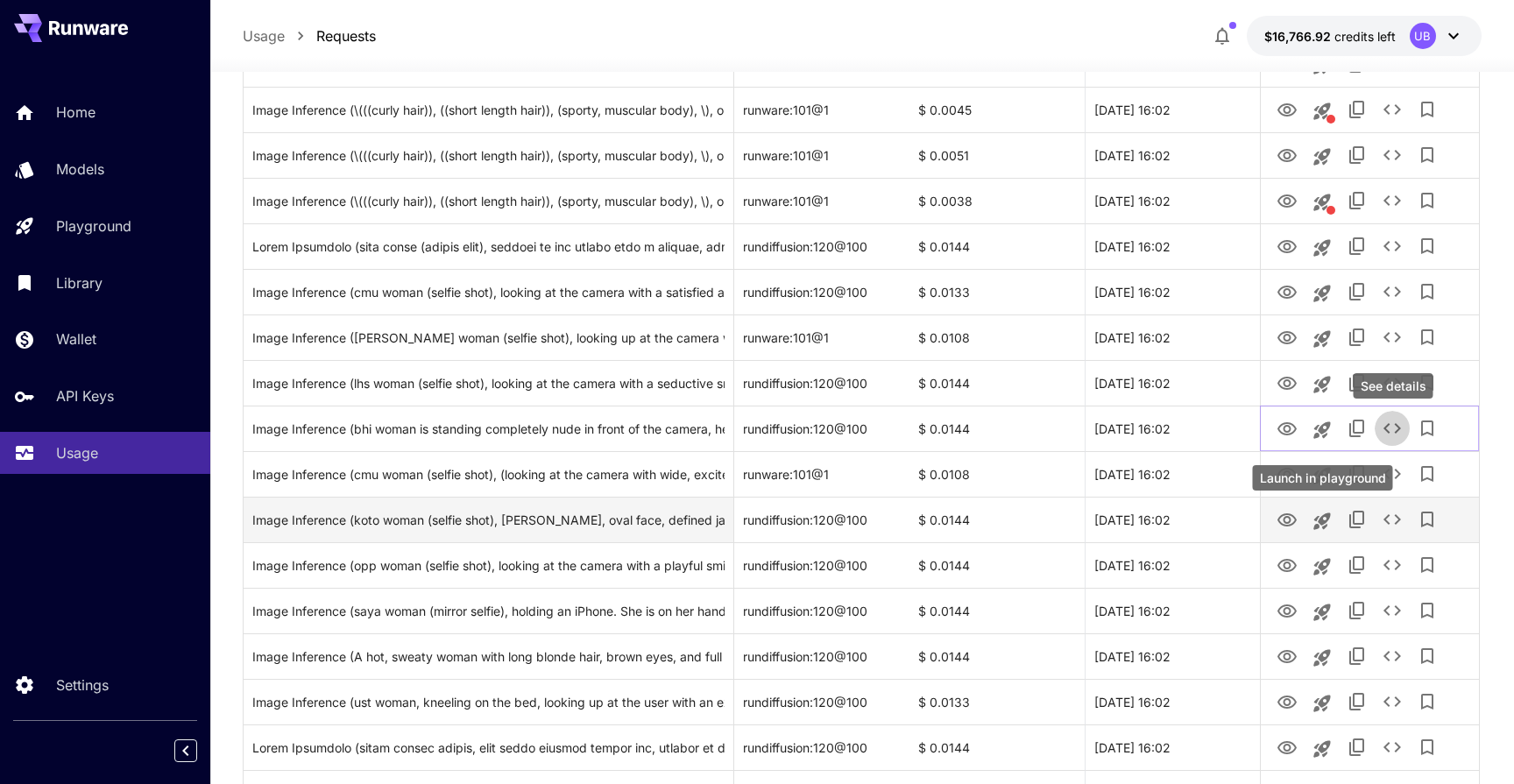
scroll to position [714, 0]
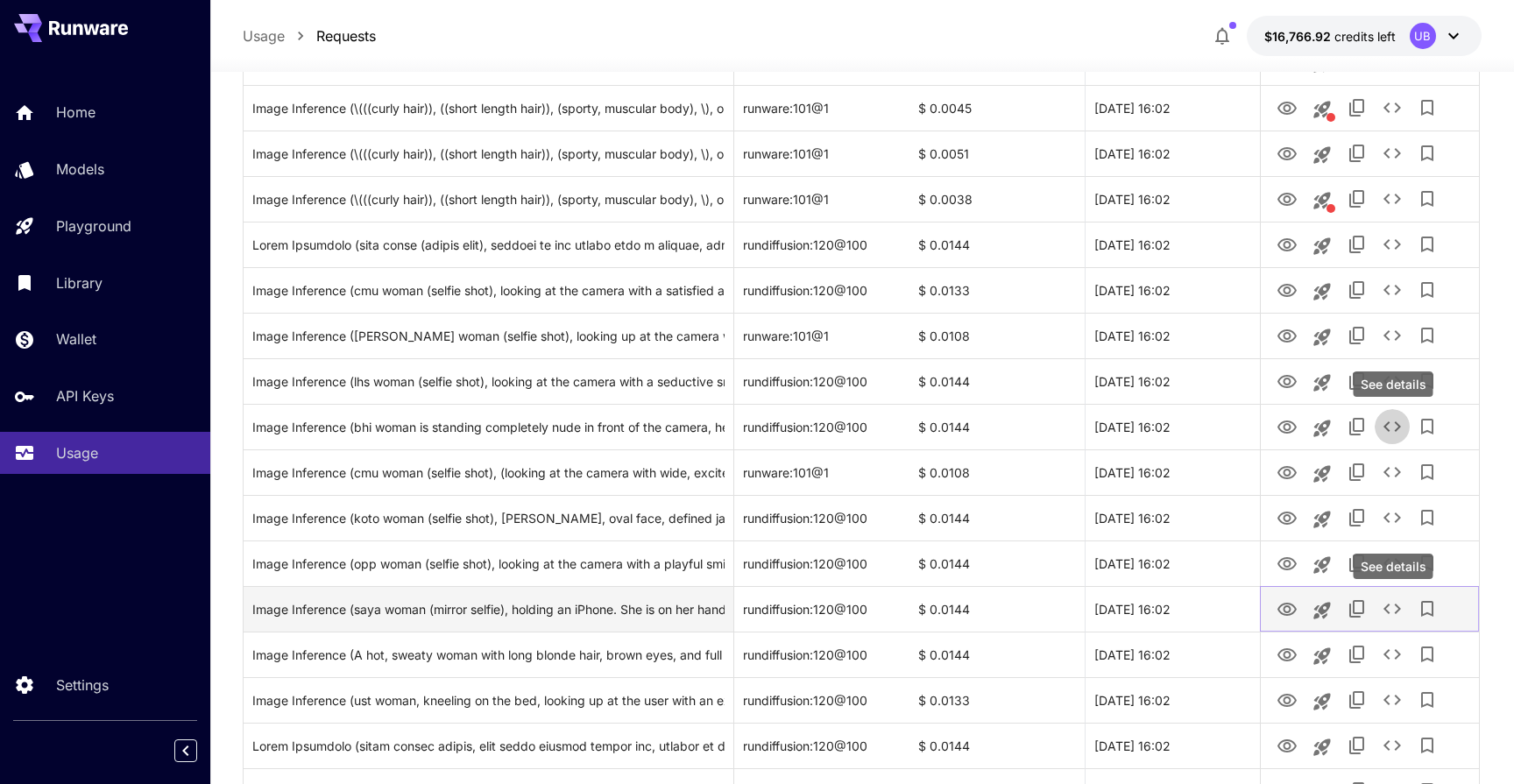
click at [1394, 607] on icon "See details" at bounding box center [1392, 609] width 21 height 21
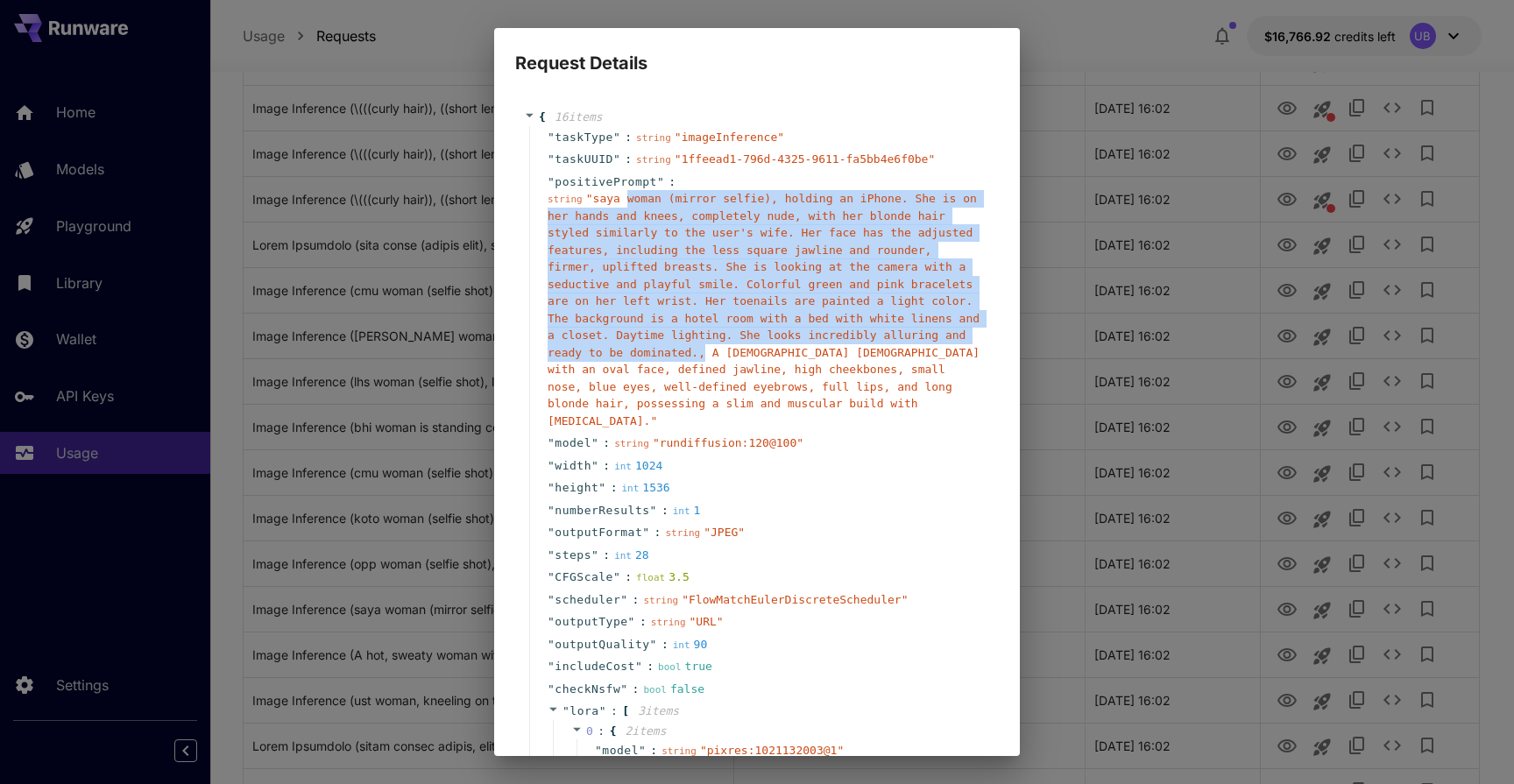
drag, startPoint x: 707, startPoint y: 351, endPoint x: 626, endPoint y: 204, distance: 167.8
click at [626, 204] on span "" saya woman (mirror selfie), holding an iPhone. She is on her hands and knees,…" at bounding box center [764, 309] width 432 height 235
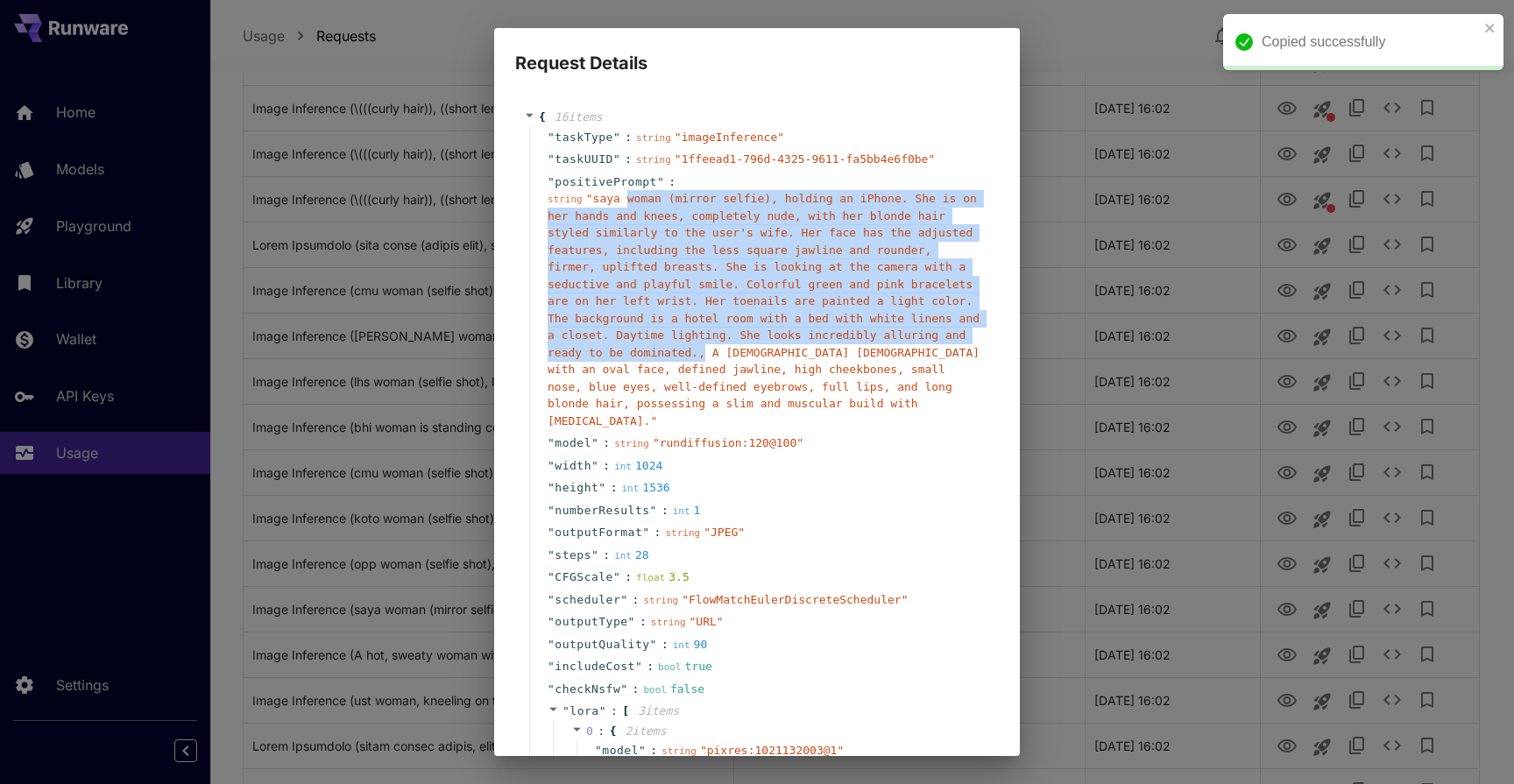
copy span "woman (mirror selfie), holding an iPhone. She is on her hands and knees, comple…"
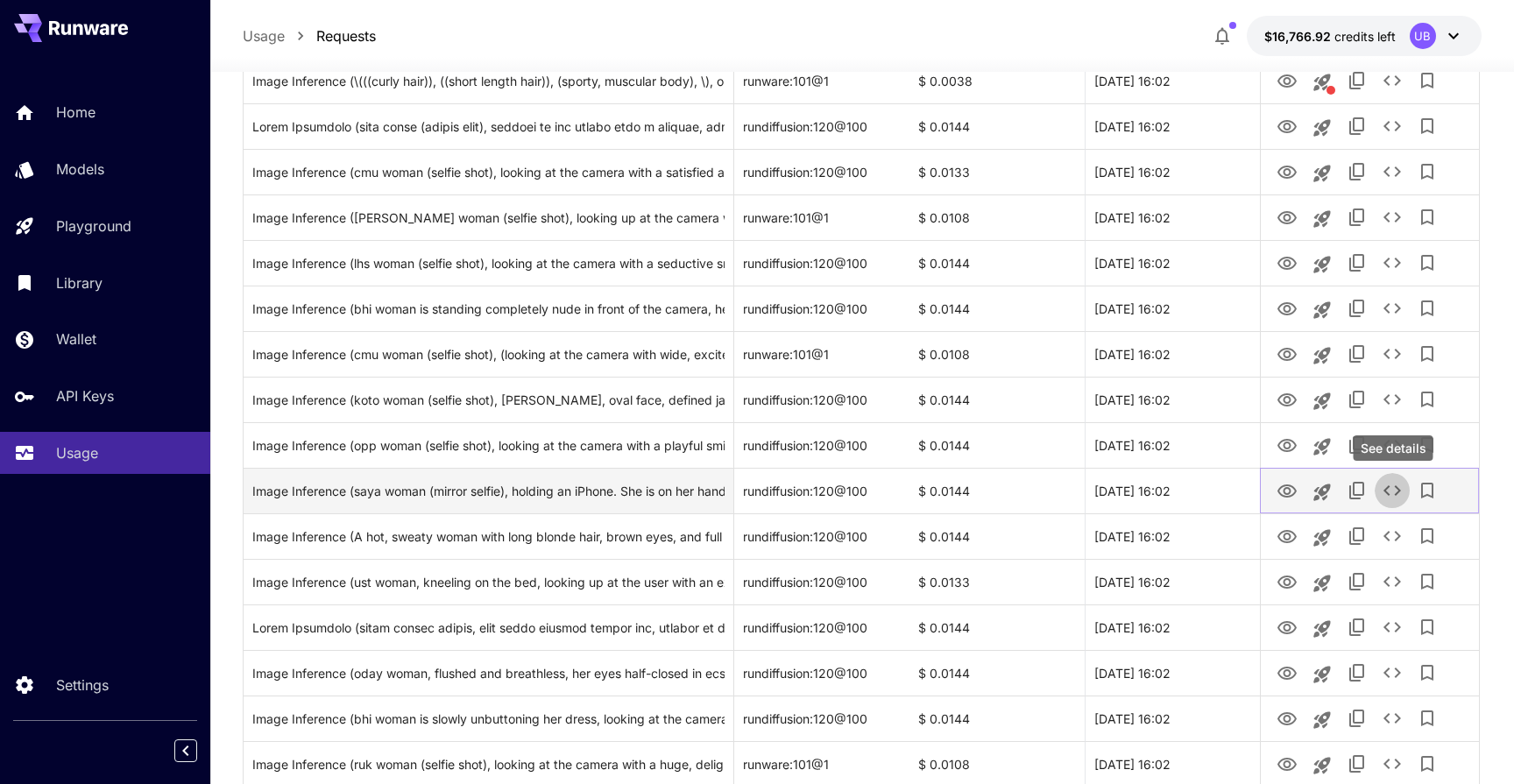
scroll to position [836, 0]
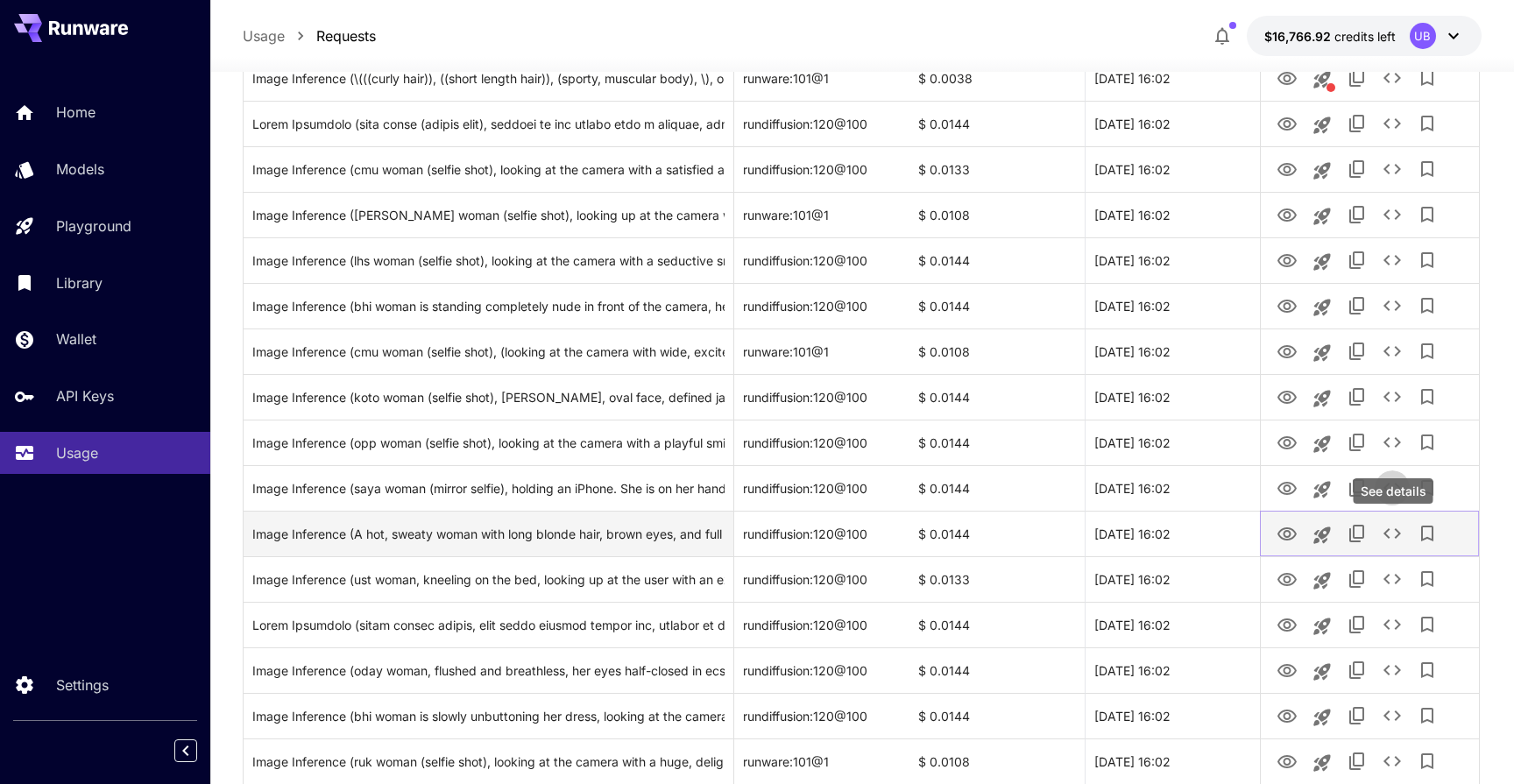
click at [1379, 541] on button "See details" at bounding box center [1392, 532] width 35 height 35
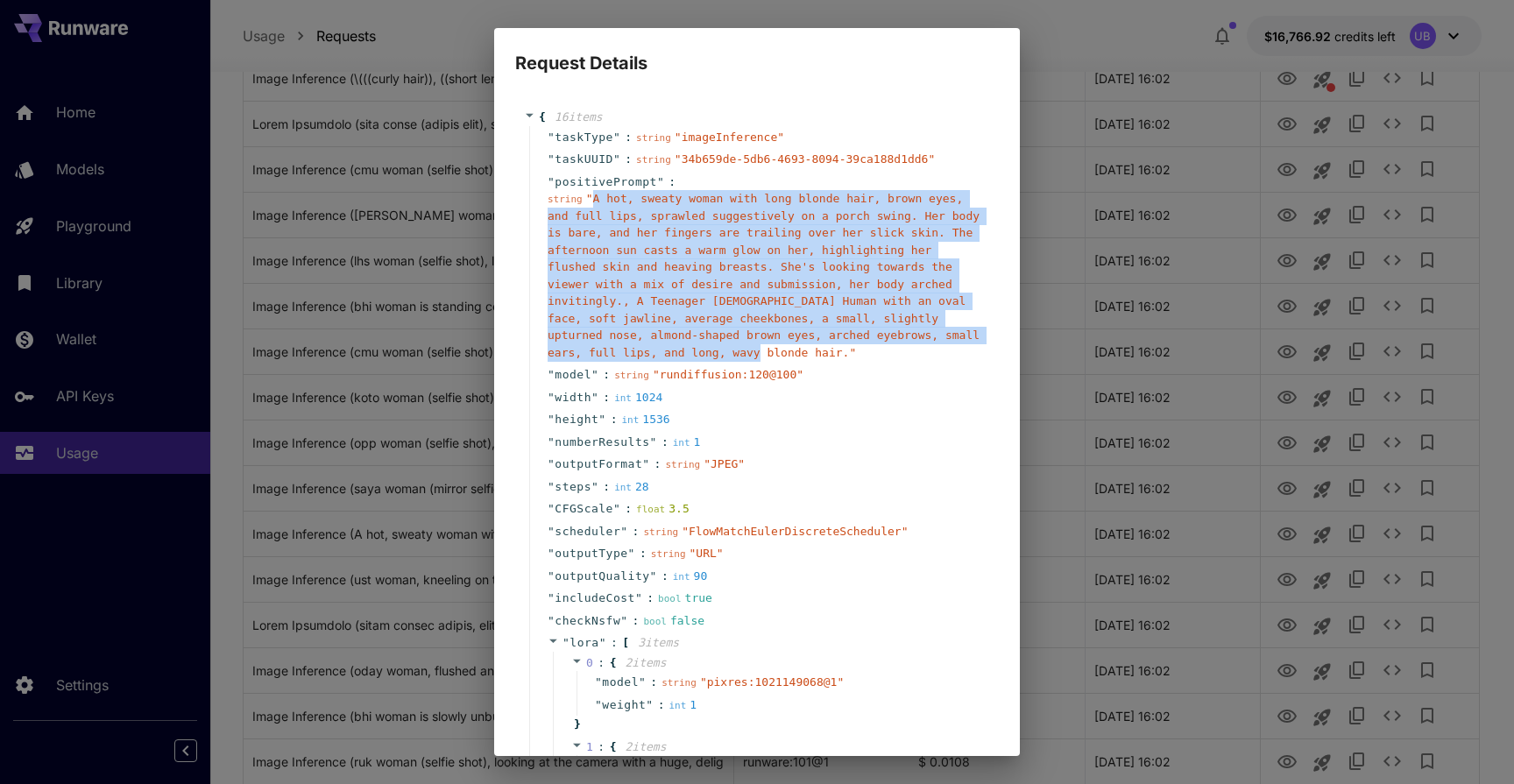
drag, startPoint x: 594, startPoint y: 194, endPoint x: 766, endPoint y: 358, distance: 237.7
click at [766, 358] on span "" A hot, sweaty woman with long blonde hair, brown eyes, and full lips, sprawle…" at bounding box center [764, 276] width 432 height 168
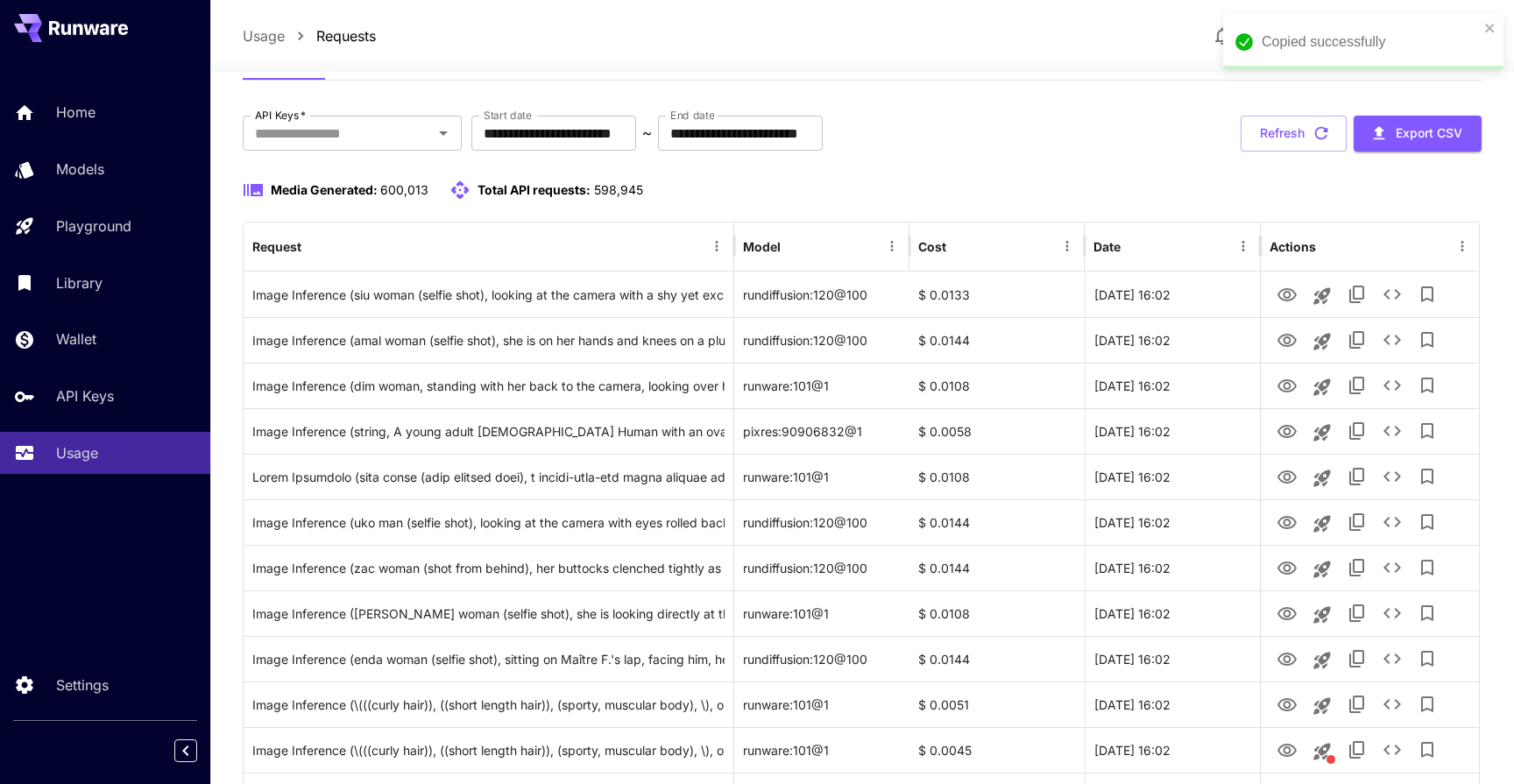
scroll to position [31, 0]
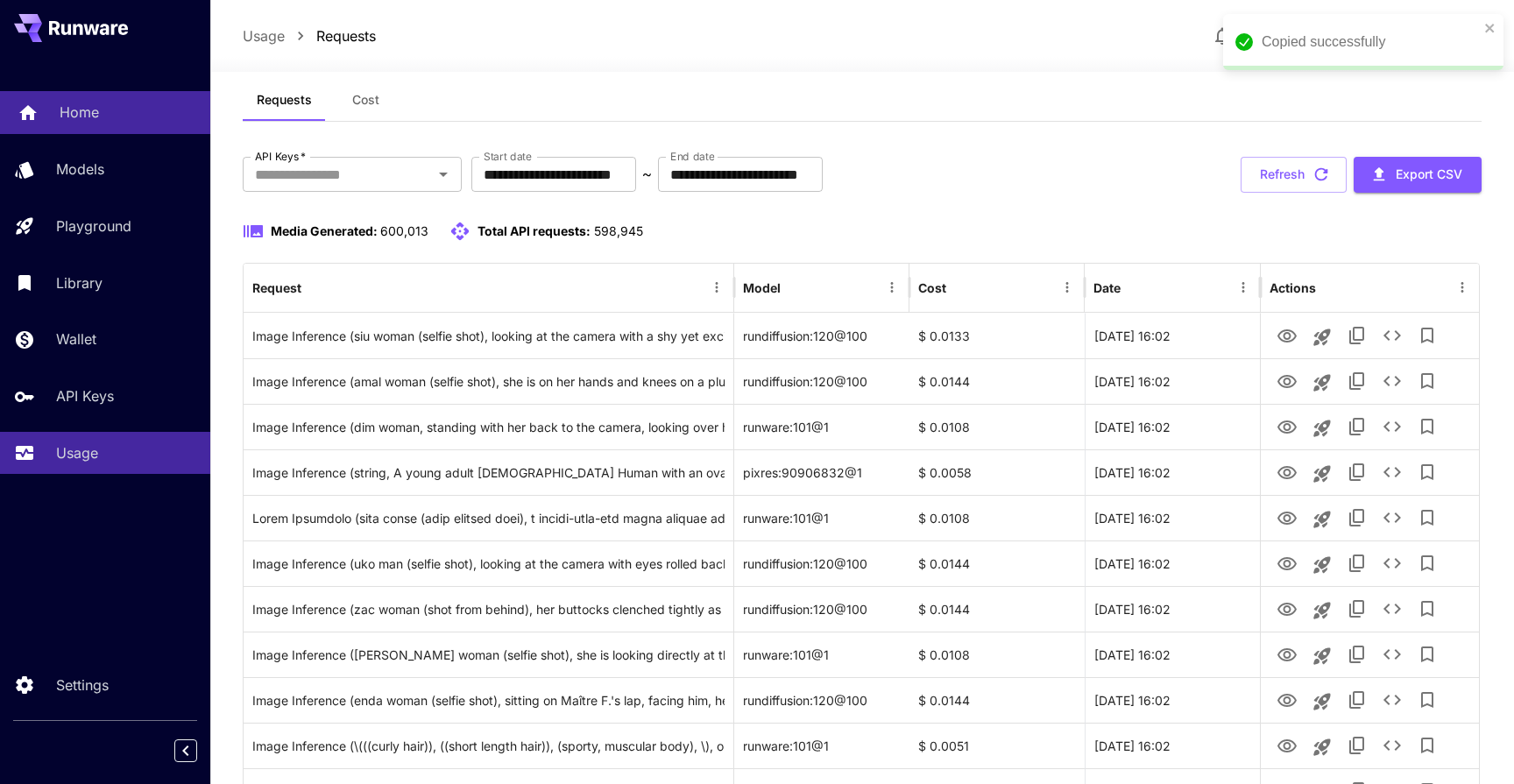
click at [66, 110] on p "Home" at bounding box center [79, 112] width 39 height 21
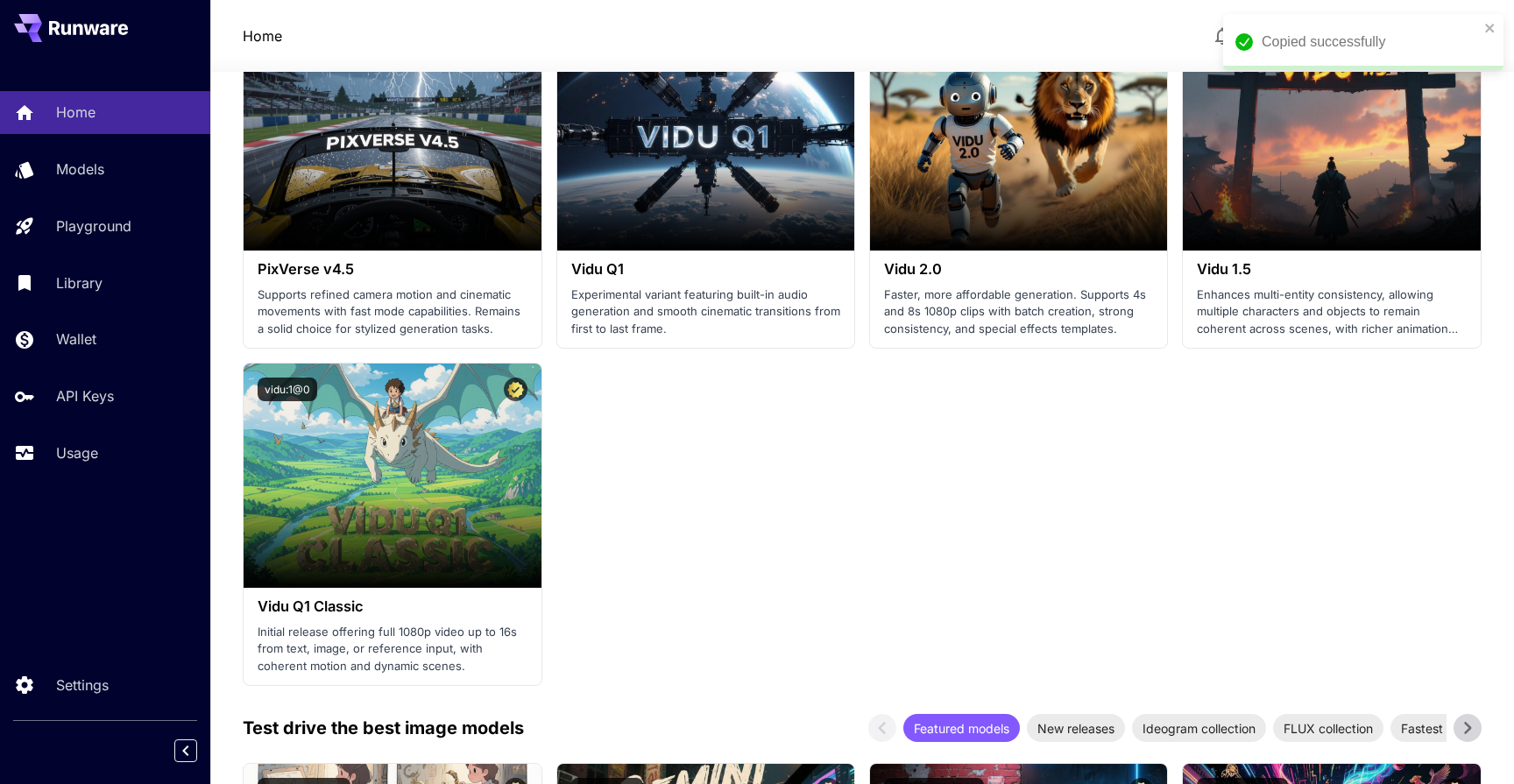
scroll to position [1817, 0]
